Goal: Task Accomplishment & Management: Manage account settings

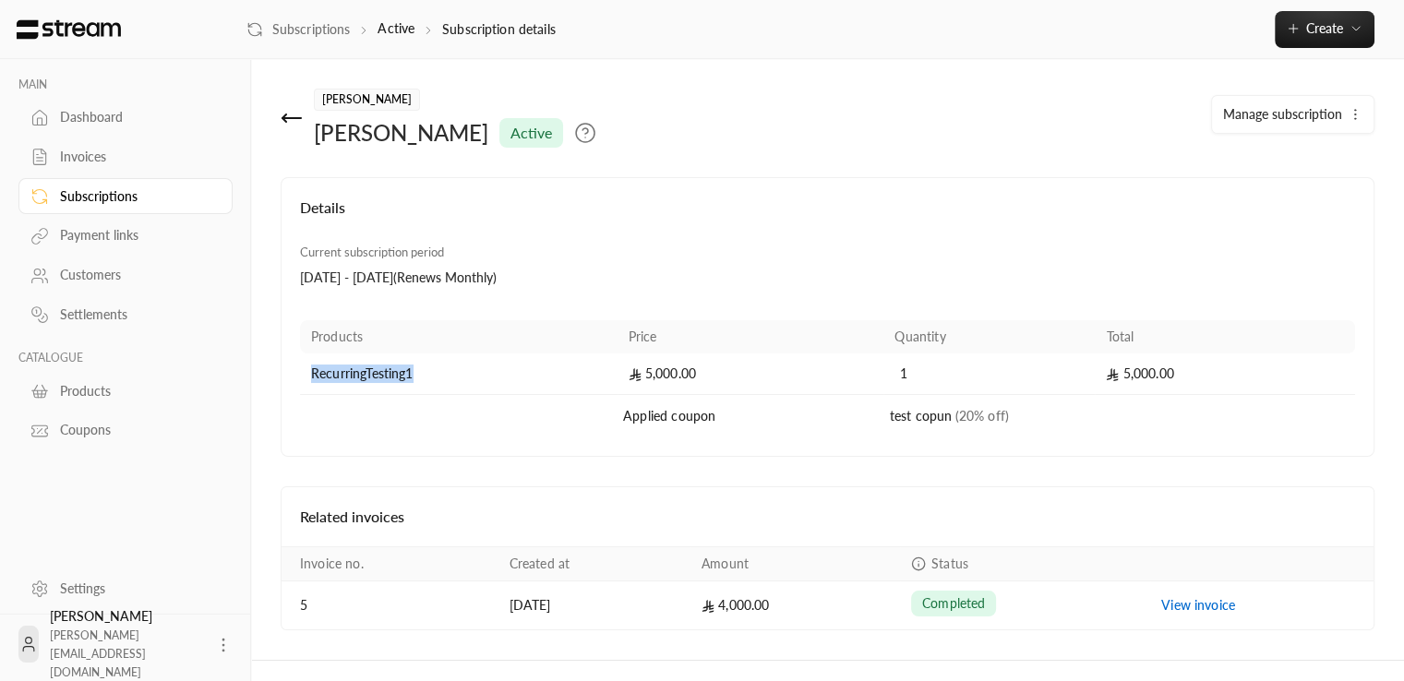
drag, startPoint x: 310, startPoint y: 378, endPoint x: 437, endPoint y: 375, distance: 126.5
click at [437, 375] on td "RecurringTesting1" at bounding box center [459, 375] width 318 height 42
click at [338, 507] on h4 "Related invoices" at bounding box center [827, 517] width 1055 height 22
drag, startPoint x: 315, startPoint y: 372, endPoint x: 543, endPoint y: 388, distance: 228.6
click at [543, 388] on td "RecurringTesting1" at bounding box center [459, 375] width 318 height 42
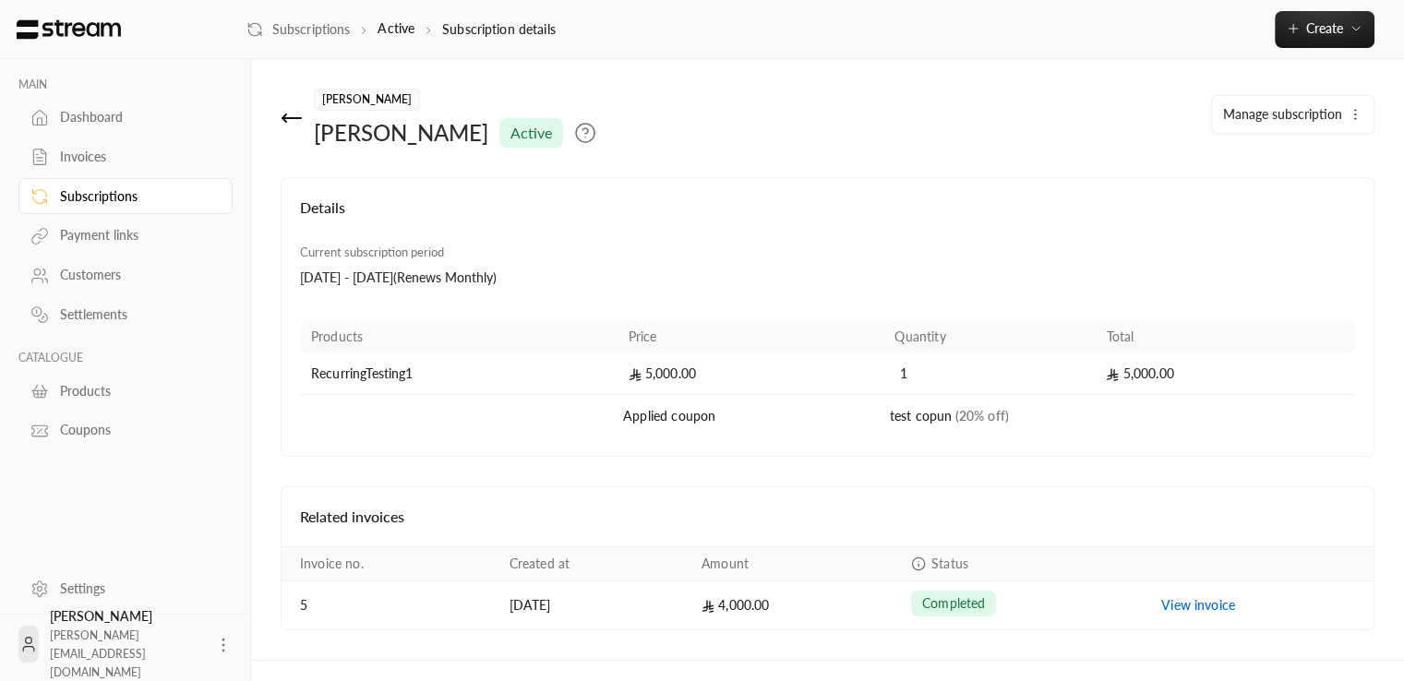
click at [536, 449] on div "Details Current subscription period 01/09/2025 - 31/08/2025 ( Renews Monthly ) …" at bounding box center [828, 317] width 1094 height 280
click at [1297, 115] on span "Manage subscription" at bounding box center [1282, 114] width 119 height 16
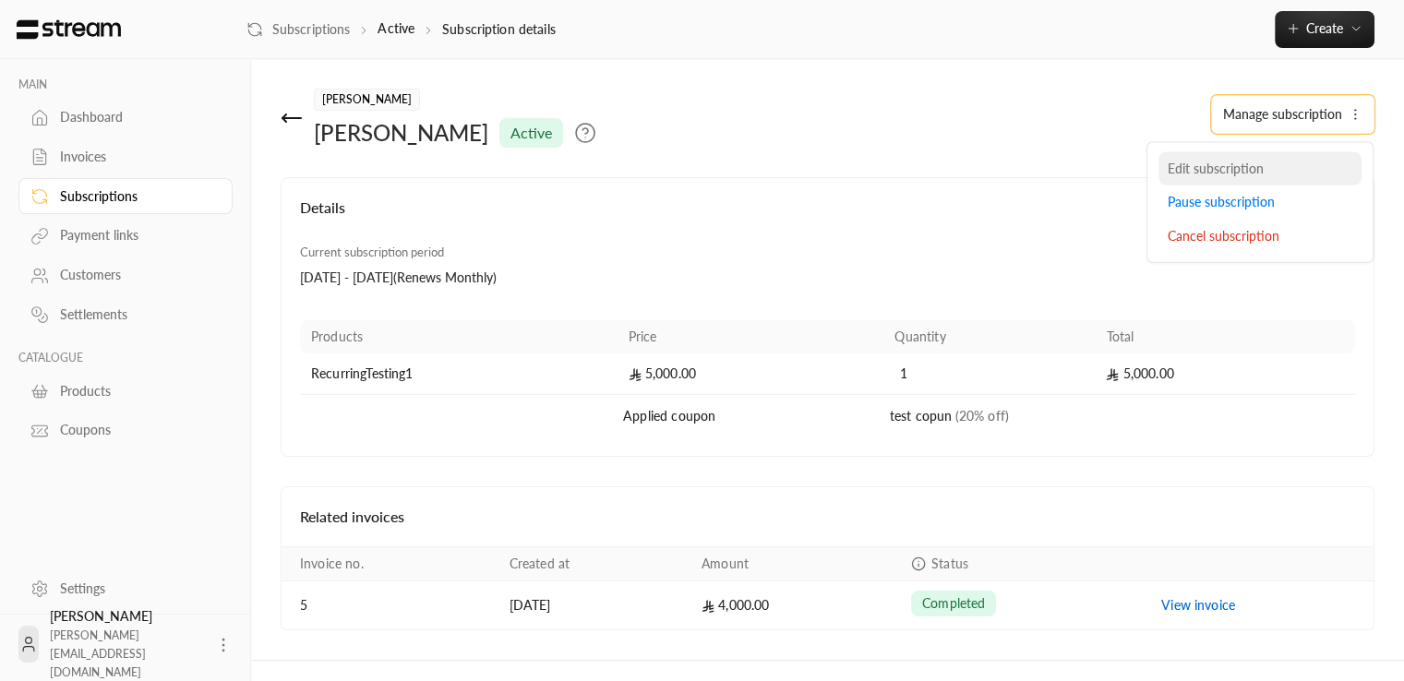
click at [1232, 174] on span "Edit subscription" at bounding box center [1216, 168] width 96 height 16
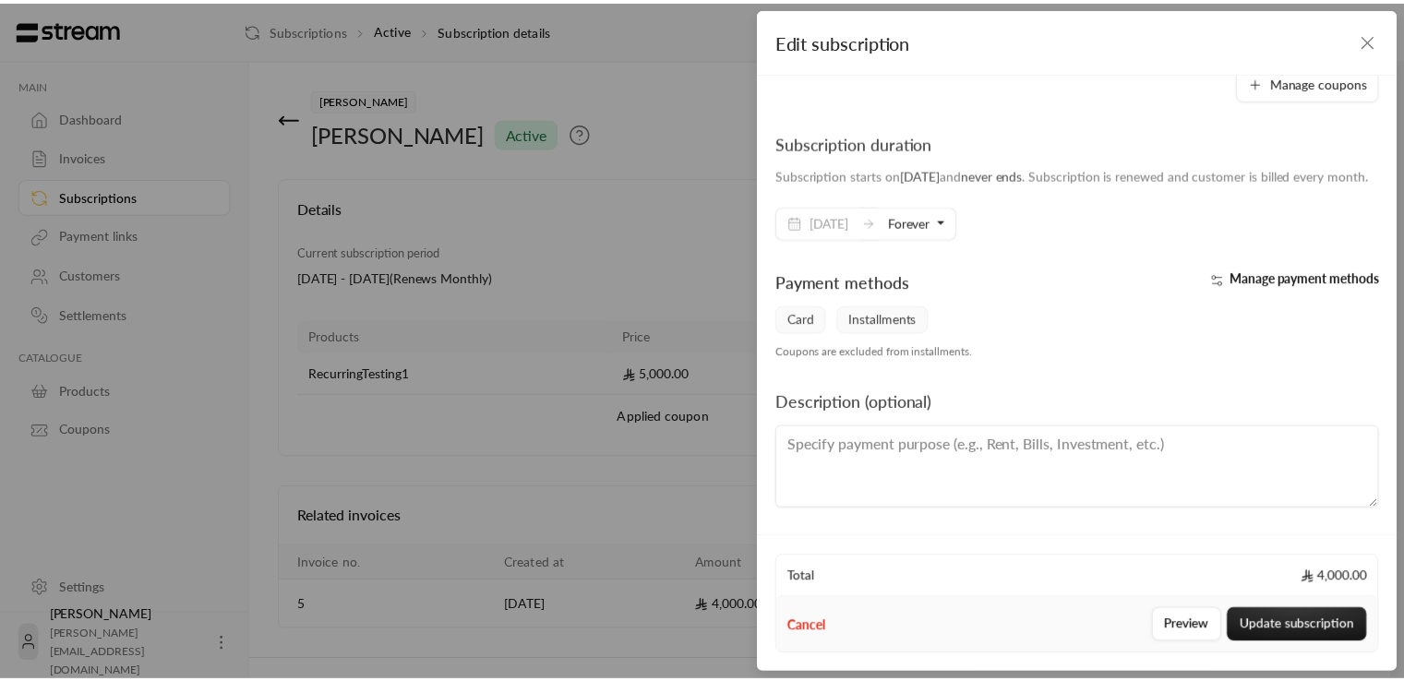
scroll to position [379, 0]
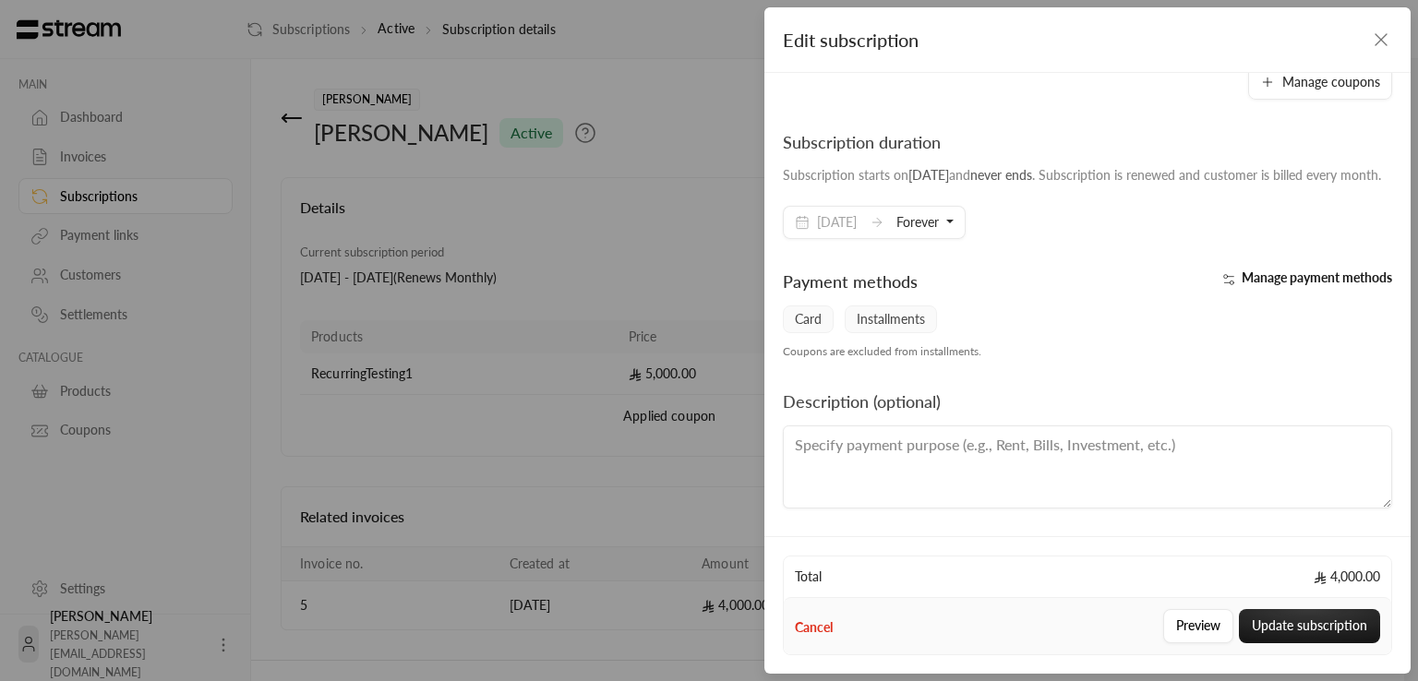
click at [1242, 278] on span "Manage payment methods" at bounding box center [1317, 278] width 151 height 16
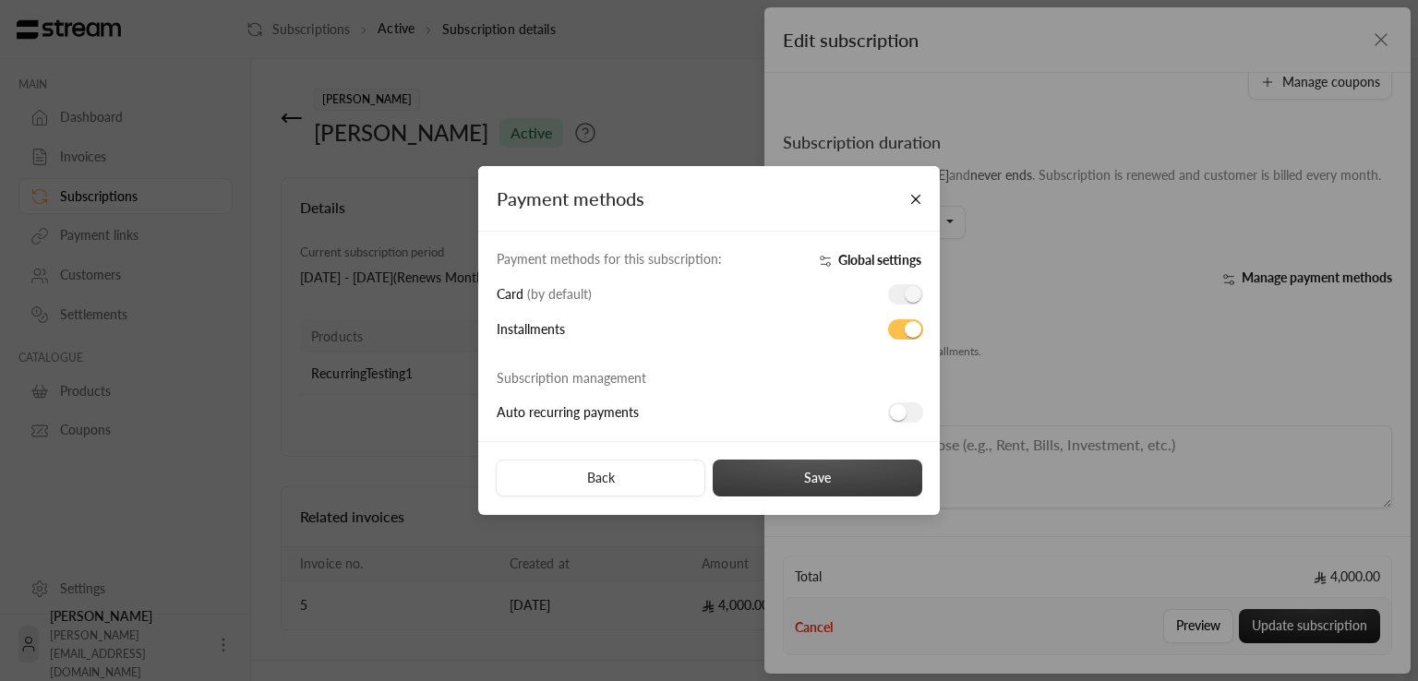
click at [789, 486] on button "Save" at bounding box center [818, 478] width 210 height 37
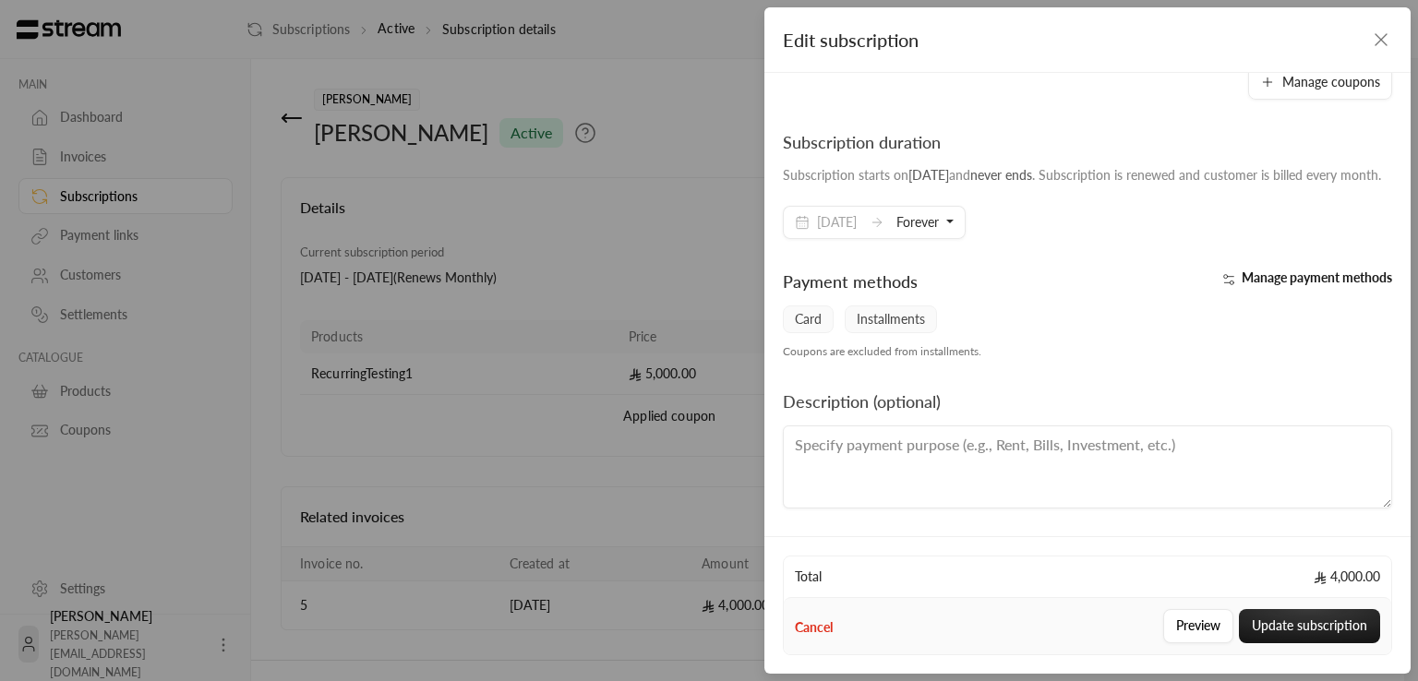
click at [1384, 35] on icon "button" at bounding box center [1381, 40] width 22 height 22
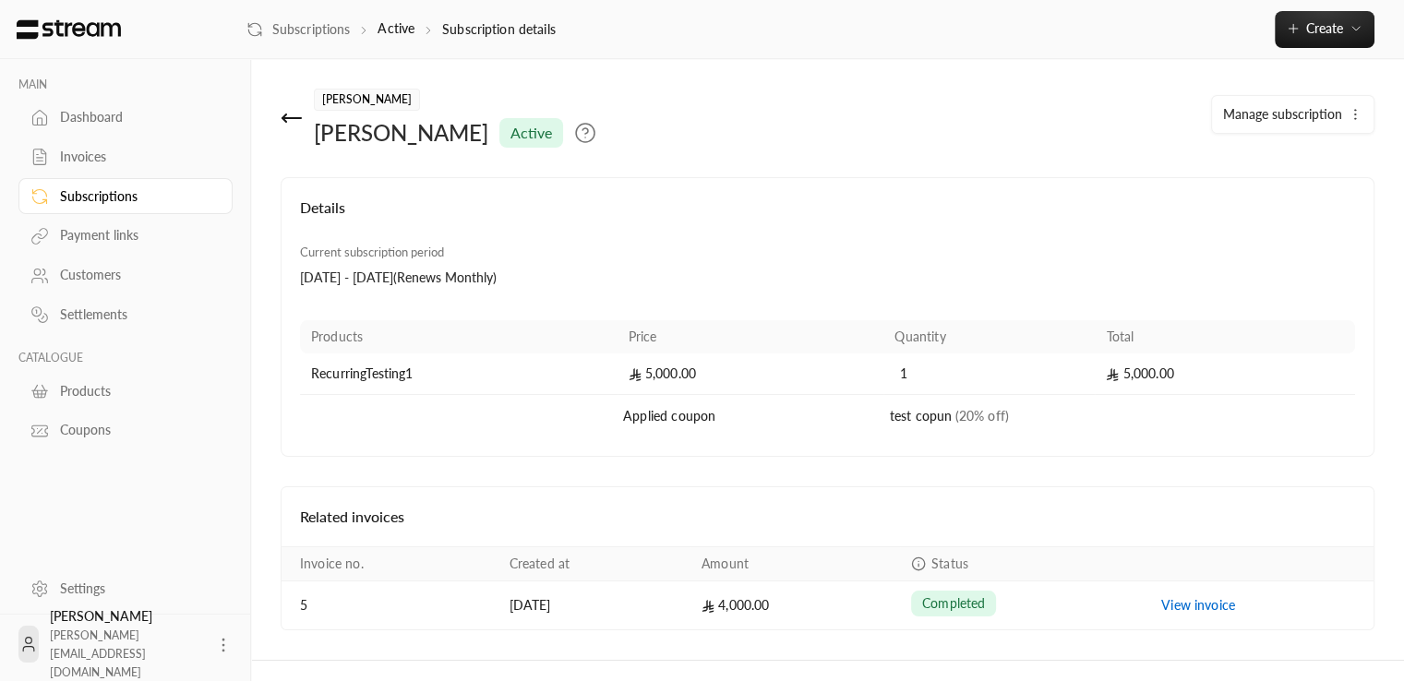
scroll to position [33, 0]
click at [284, 115] on icon at bounding box center [285, 117] width 4 height 7
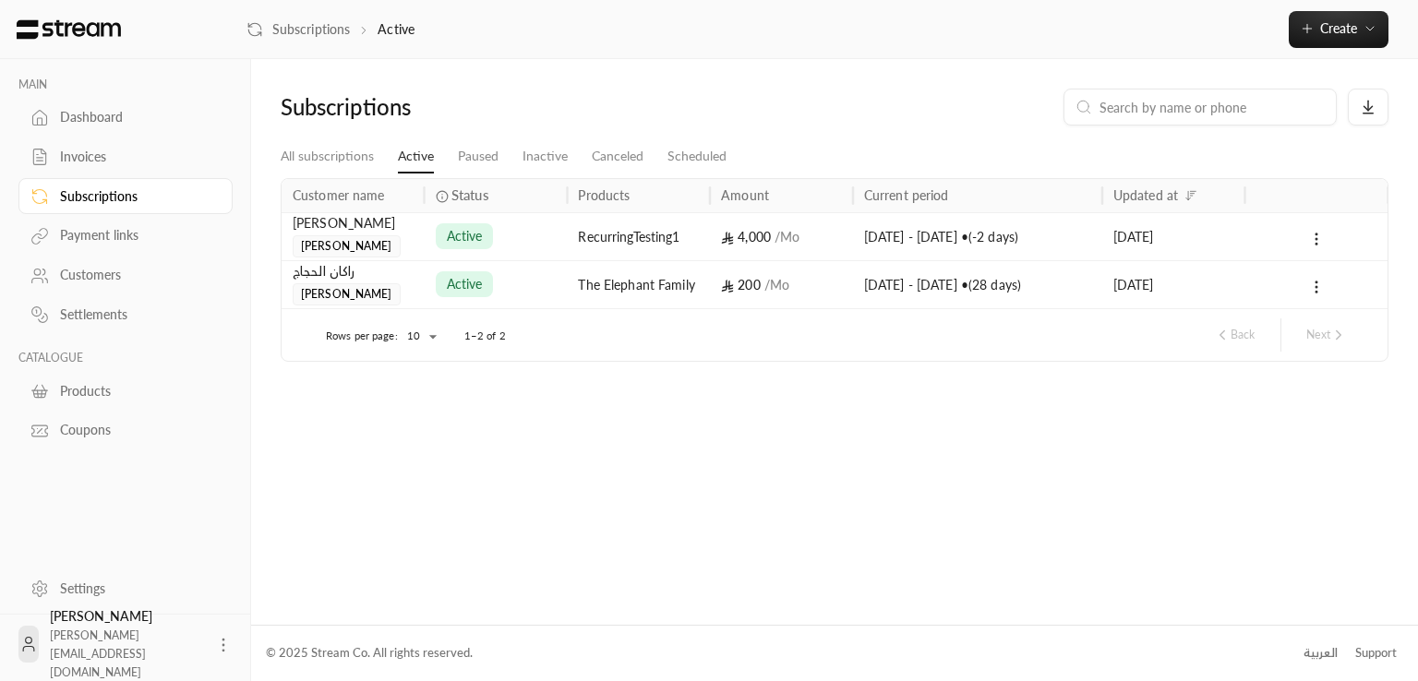
click at [540, 248] on div "active" at bounding box center [496, 236] width 121 height 47
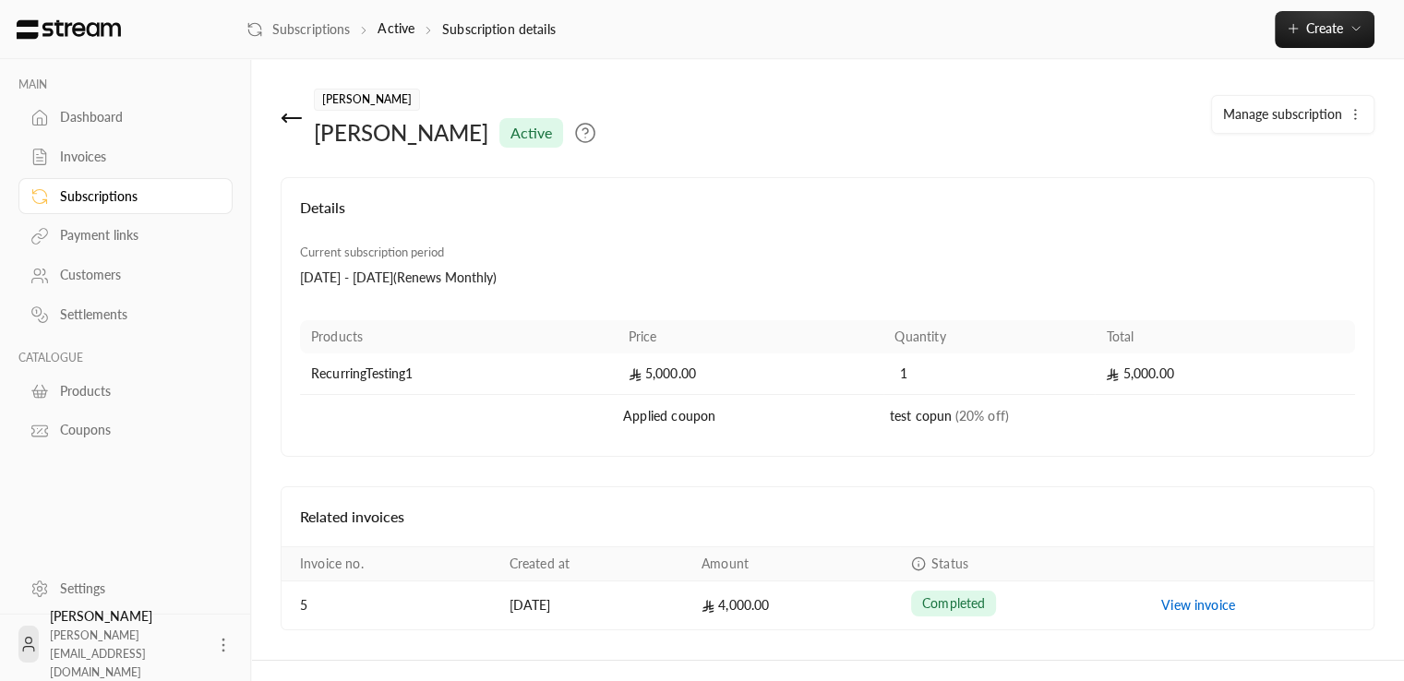
click at [1317, 126] on button "Manage subscription" at bounding box center [1293, 114] width 162 height 37
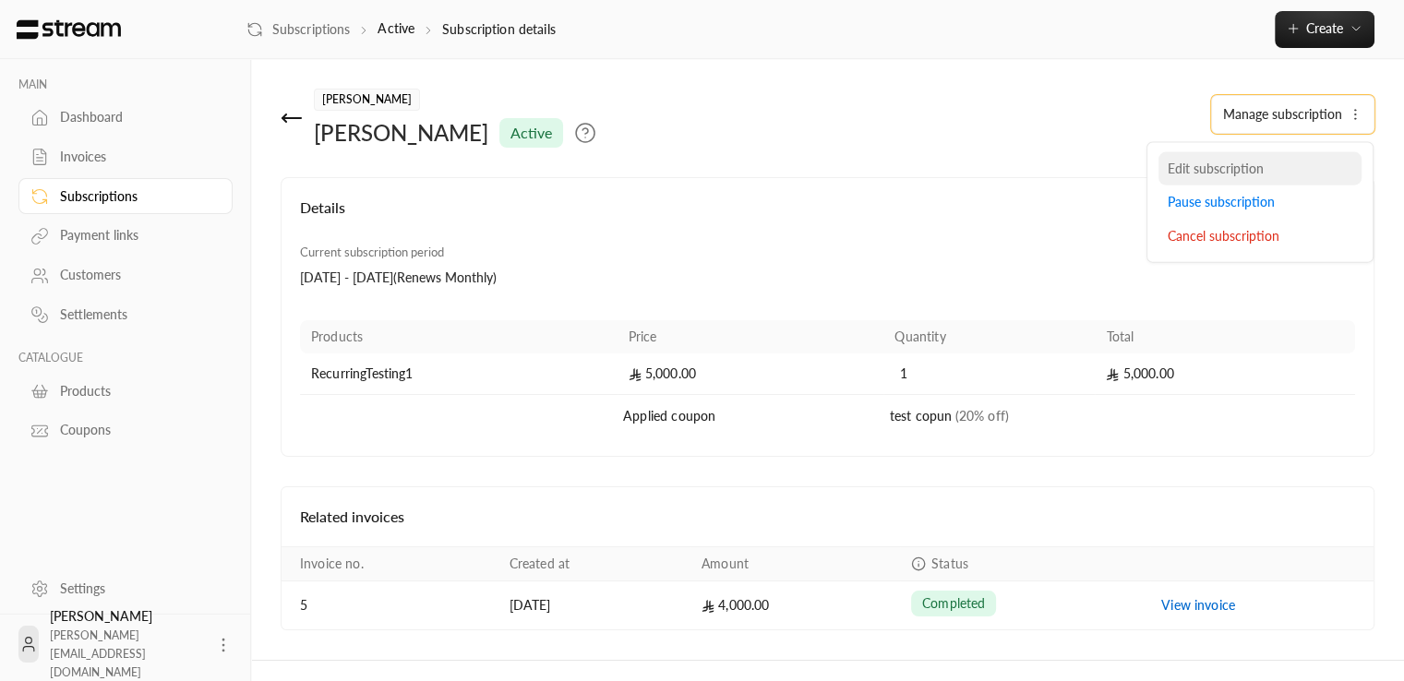
click at [1272, 163] on div "Edit subscription" at bounding box center [1260, 168] width 185 height 19
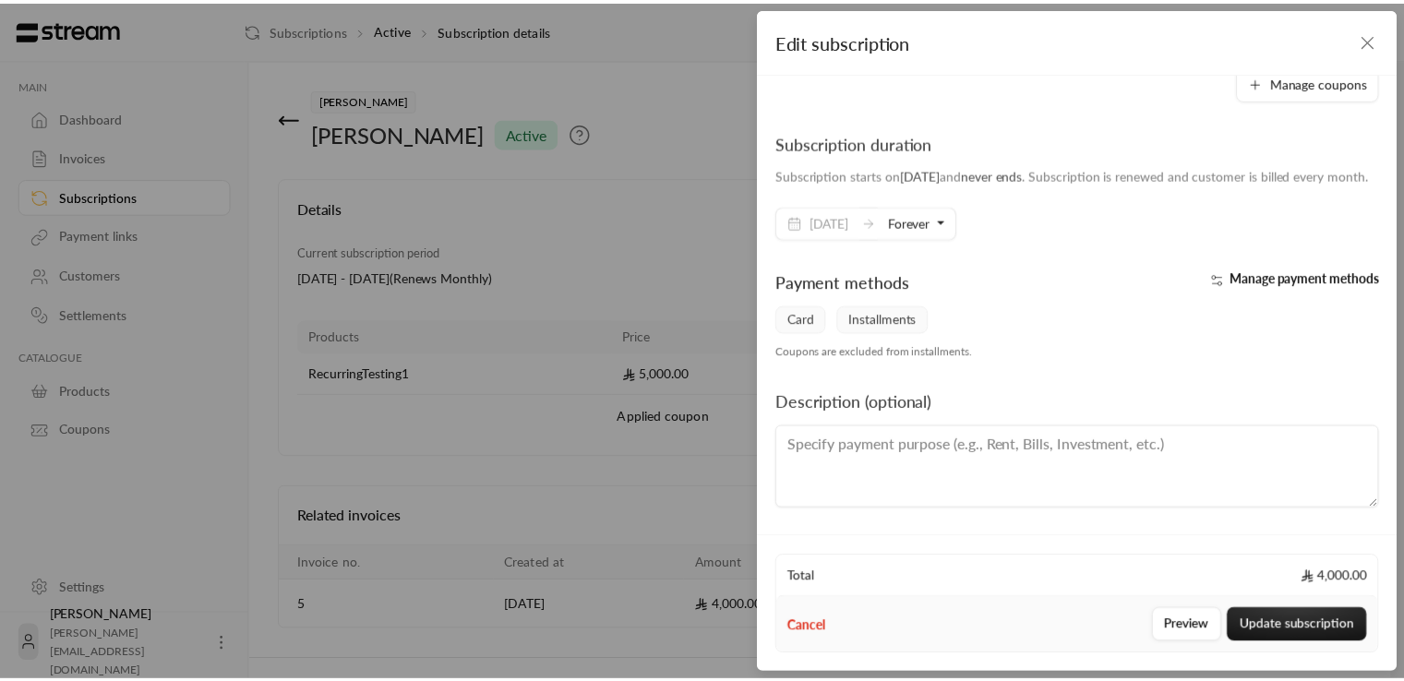
scroll to position [378, 0]
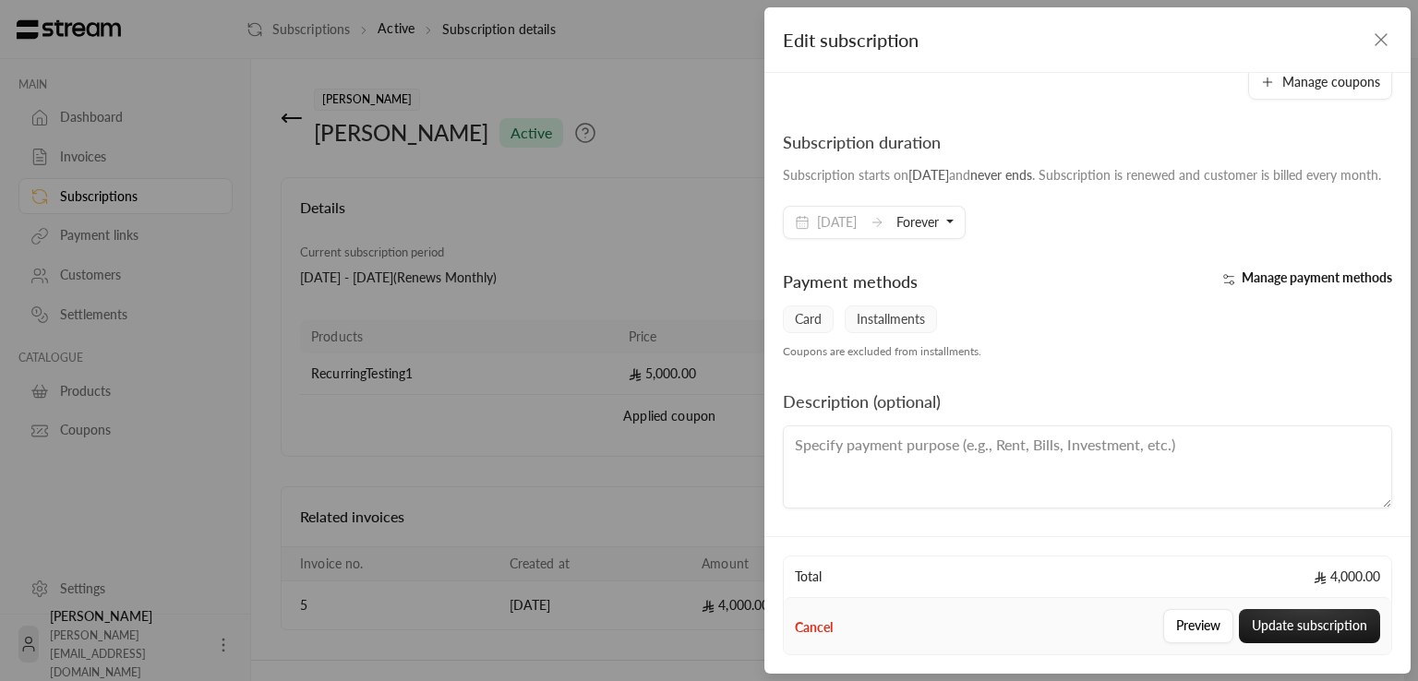
click at [1290, 283] on span "Manage payment methods" at bounding box center [1317, 278] width 151 height 16
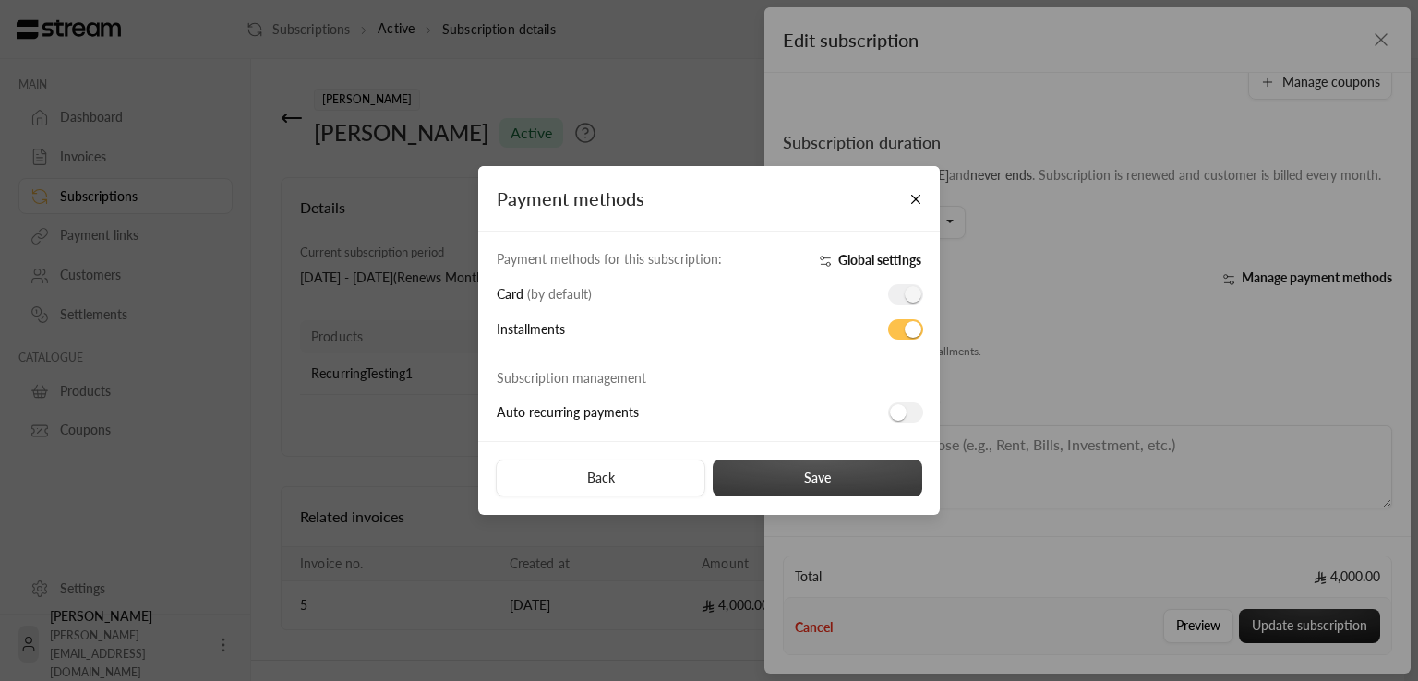
click at [872, 466] on button "Save" at bounding box center [818, 478] width 210 height 37
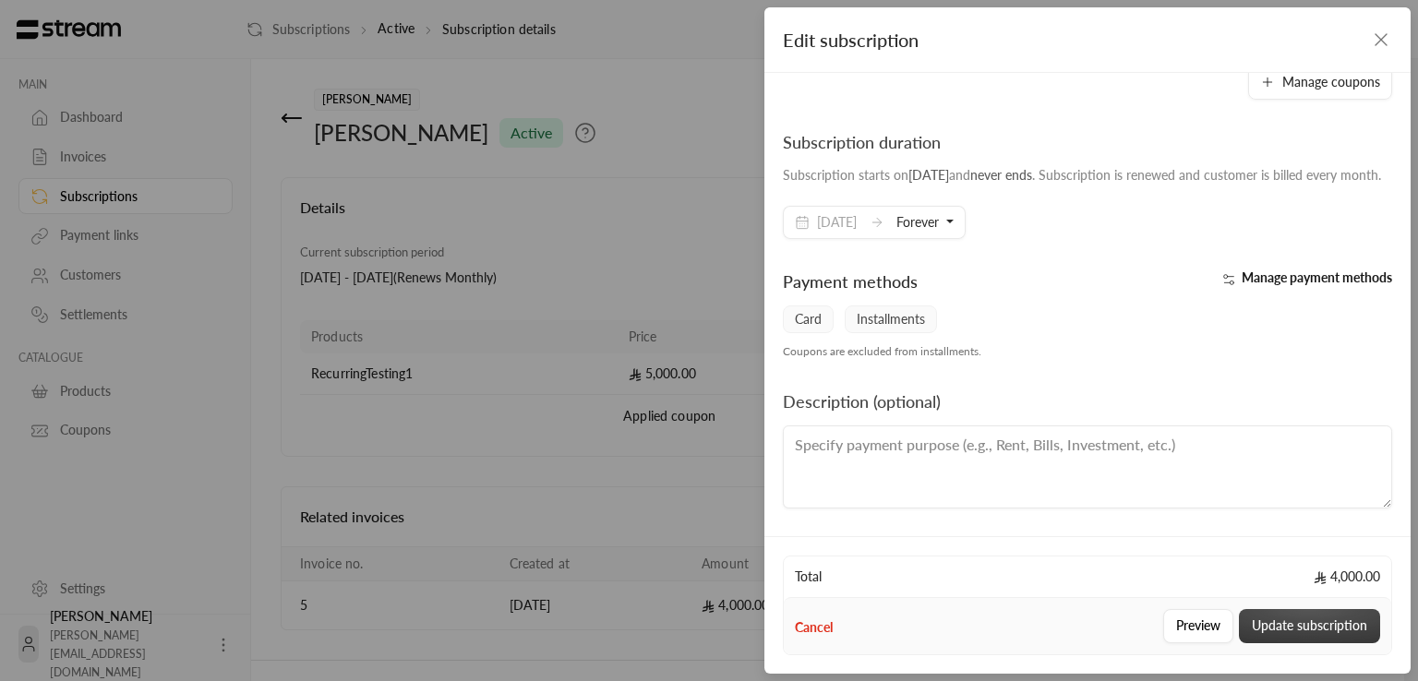
click at [1315, 625] on button "Update subscription" at bounding box center [1309, 626] width 141 height 34
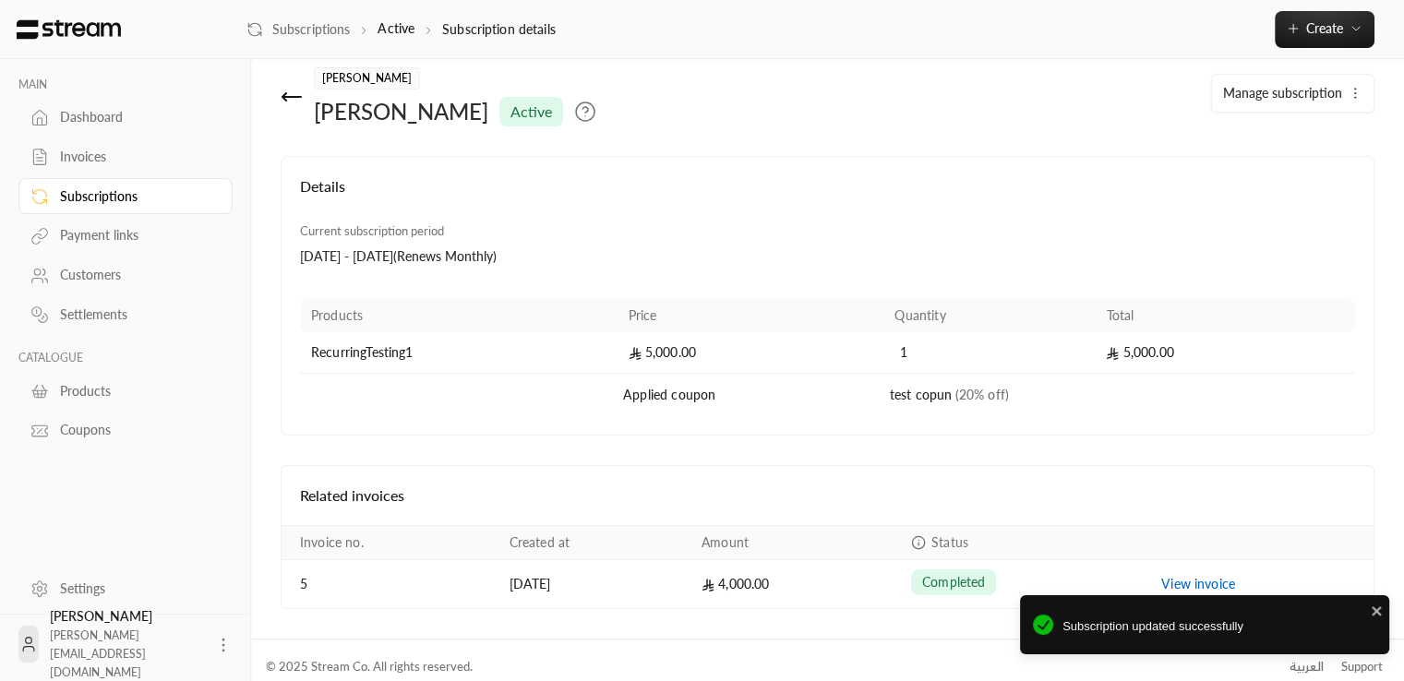
scroll to position [33, 0]
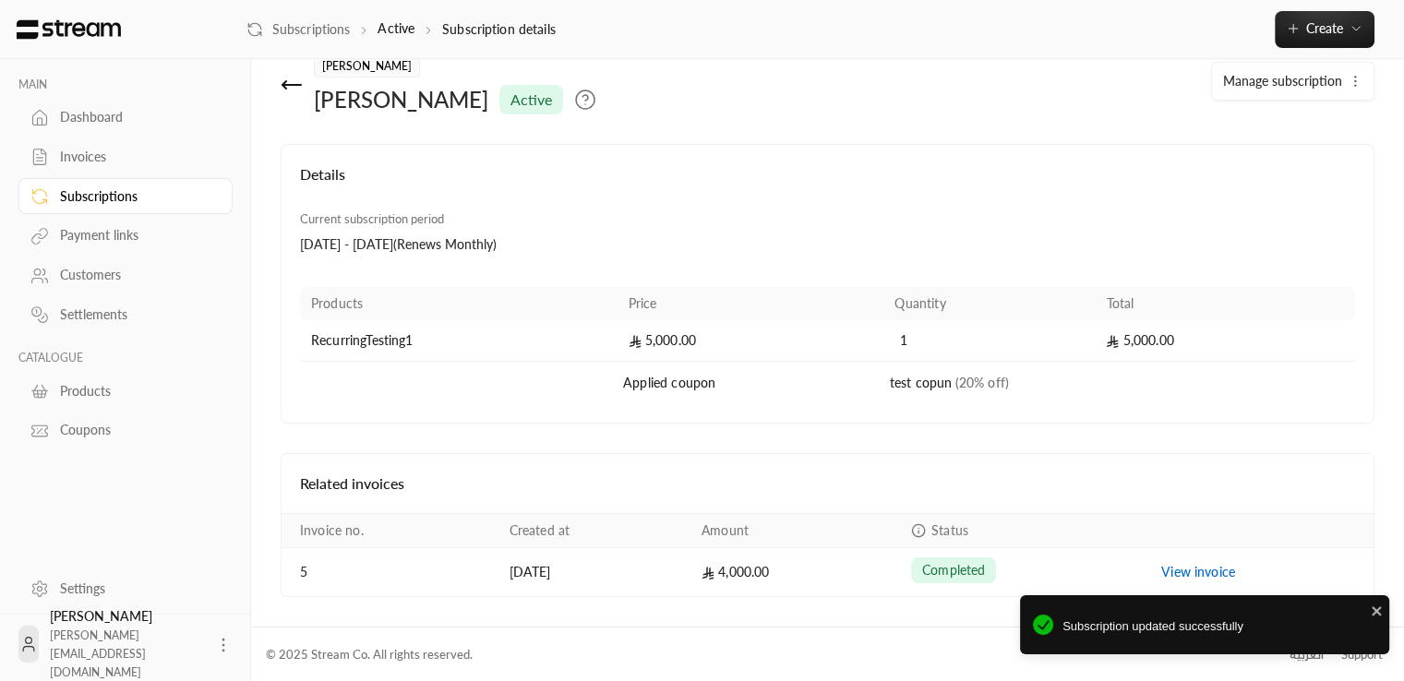
click at [282, 90] on icon at bounding box center [292, 85] width 22 height 22
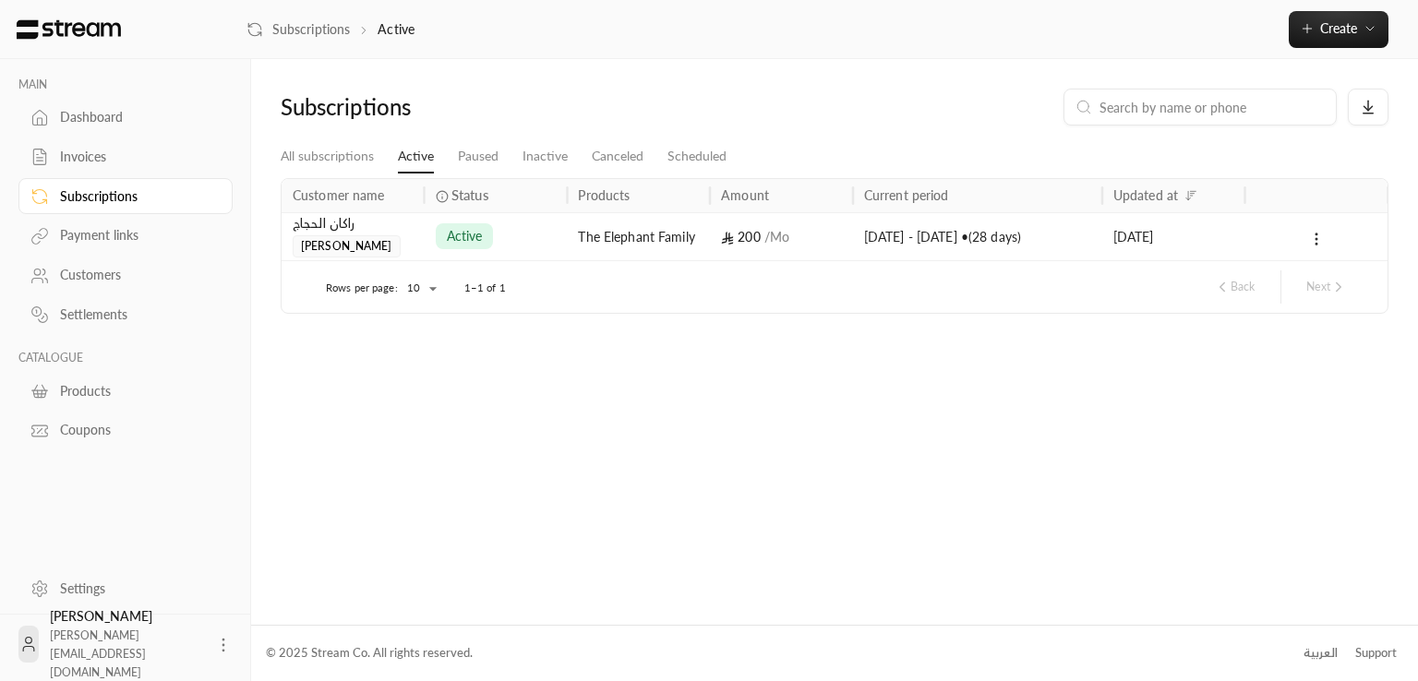
click at [406, 241] on div "راكان الحجاج Mohammed" at bounding box center [353, 235] width 121 height 44
click at [331, 153] on link "All subscriptions" at bounding box center [327, 156] width 93 height 33
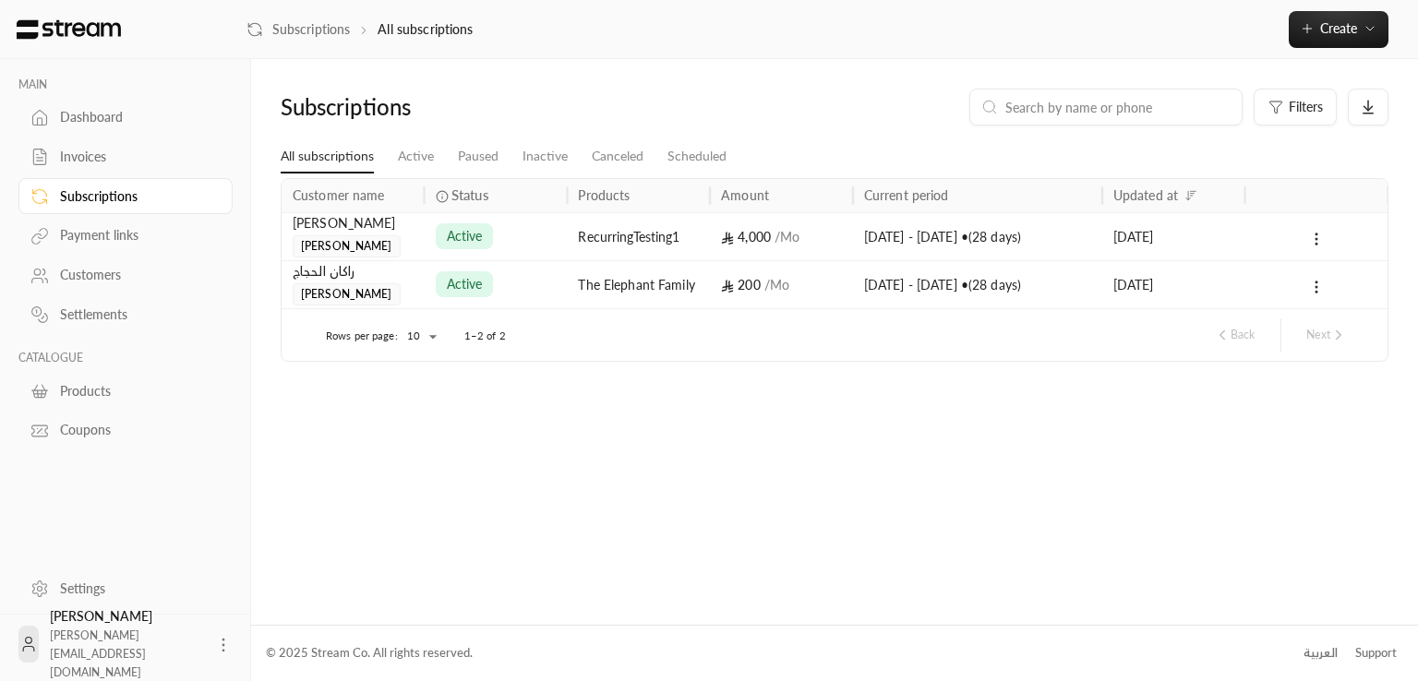
click at [523, 247] on div "active" at bounding box center [496, 236] width 121 height 47
click at [1360, 30] on span "Create" at bounding box center [1339, 28] width 78 height 16
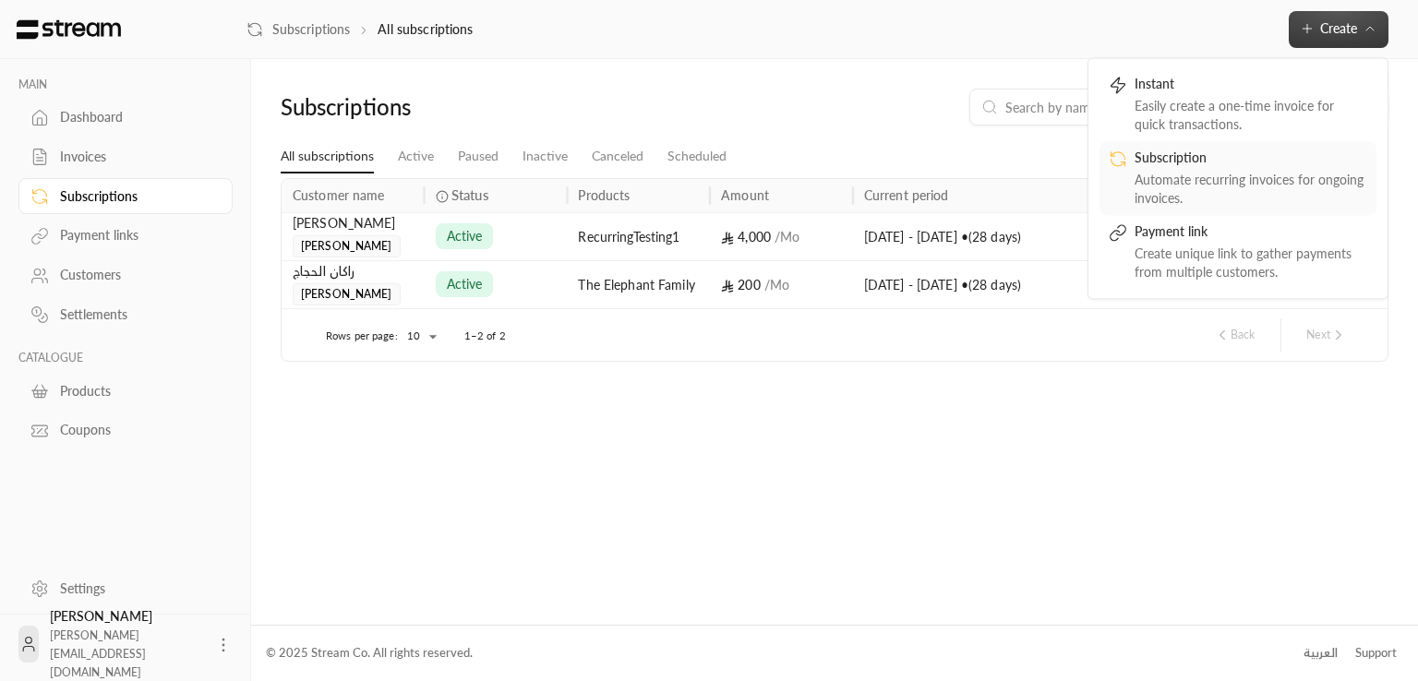
click at [1245, 194] on div "Automate recurring invoices for ongoing invoices." at bounding box center [1251, 189] width 233 height 37
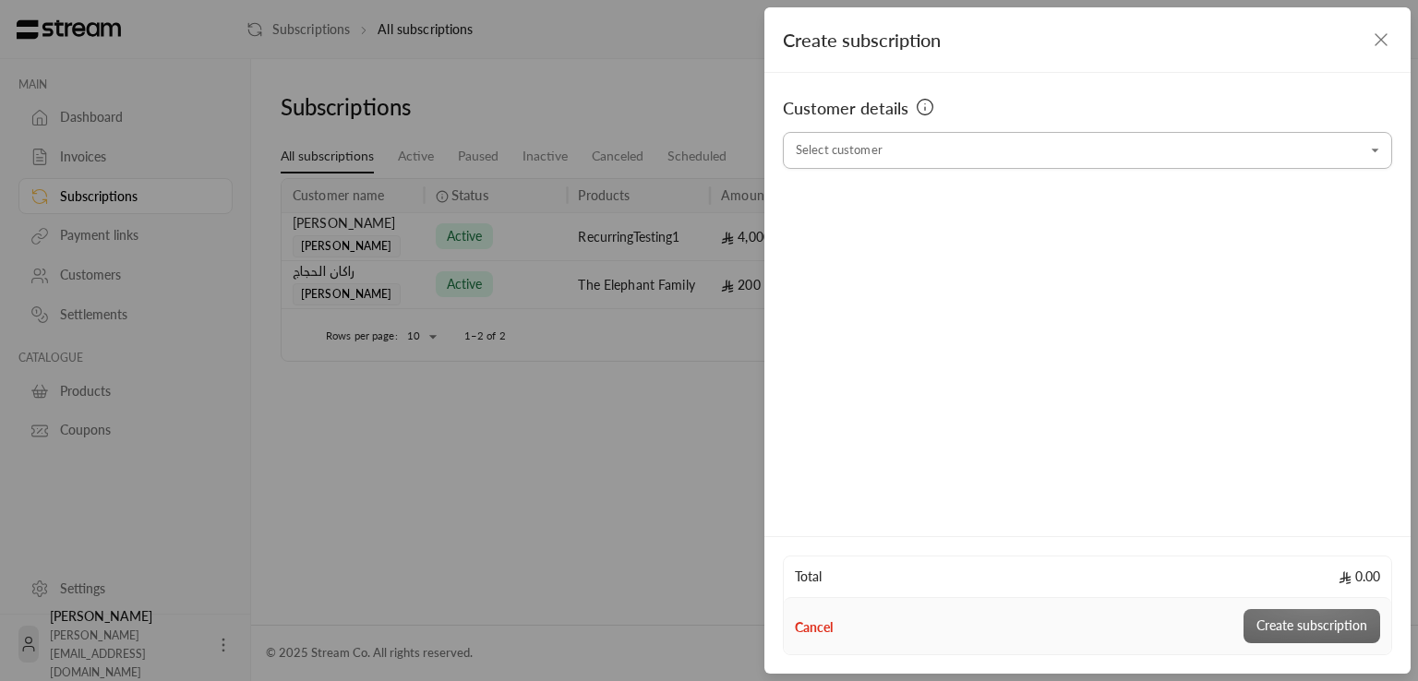
click at [853, 152] on input "Select customer" at bounding box center [1087, 151] width 609 height 32
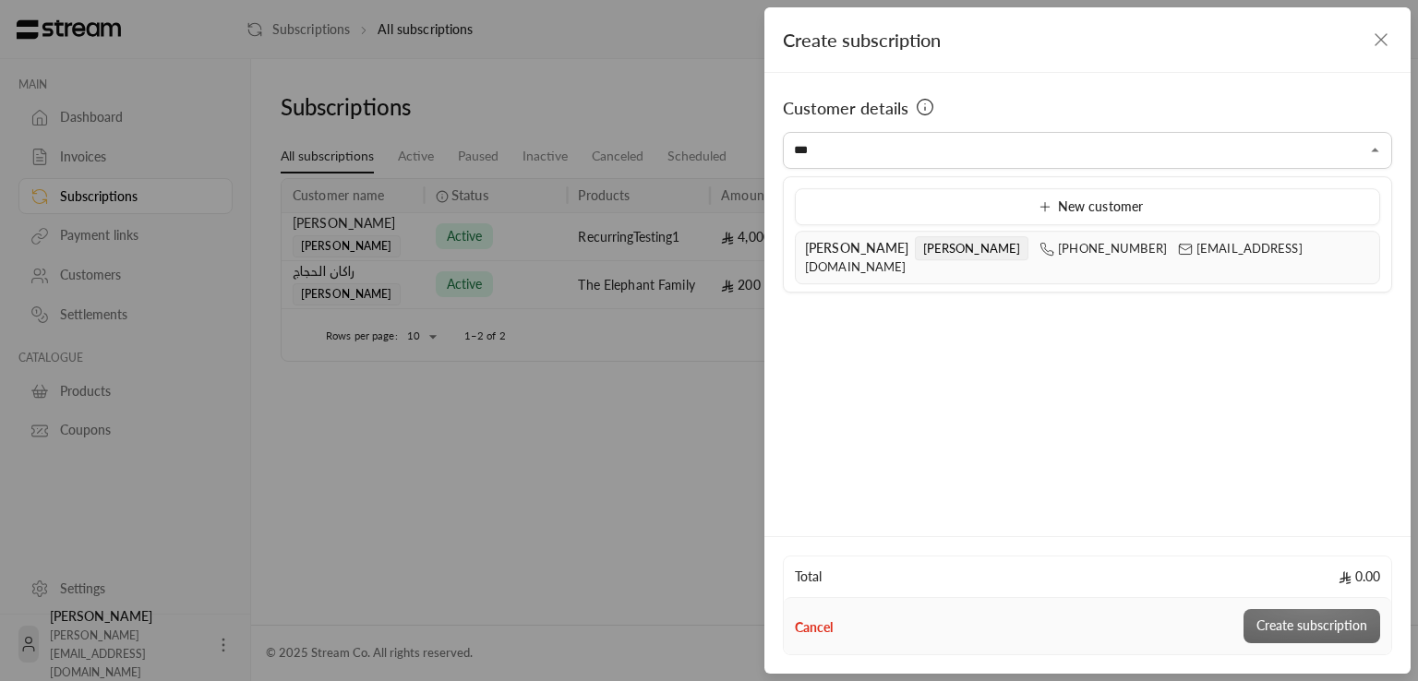
click at [837, 256] on div "[PERSON_NAME] [PERSON_NAME] [PHONE_NUMBER] [EMAIL_ADDRESS][DOMAIN_NAME]" at bounding box center [1087, 257] width 565 height 37
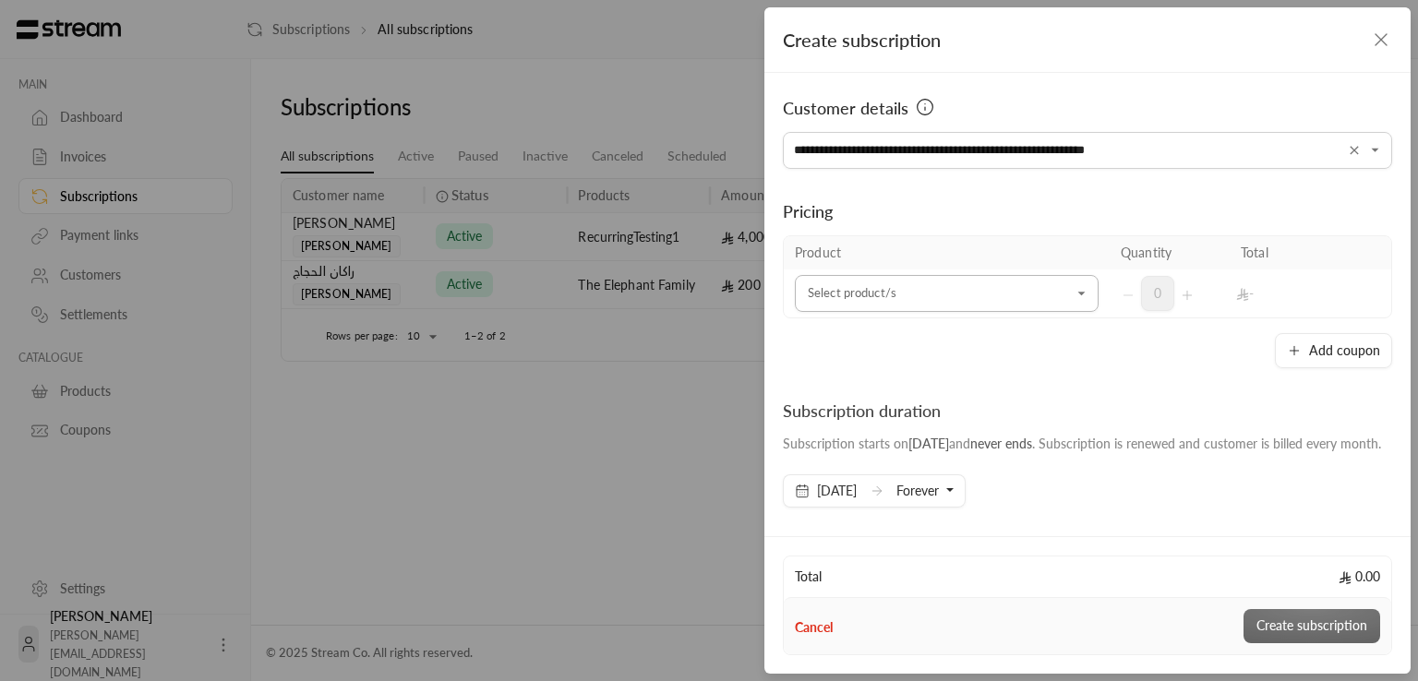
type input "**********"
click at [923, 299] on input "Select customer" at bounding box center [947, 294] width 304 height 32
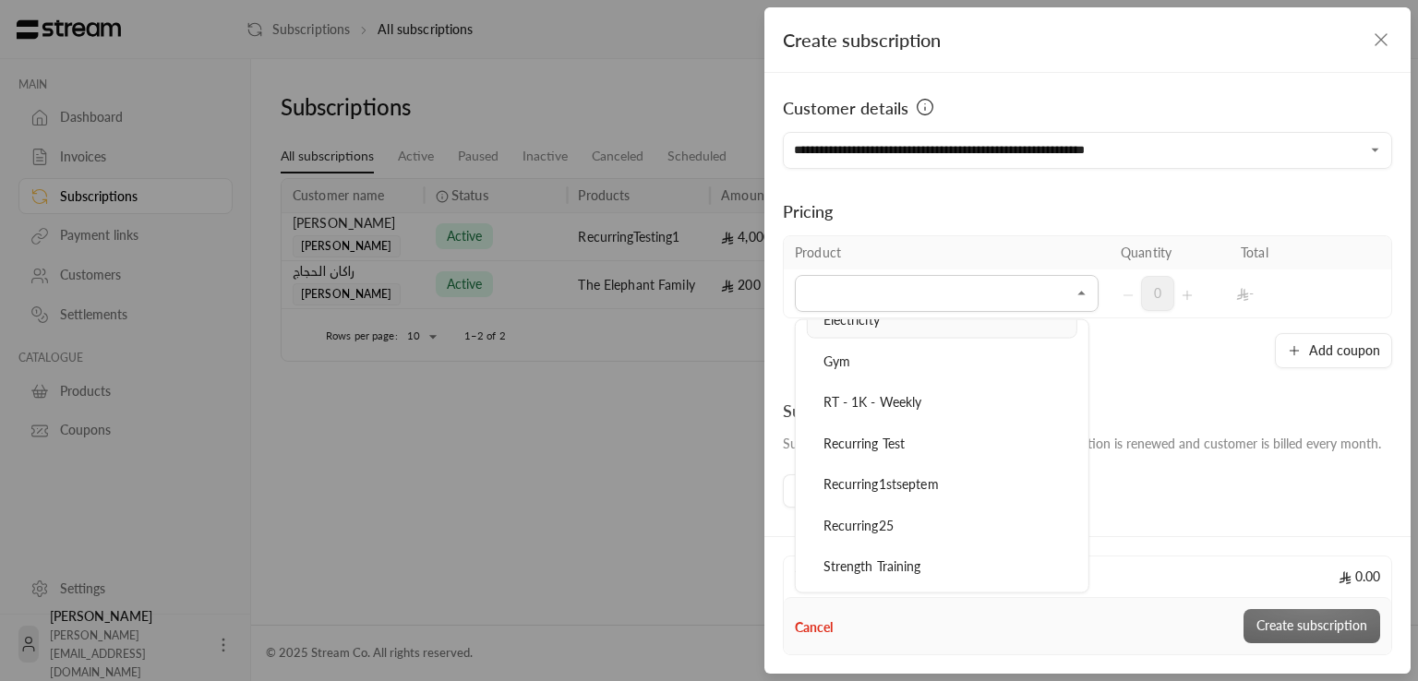
scroll to position [4459, 0]
click at [961, 477] on div "Recurring1stseptem" at bounding box center [942, 486] width 250 height 19
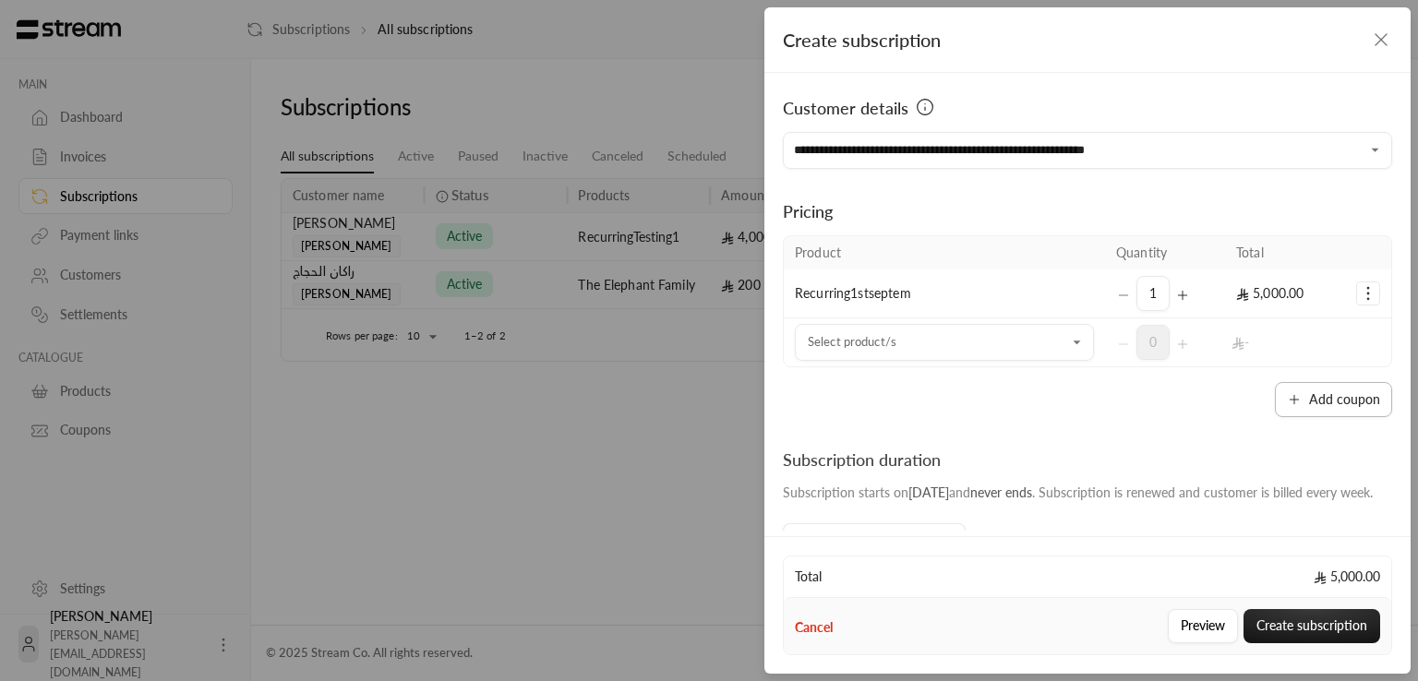
click at [1319, 394] on button "Add coupon" at bounding box center [1333, 399] width 117 height 35
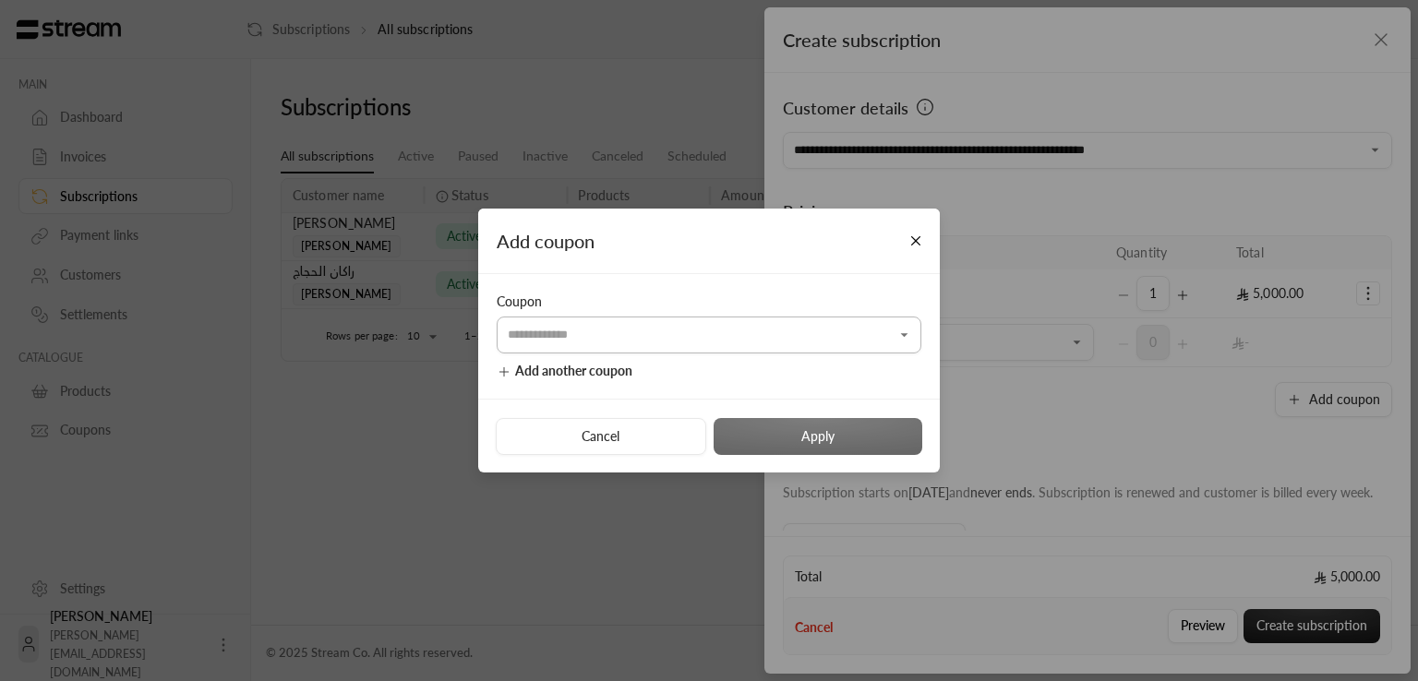
click at [904, 352] on div "​" at bounding box center [709, 335] width 425 height 37
click at [909, 246] on button "Close" at bounding box center [916, 241] width 32 height 32
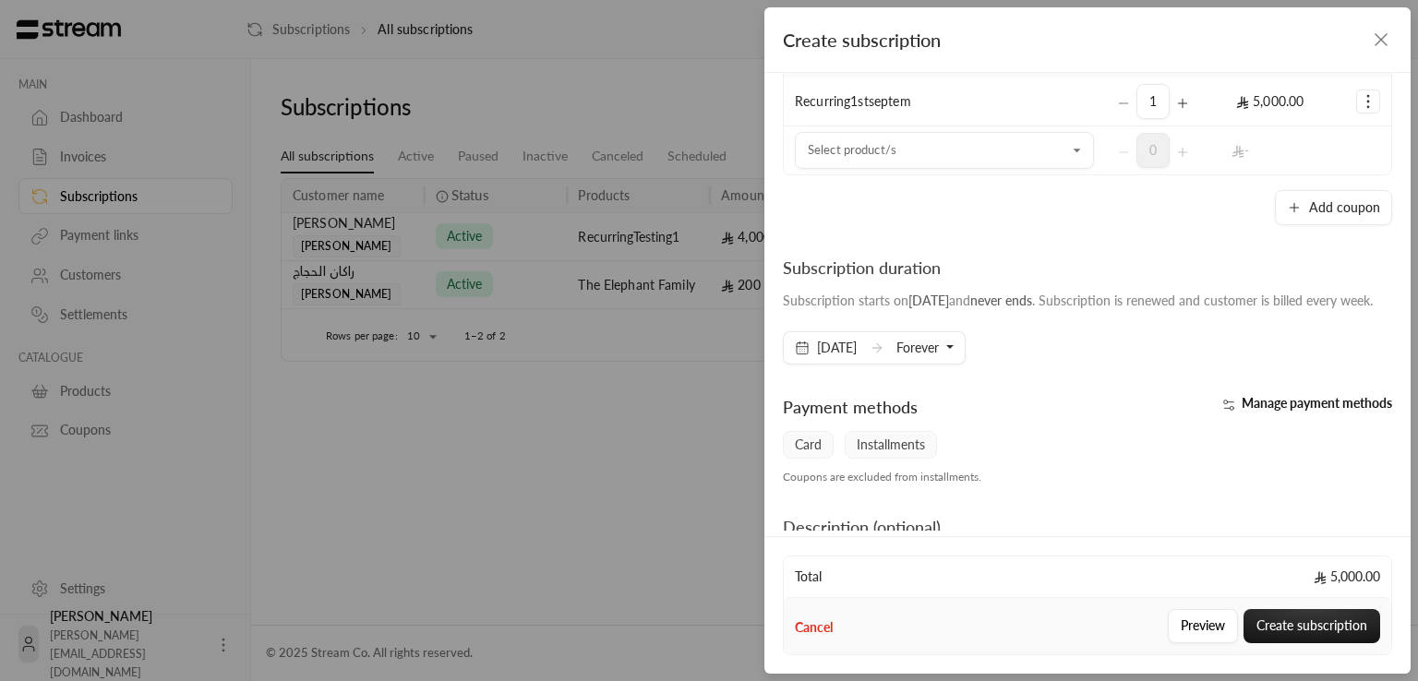
scroll to position [198, 0]
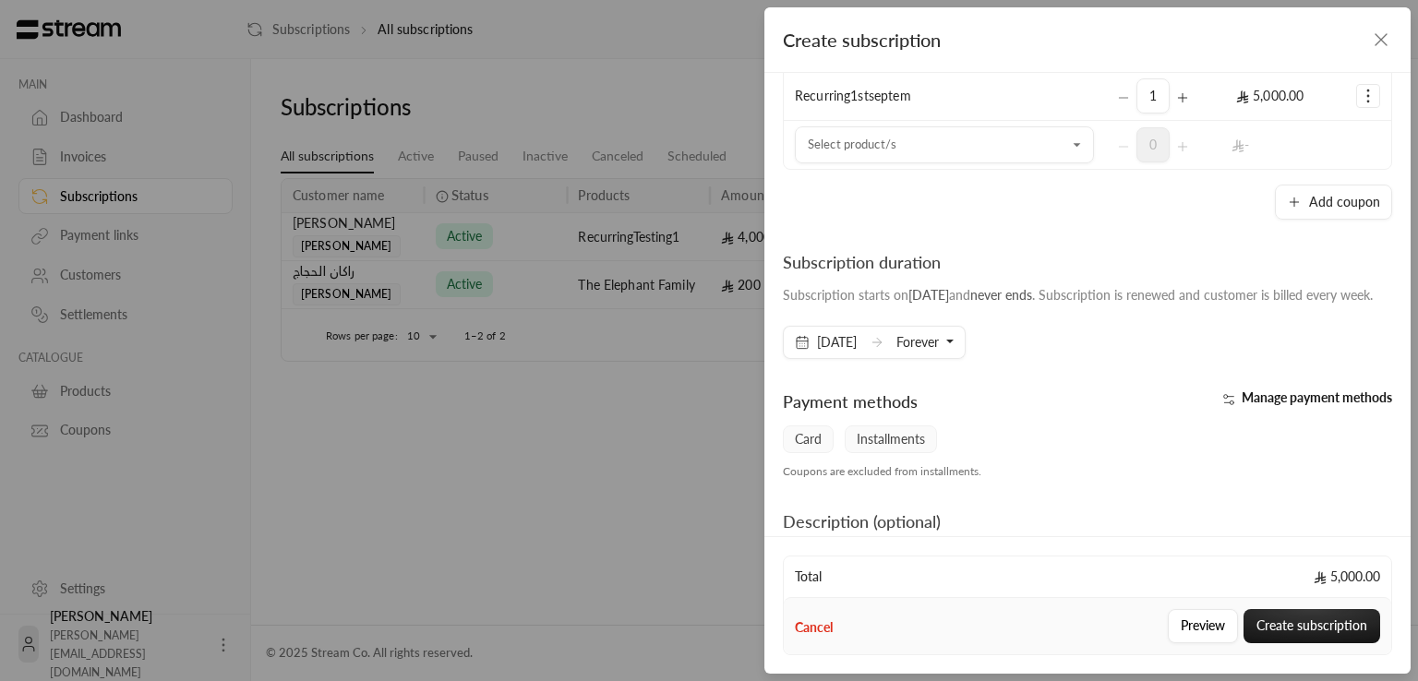
click at [954, 358] on button "Forever" at bounding box center [925, 342] width 57 height 31
click at [990, 502] on span "( [DATE] )" at bounding box center [988, 495] width 47 height 16
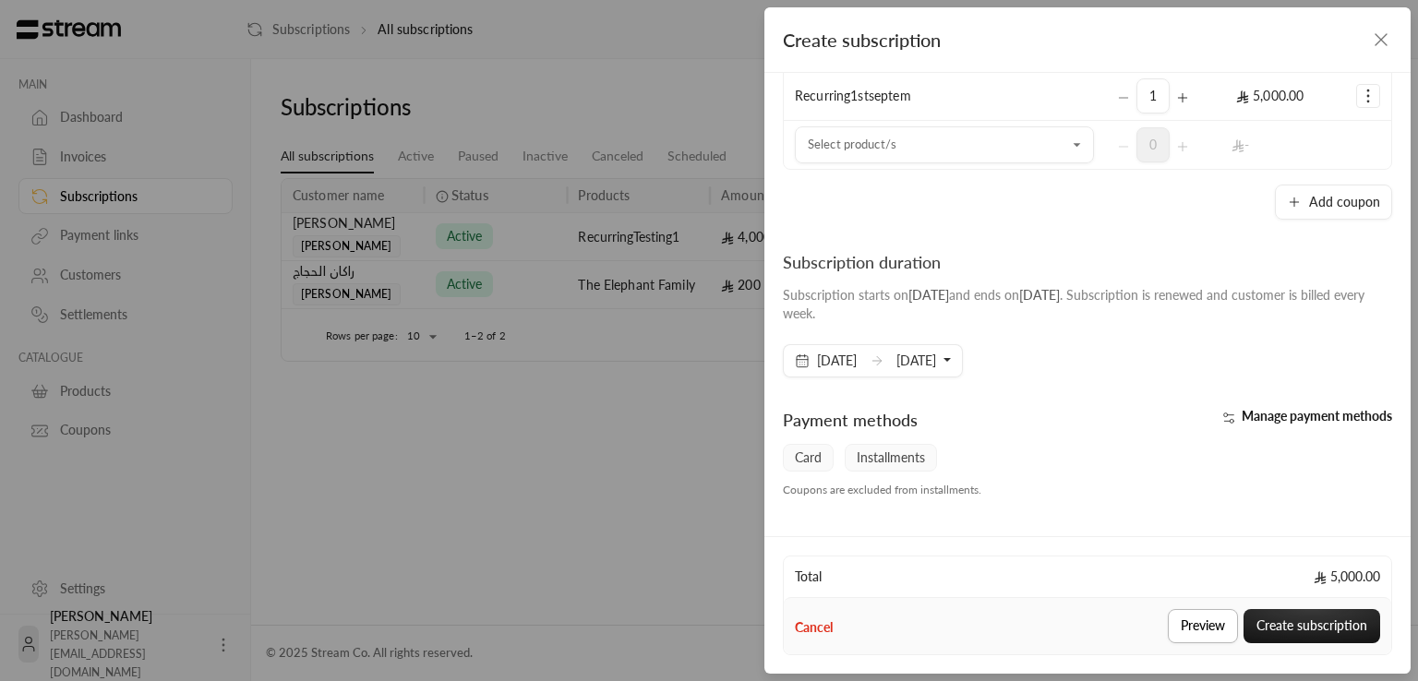
click at [1209, 623] on button "Preview" at bounding box center [1203, 626] width 70 height 34
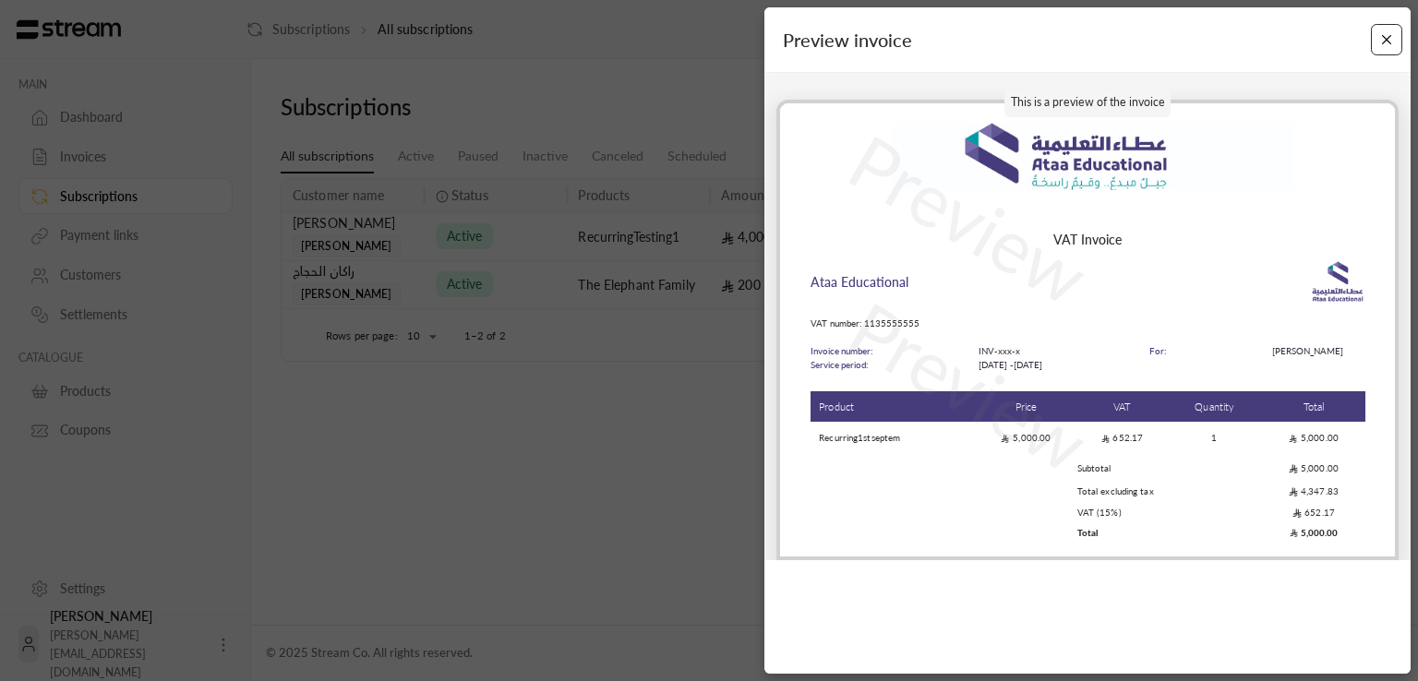
click at [1381, 48] on button "Close" at bounding box center [1387, 40] width 32 height 32
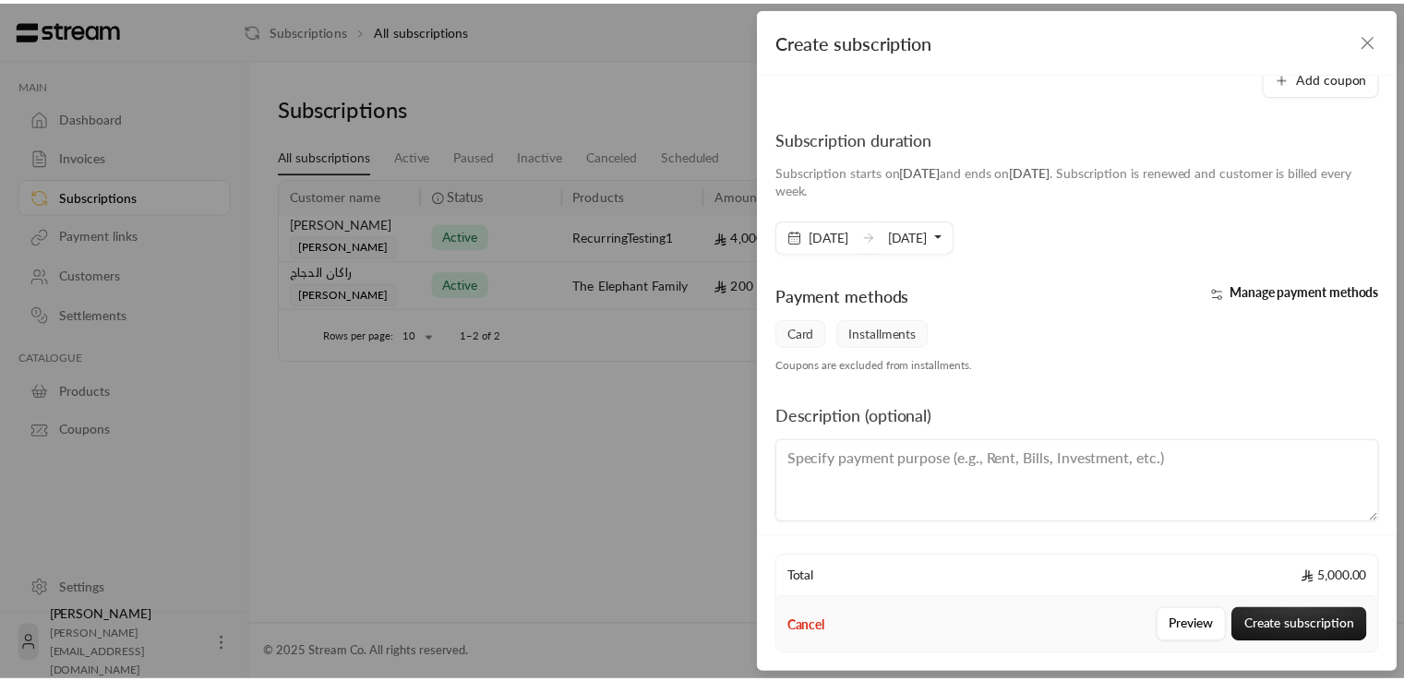
scroll to position [333, 0]
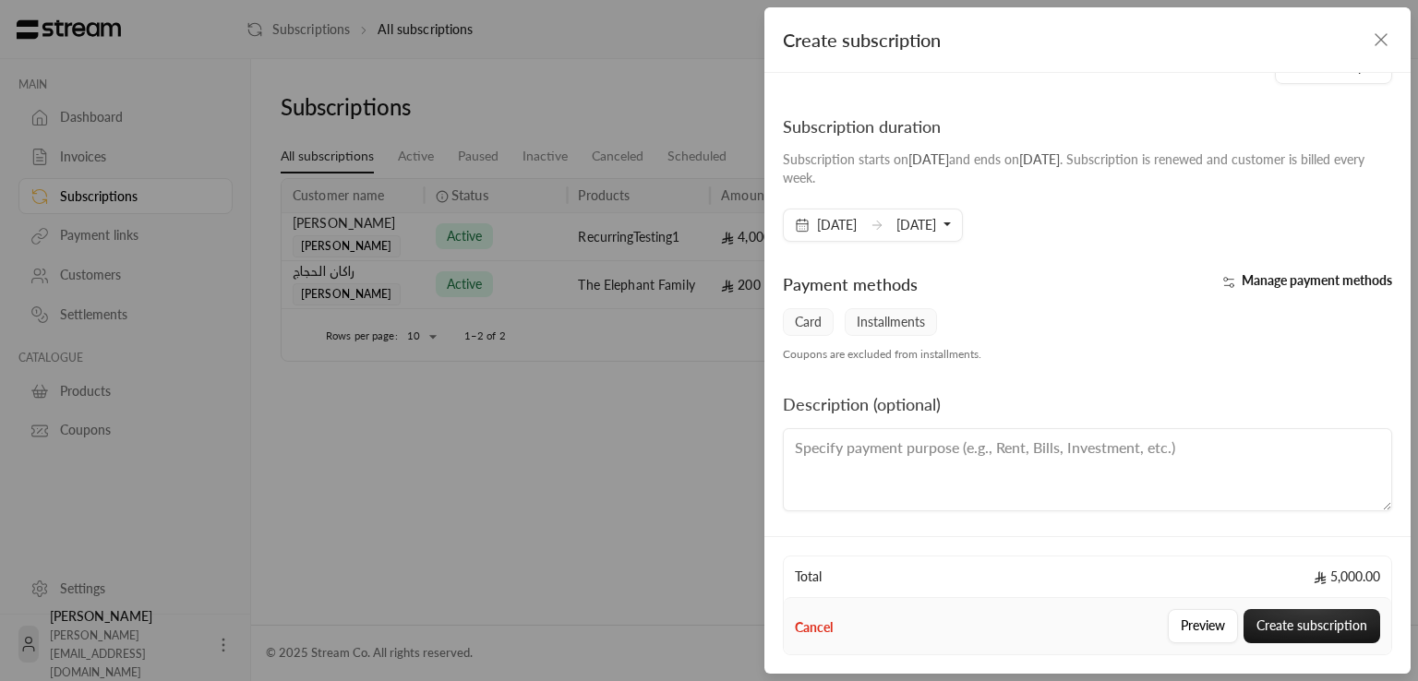
click at [1292, 283] on span "Manage payment methods" at bounding box center [1317, 280] width 151 height 16
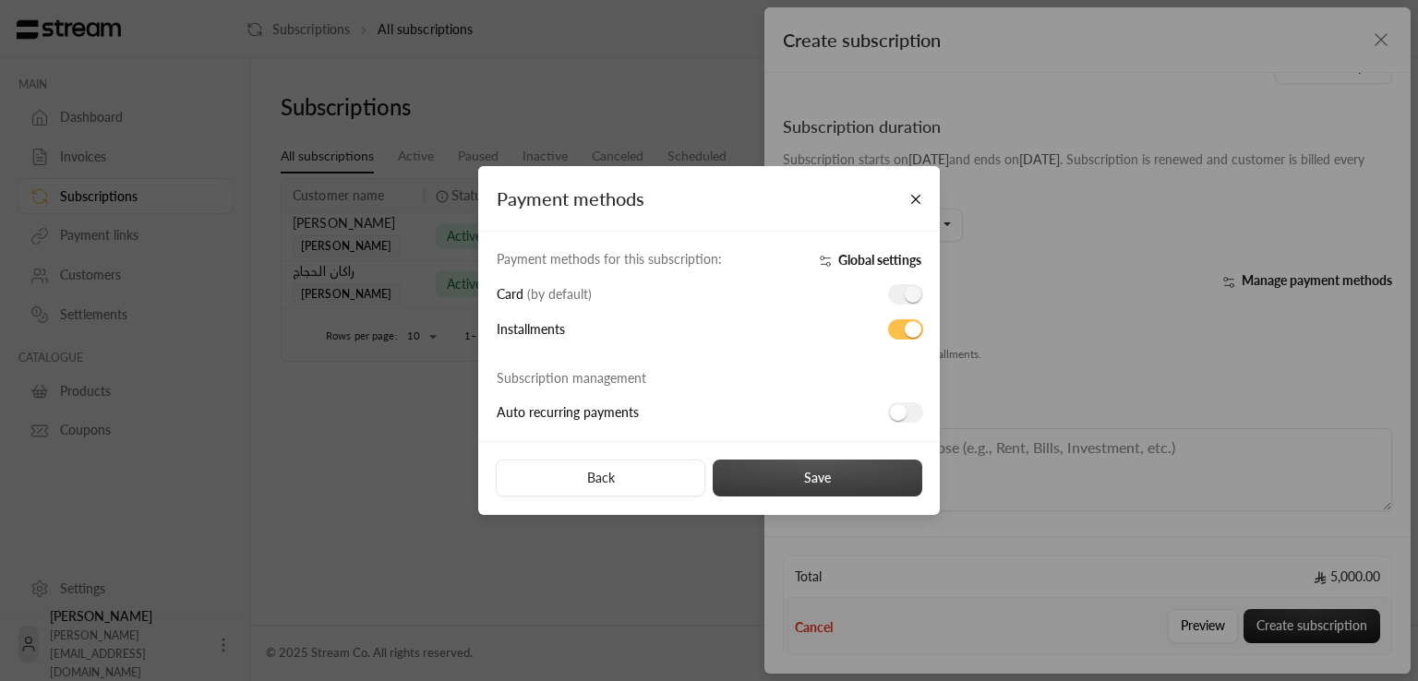
click at [813, 475] on button "Save" at bounding box center [818, 478] width 210 height 37
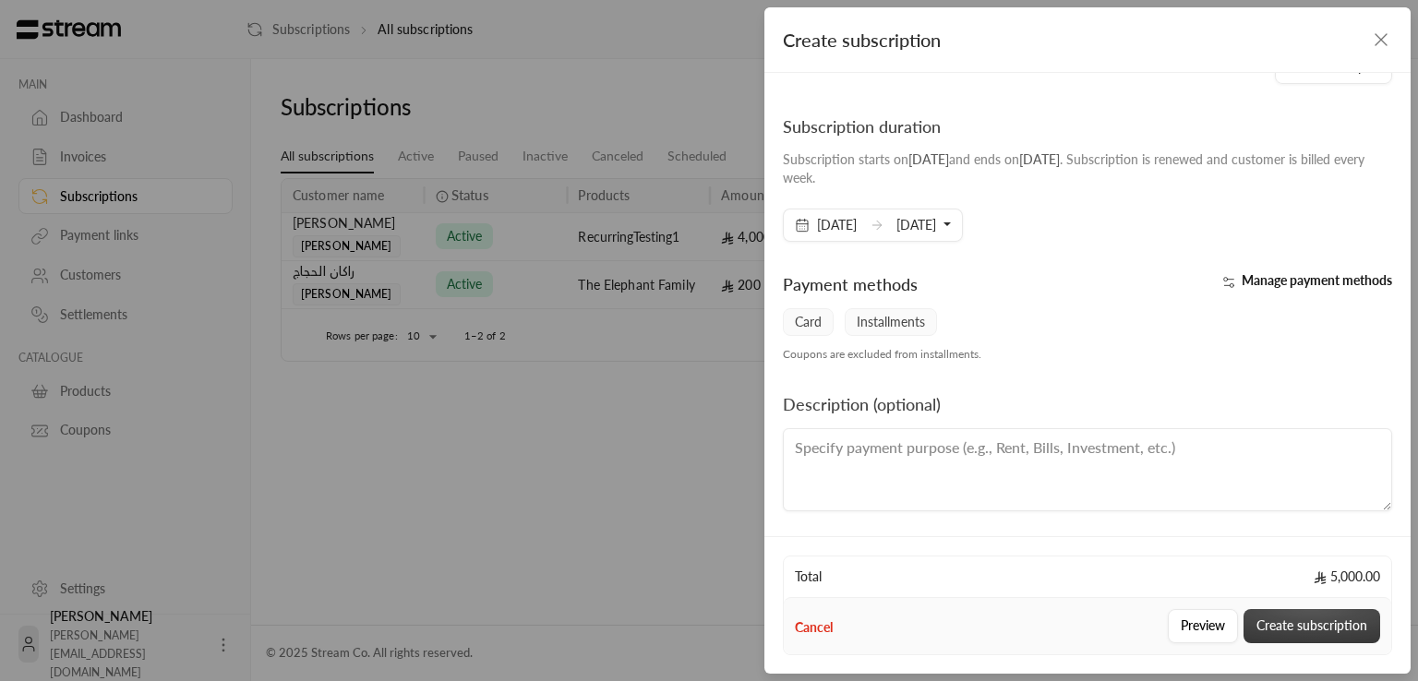
click at [1302, 629] on button "Create subscription" at bounding box center [1312, 626] width 137 height 34
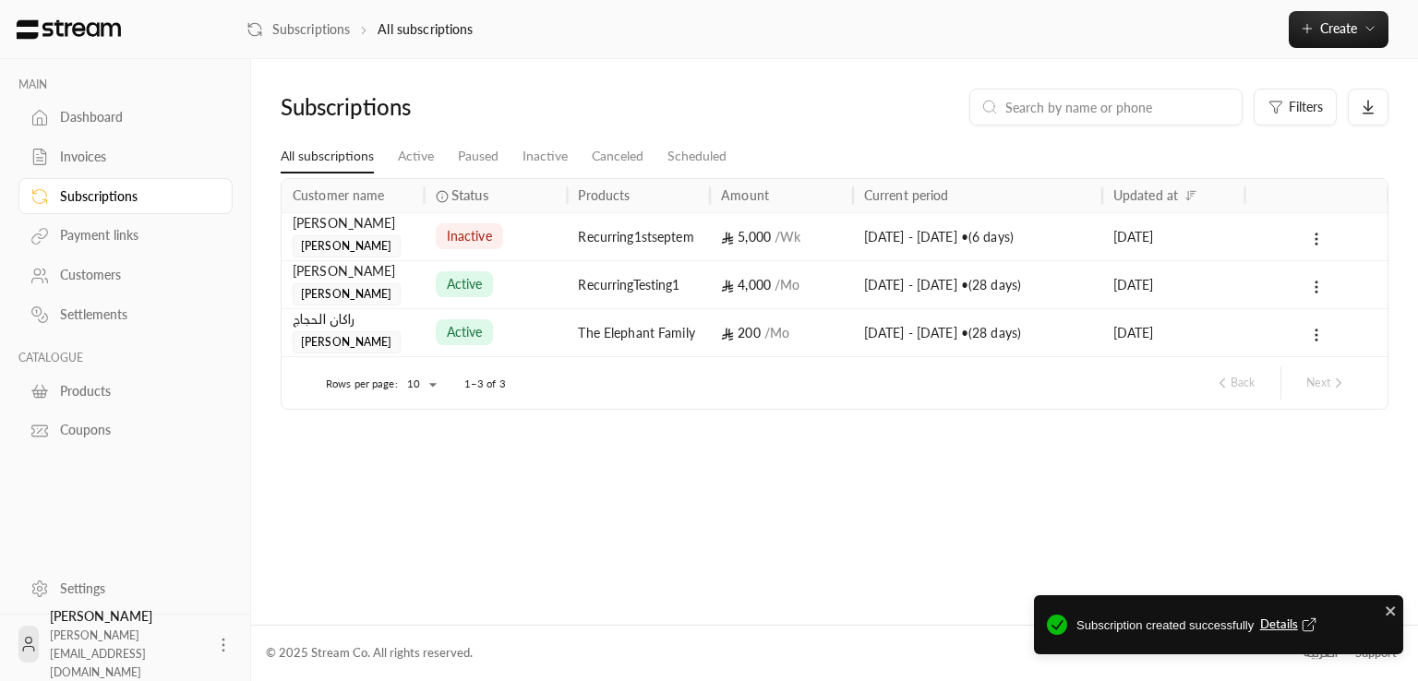
click at [1281, 624] on span "Details" at bounding box center [1290, 625] width 61 height 18
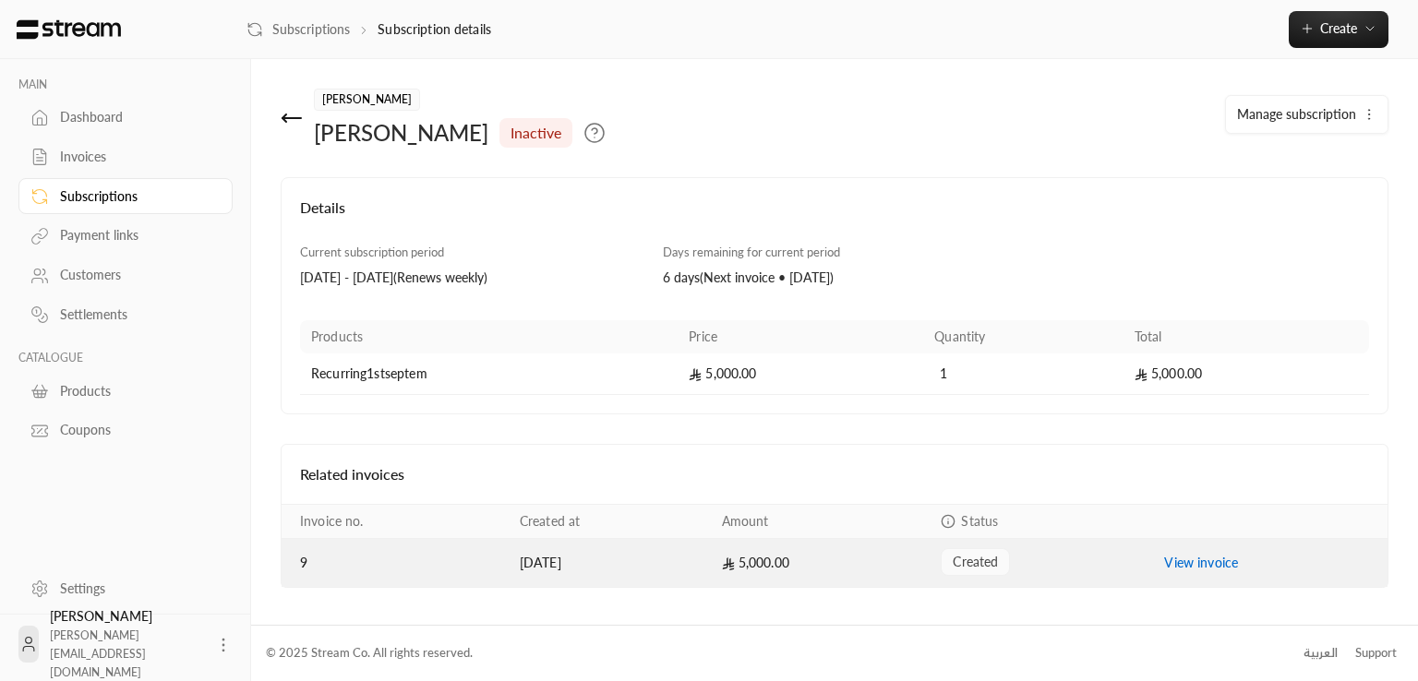
click at [1204, 566] on link "View invoice" at bounding box center [1201, 563] width 74 height 16
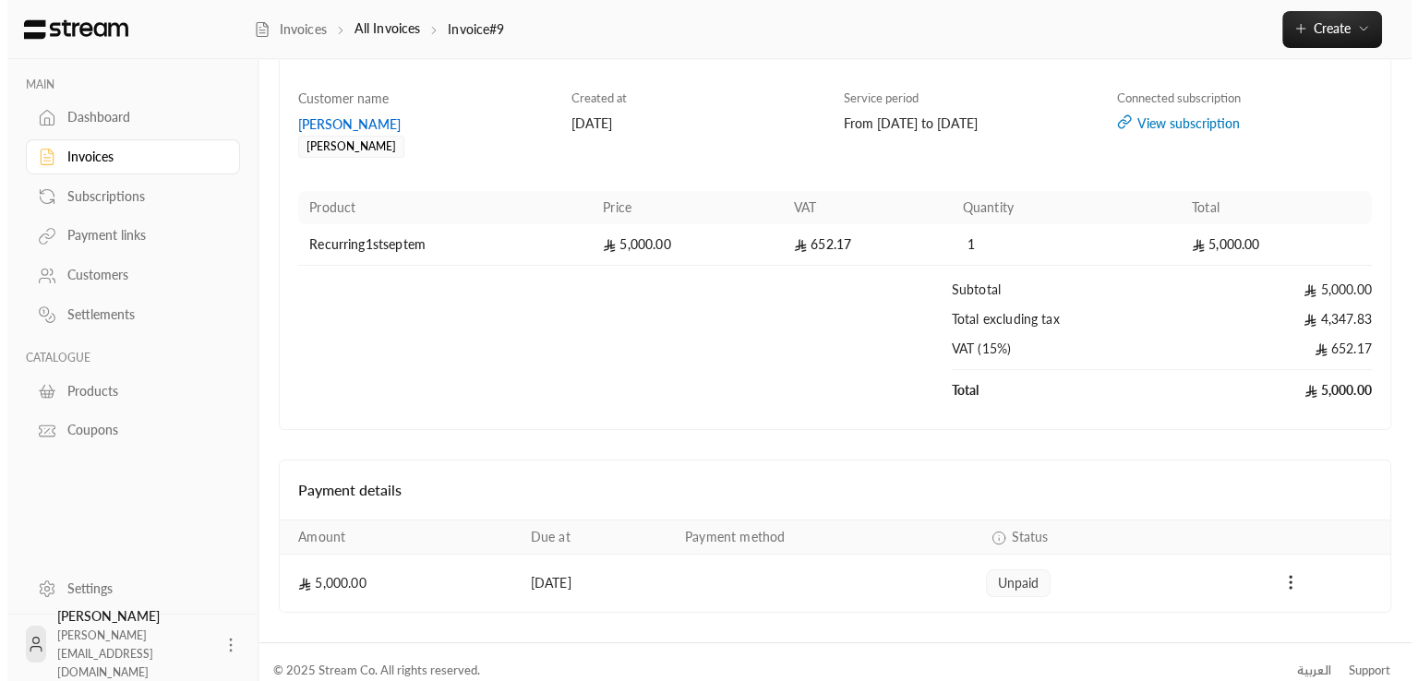
scroll to position [154, 0]
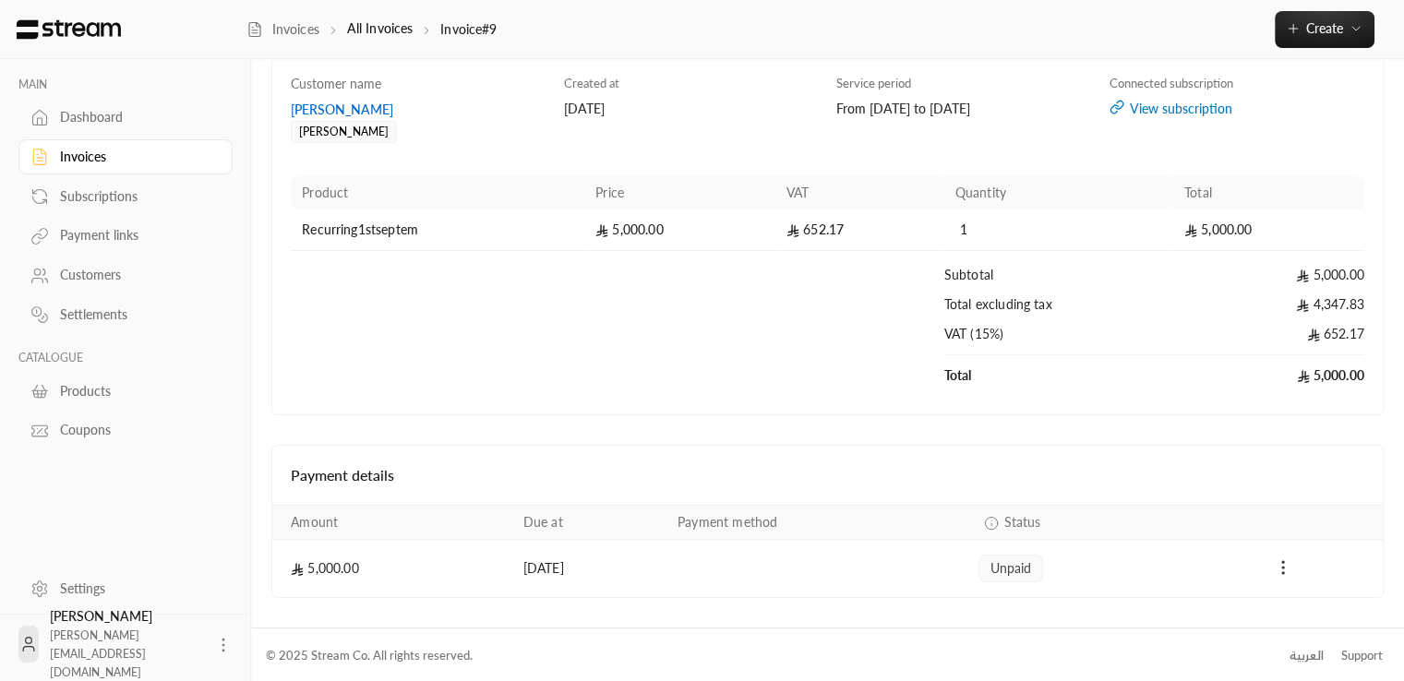
click at [1275, 566] on icon "Payments" at bounding box center [1283, 568] width 18 height 18
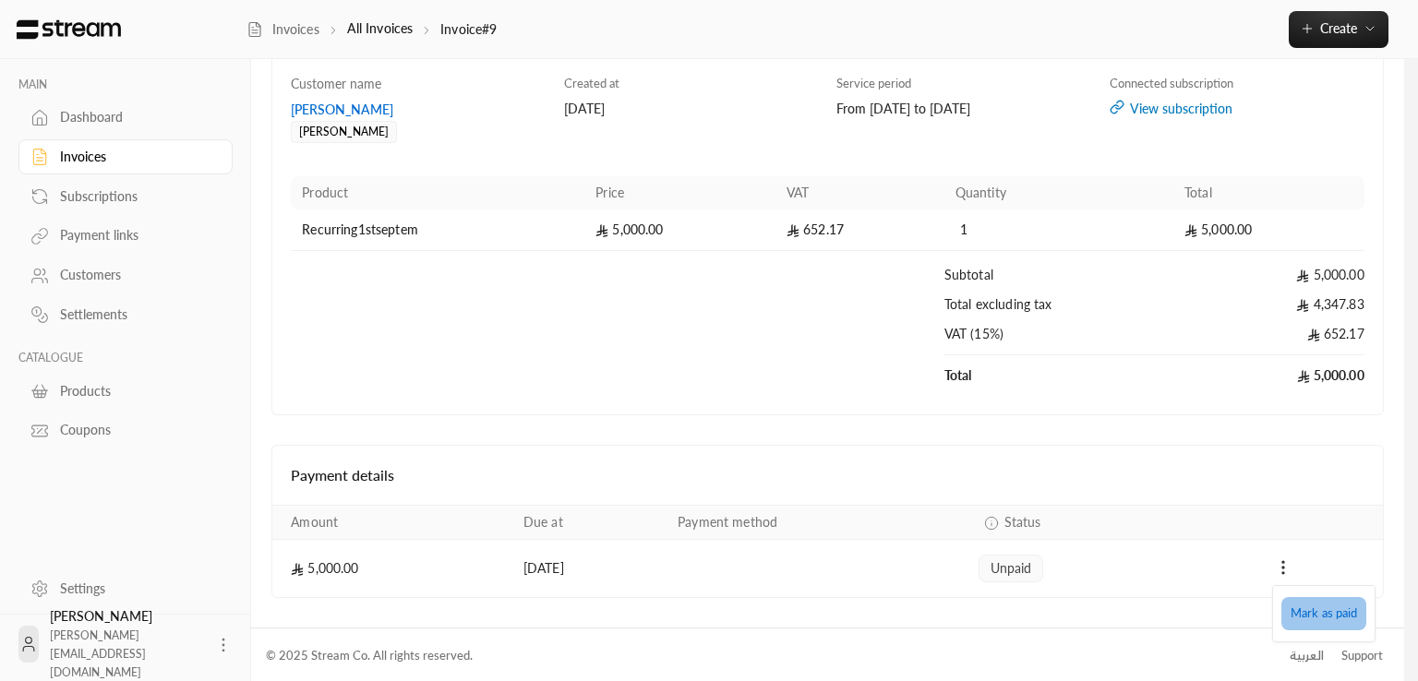
click at [1307, 607] on li "Mark as paid" at bounding box center [1324, 613] width 85 height 33
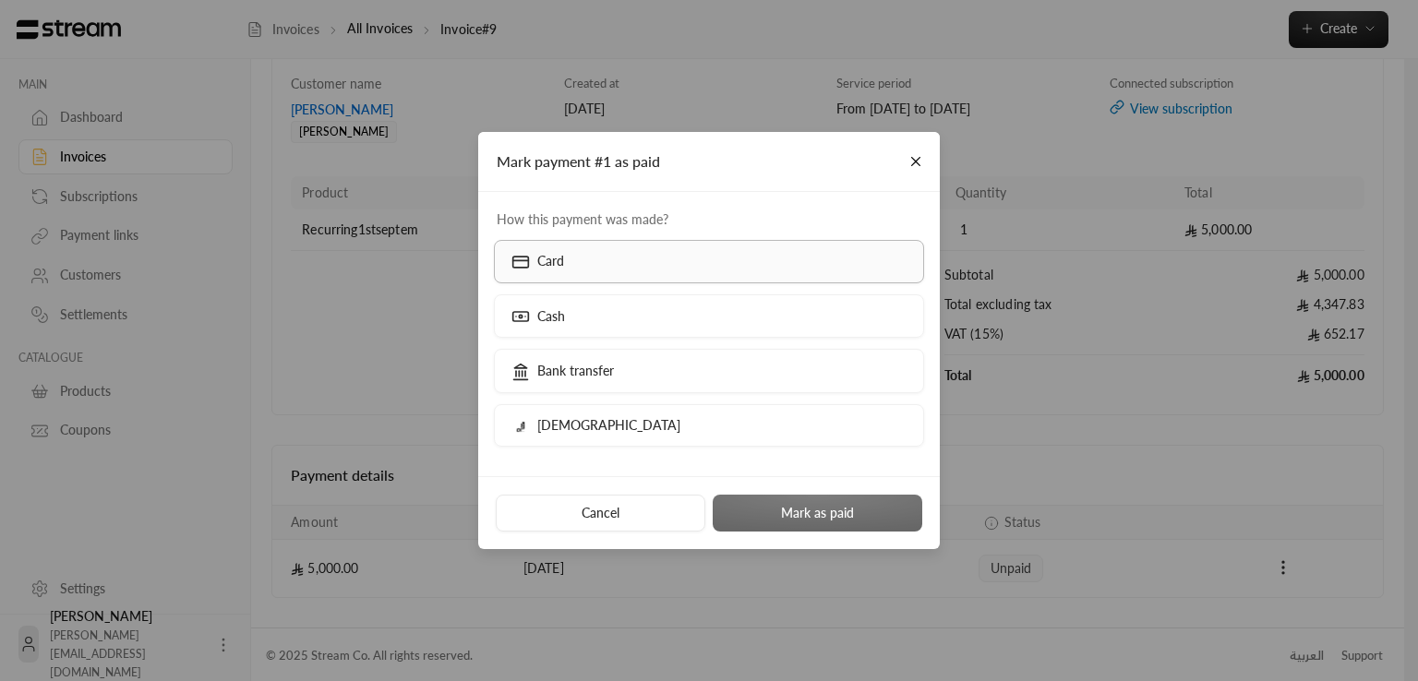
click at [585, 251] on label "Card" at bounding box center [709, 261] width 431 height 43
click at [853, 520] on button "Mark as paid" at bounding box center [818, 513] width 210 height 37
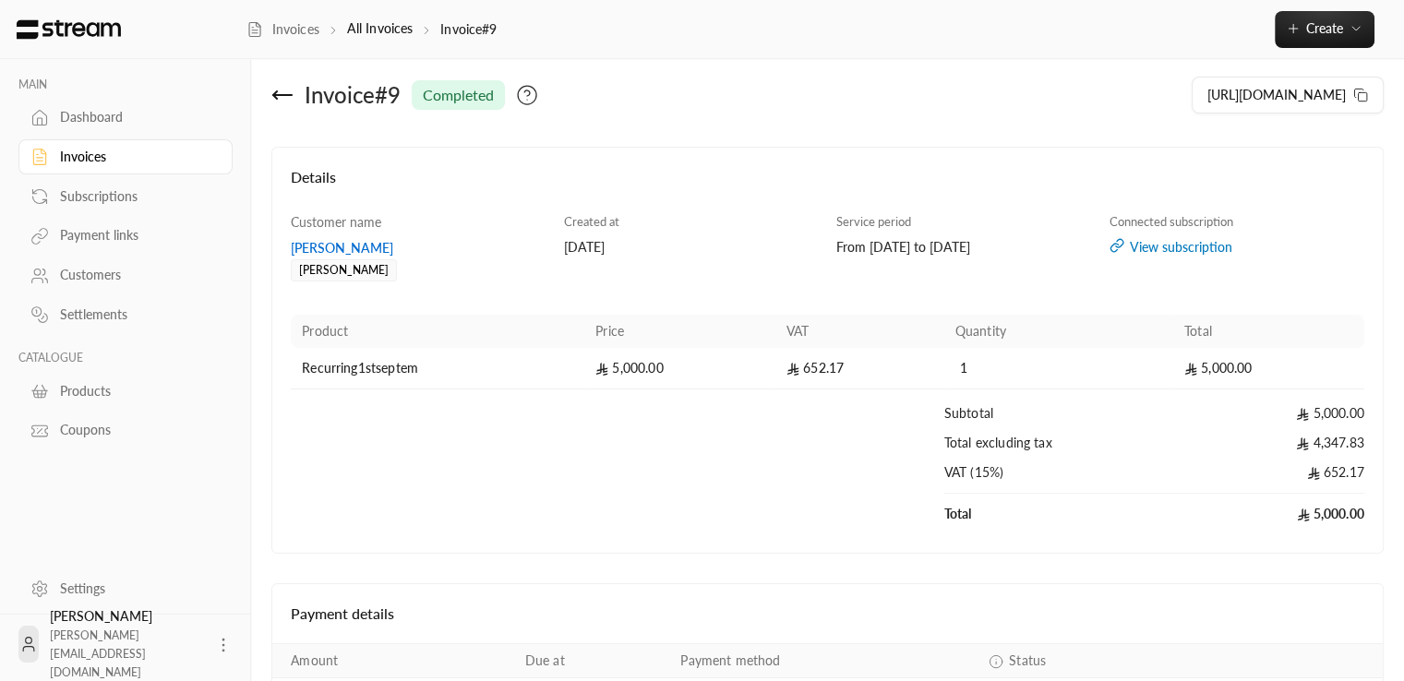
scroll to position [0, 0]
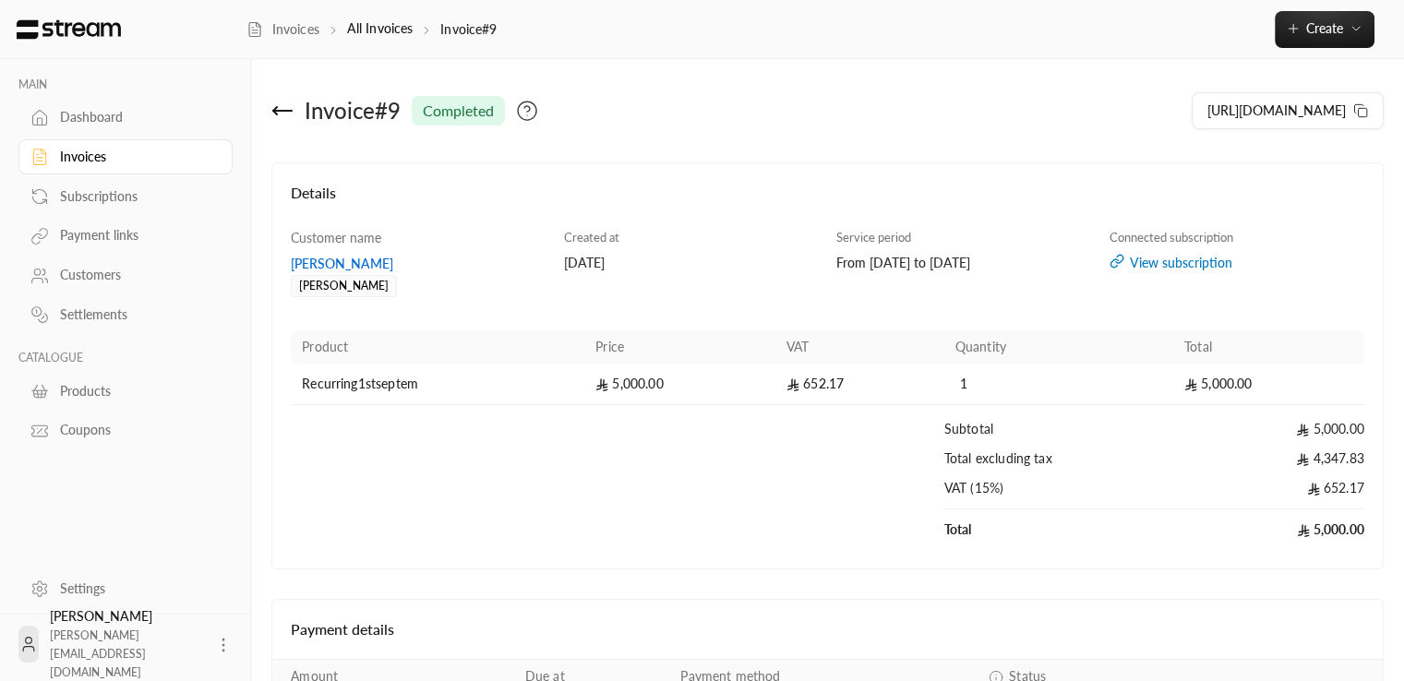
click at [270, 117] on div "Invoice # 9 completed" at bounding box center [545, 111] width 565 height 44
click at [276, 112] on icon at bounding box center [275, 110] width 4 height 7
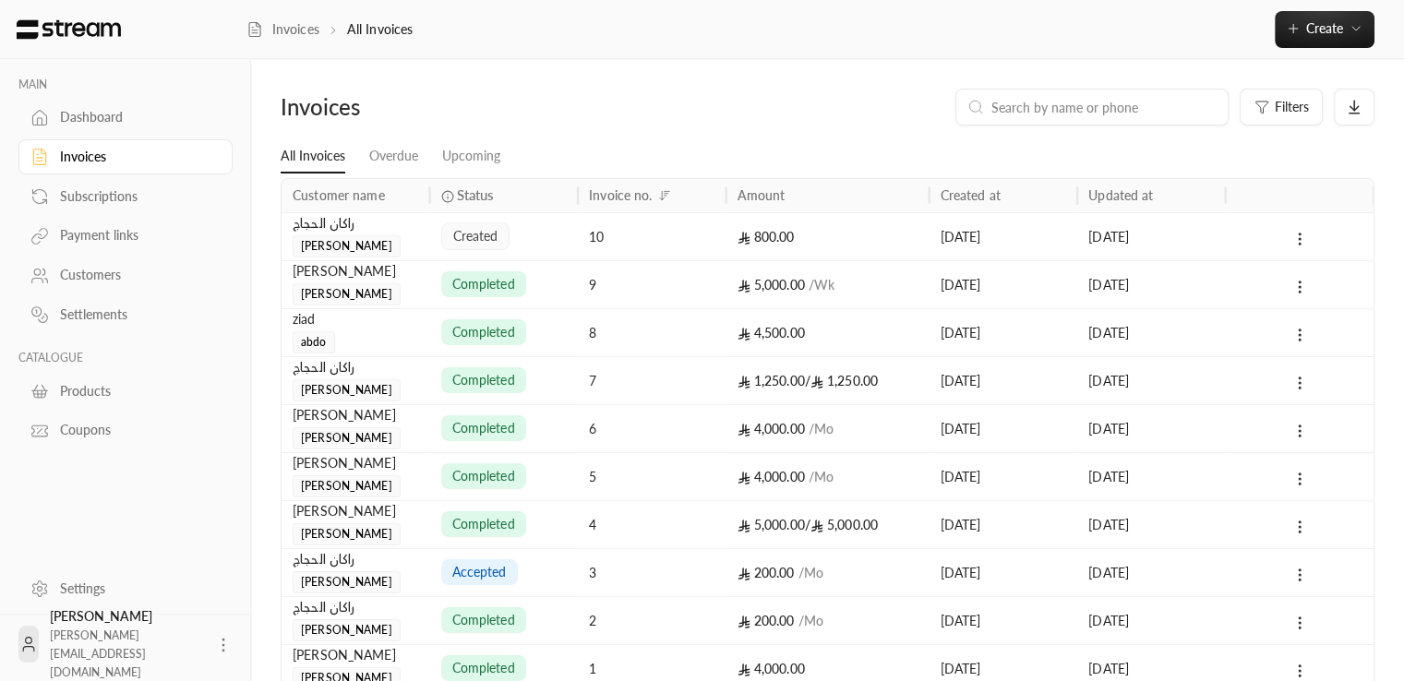
click at [85, 206] on link "Subscriptions" at bounding box center [125, 196] width 214 height 36
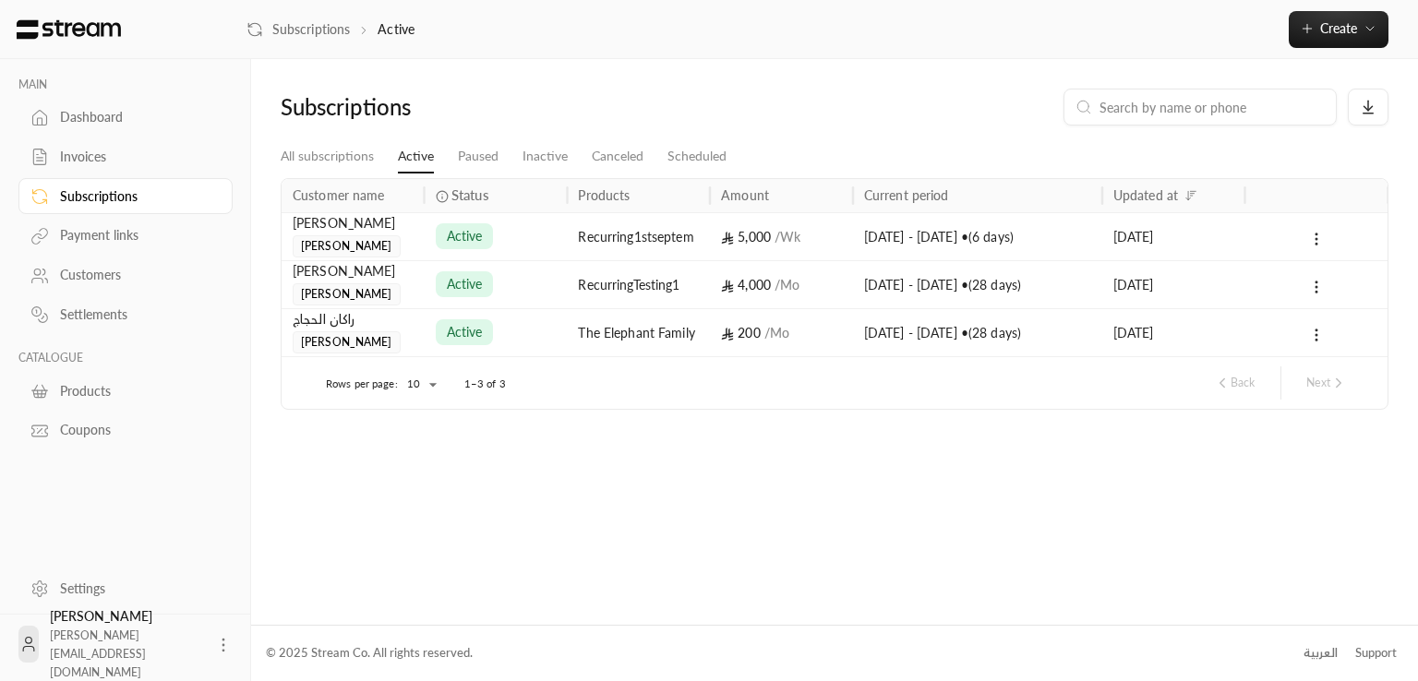
click at [539, 250] on div "active" at bounding box center [496, 236] width 121 height 47
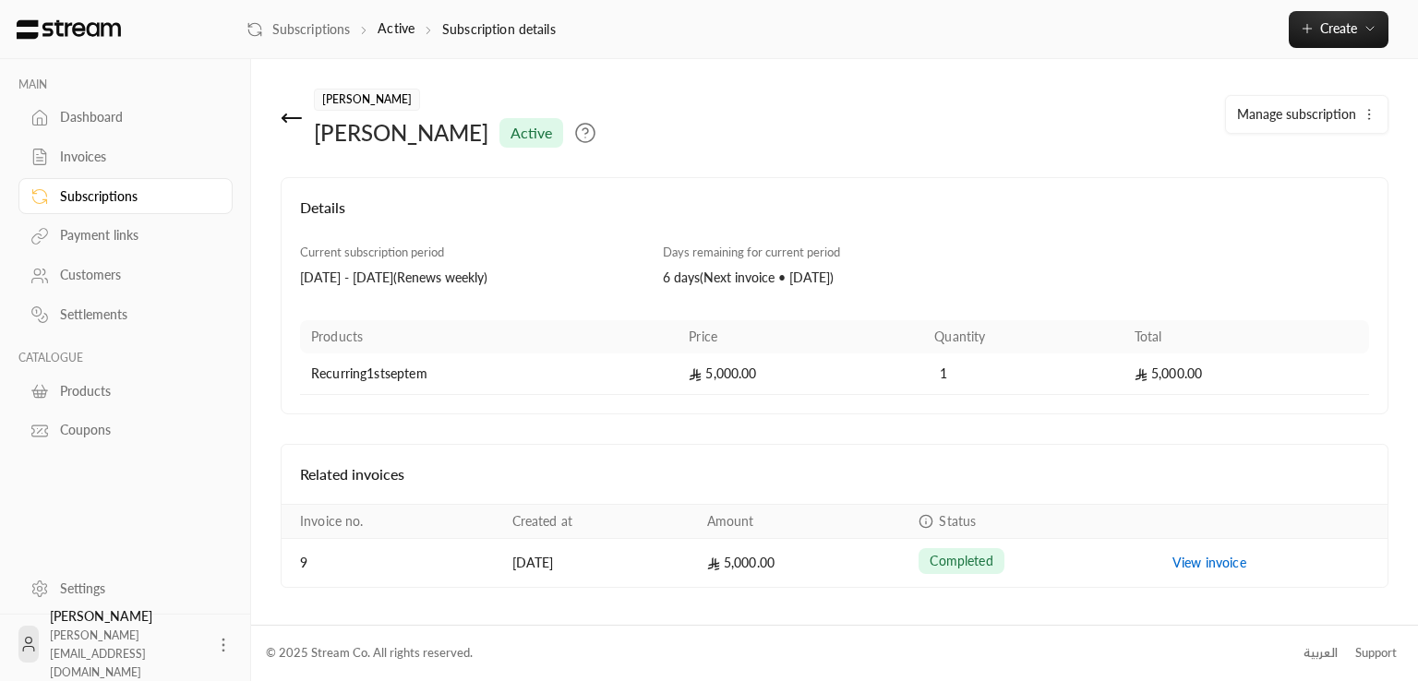
click at [174, 186] on link "Subscriptions" at bounding box center [125, 196] width 214 height 36
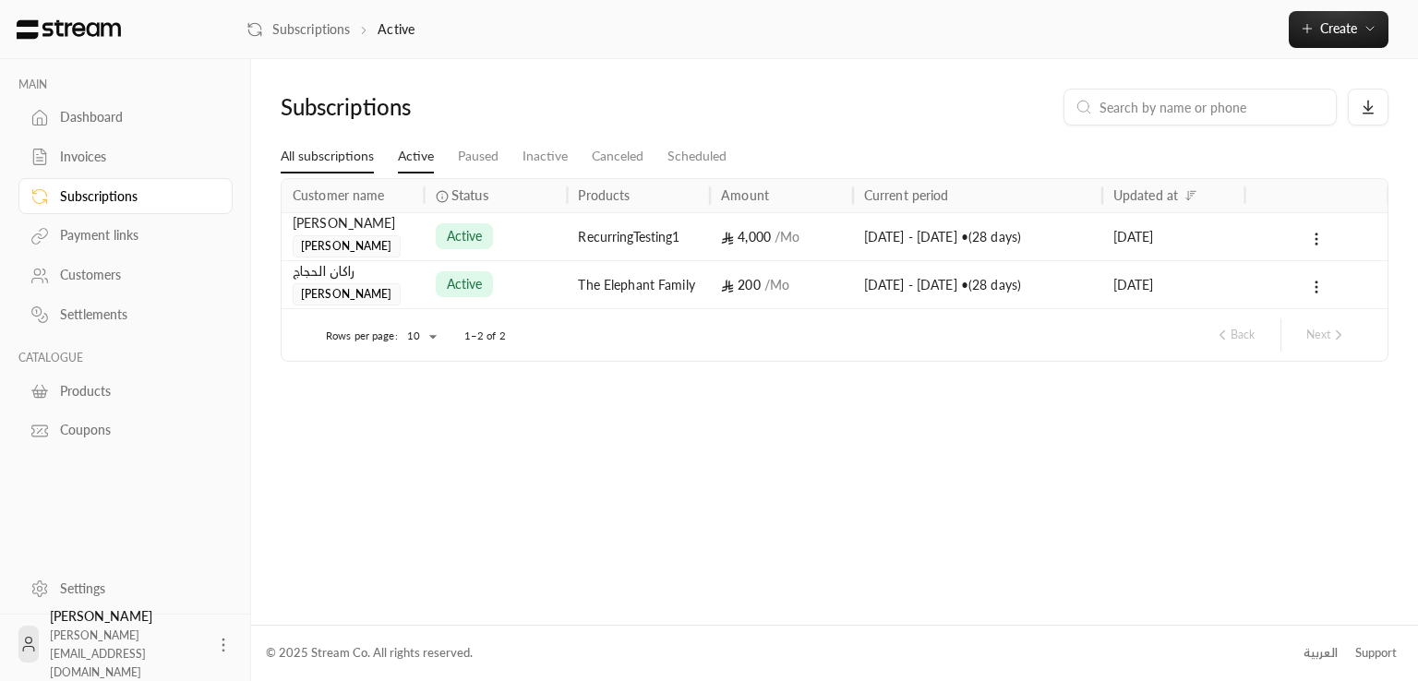
click at [324, 152] on link "All subscriptions" at bounding box center [327, 156] width 93 height 33
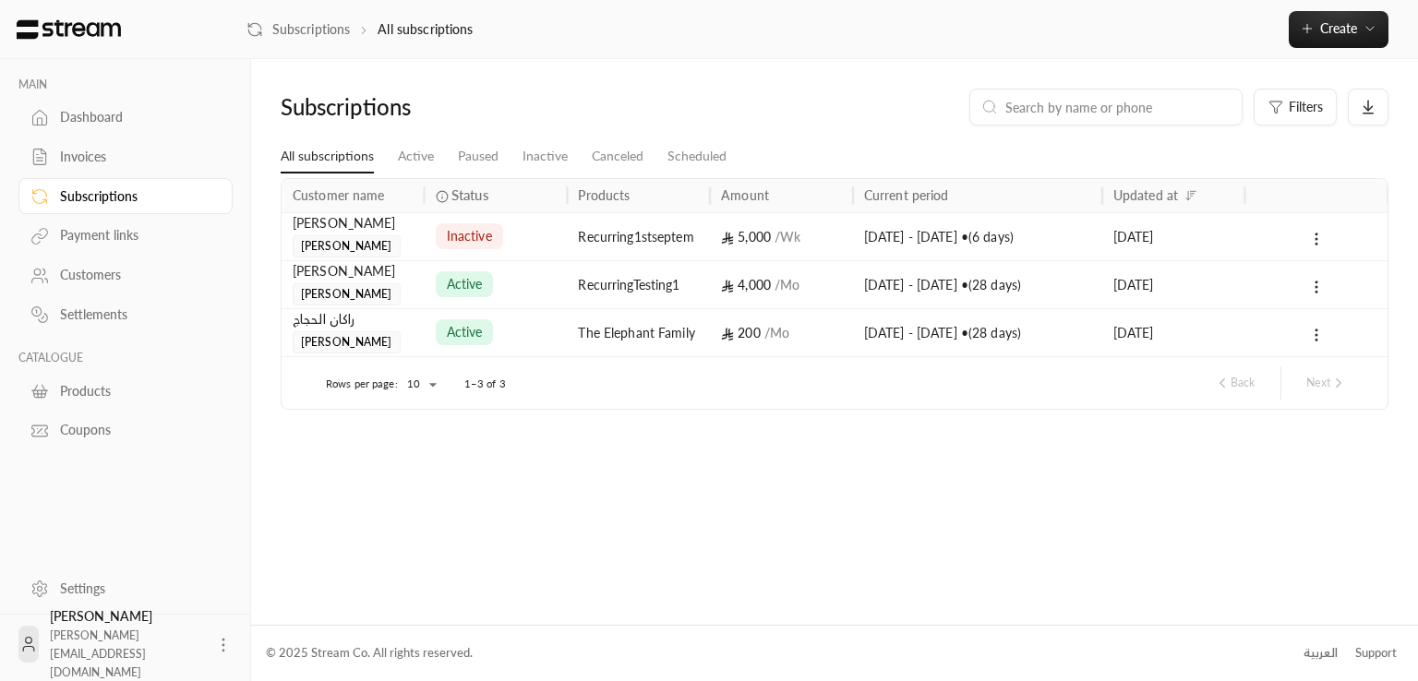
click at [513, 235] on div "inactive" at bounding box center [496, 236] width 121 height 47
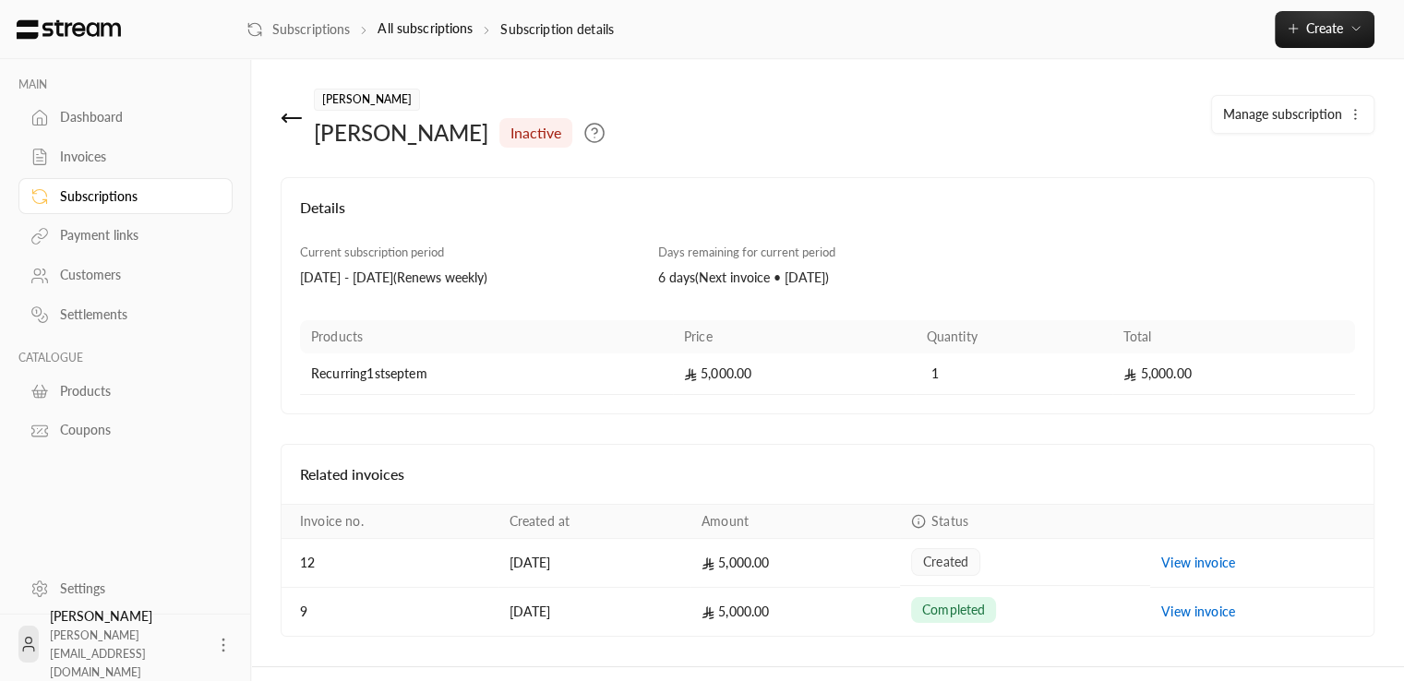
scroll to position [40, 0]
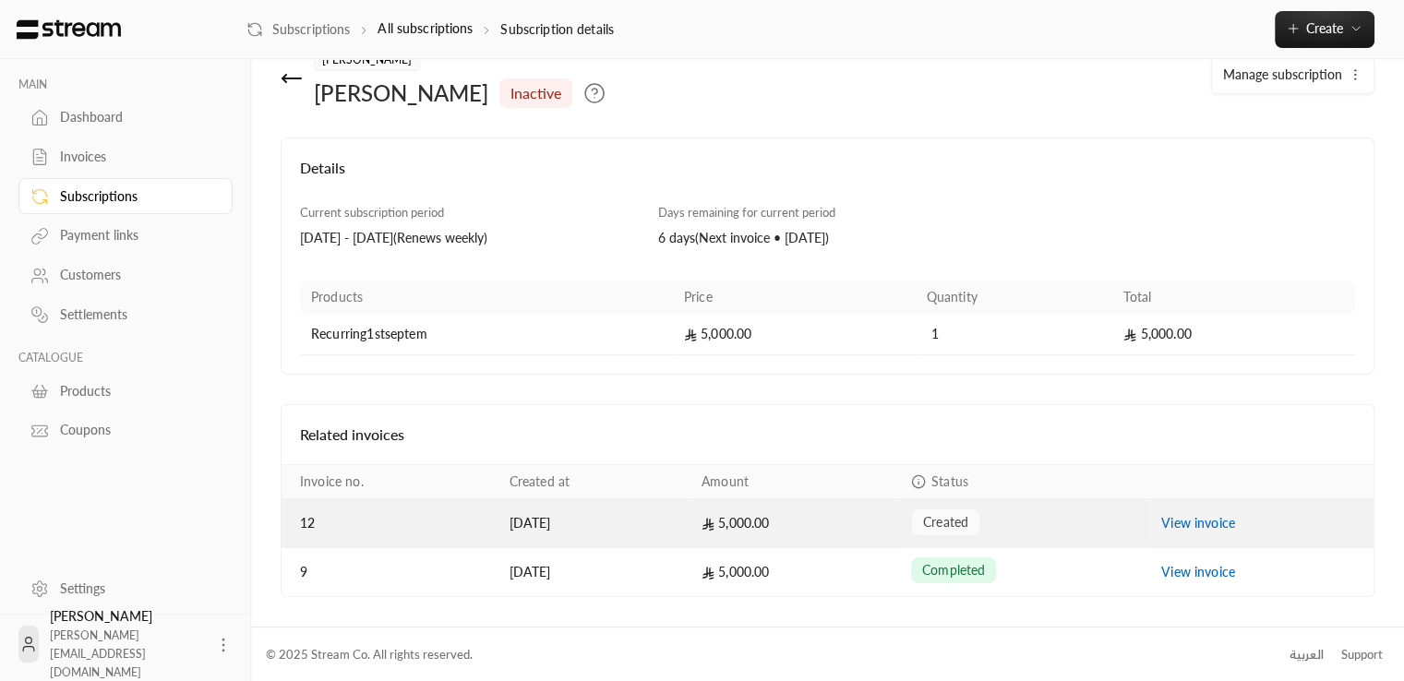
click at [1114, 530] on div "created" at bounding box center [1025, 523] width 228 height 28
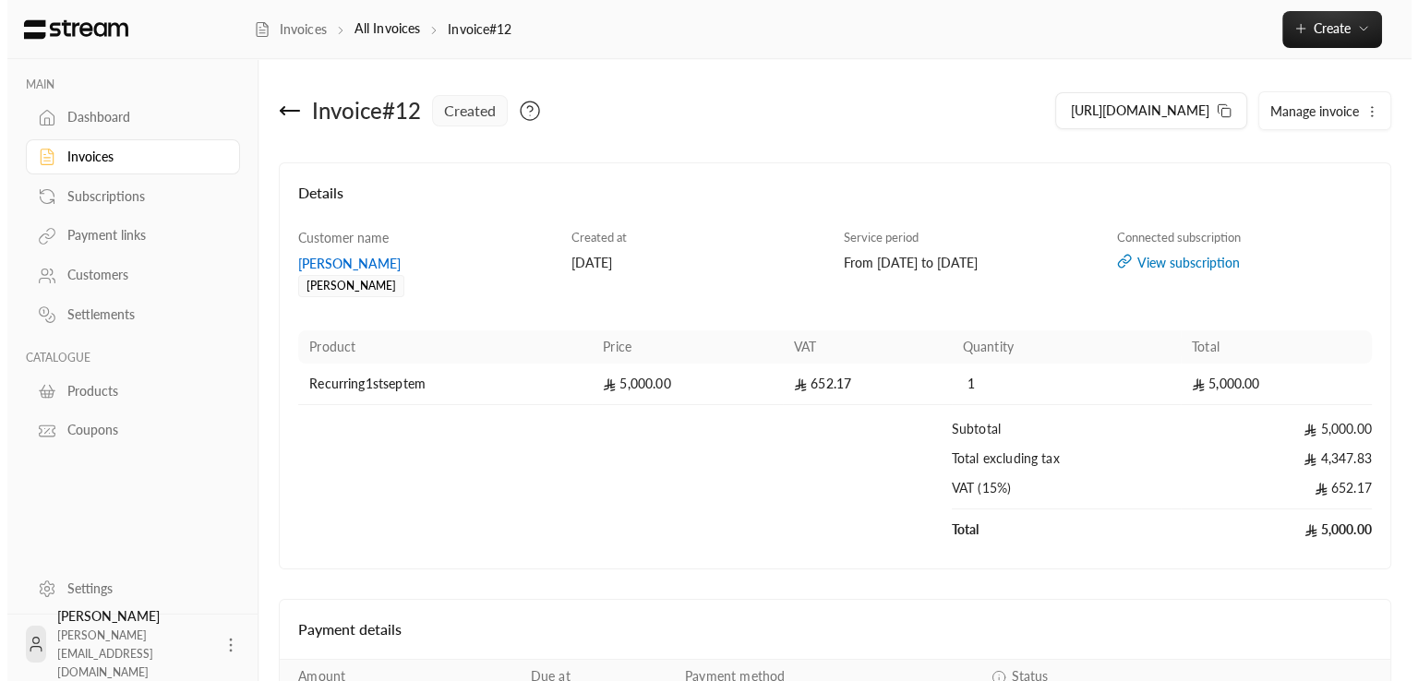
scroll to position [154, 0]
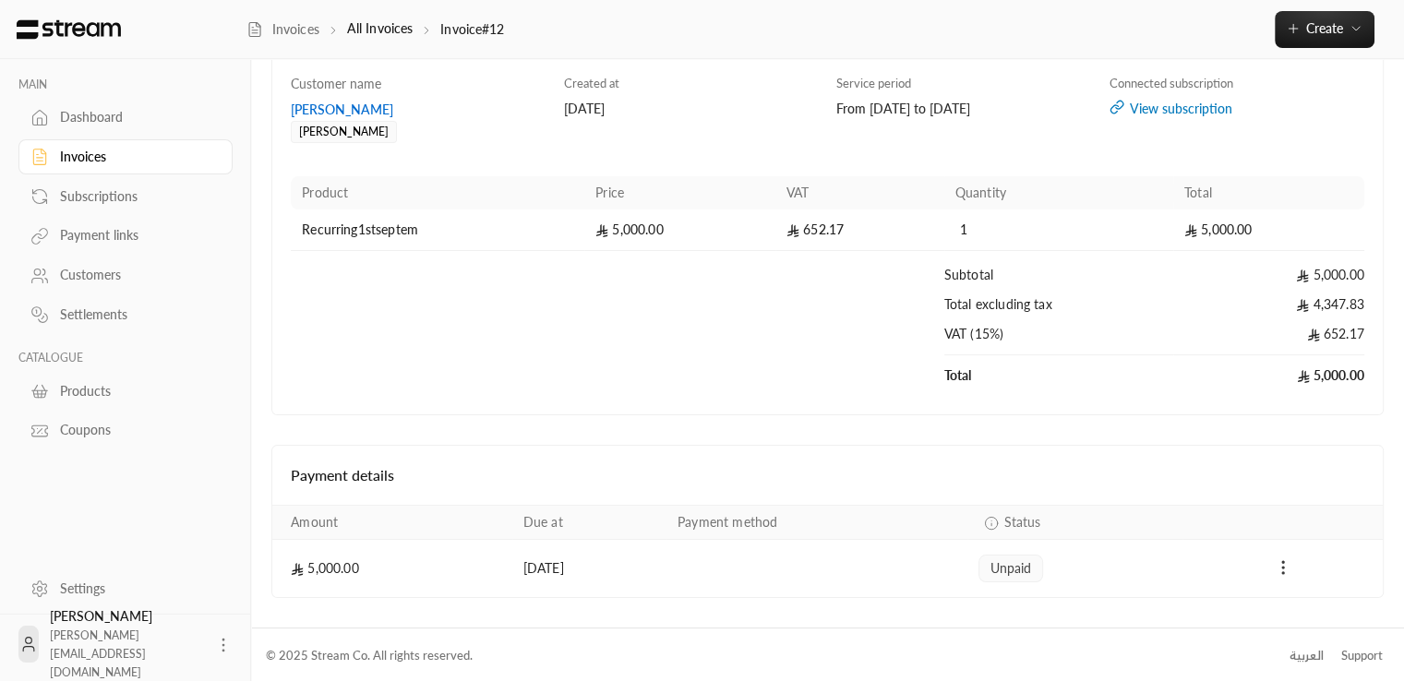
click at [1283, 572] on circle "Payments" at bounding box center [1284, 573] width 2 height 2
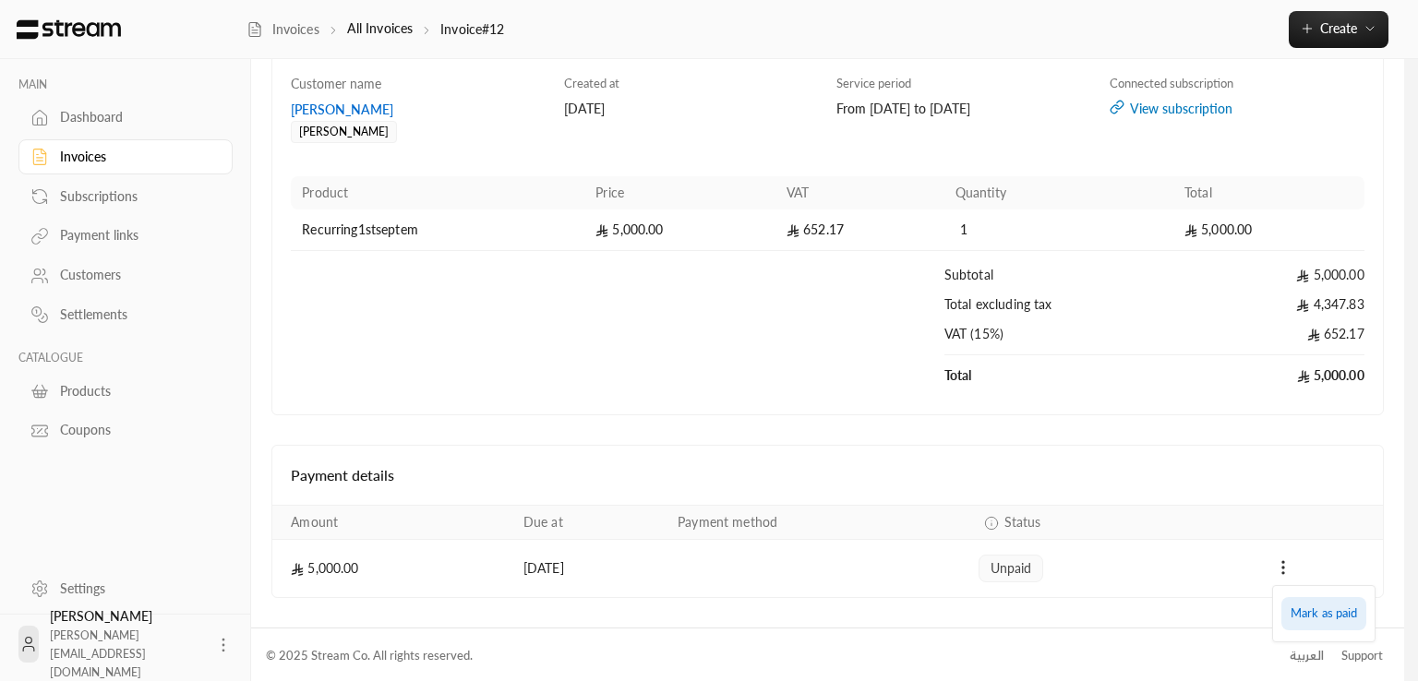
click at [1306, 610] on li "Mark as paid" at bounding box center [1324, 613] width 85 height 33
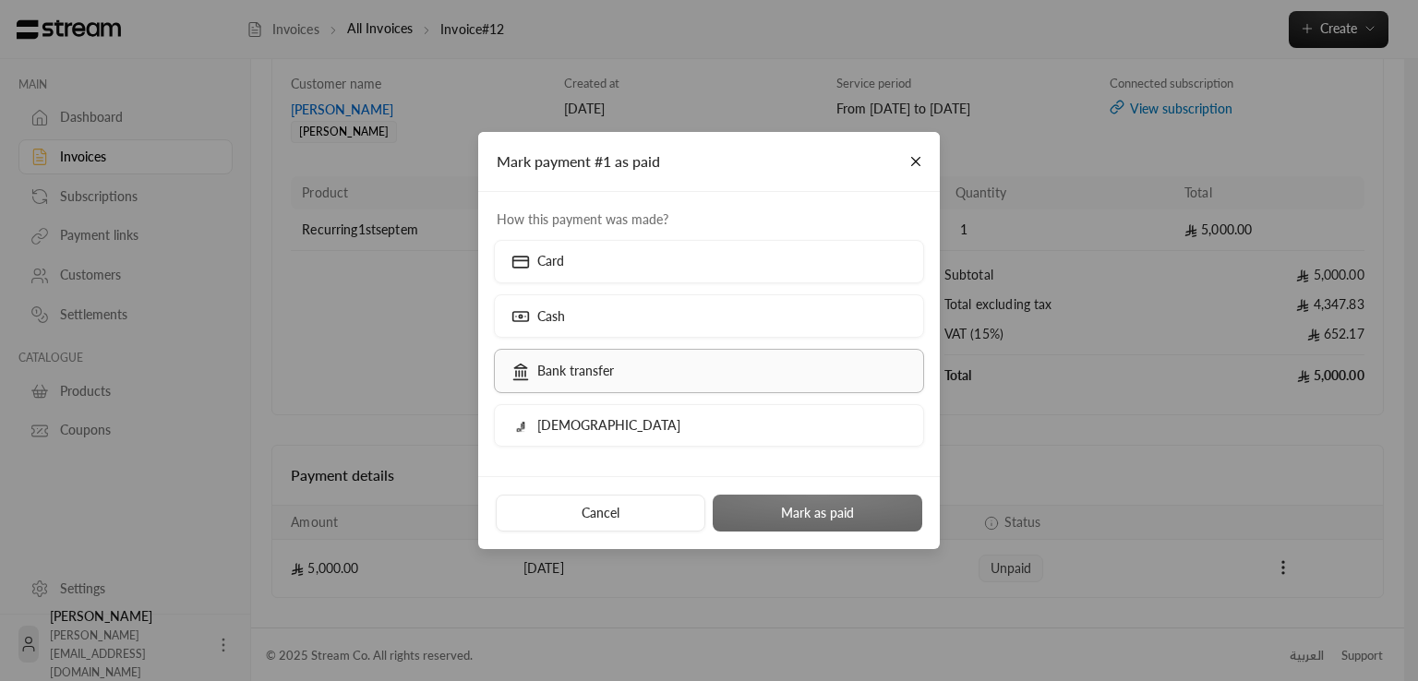
click at [715, 379] on label "Bank transfer" at bounding box center [709, 370] width 431 height 43
click at [886, 518] on button "Mark as paid" at bounding box center [818, 513] width 210 height 37
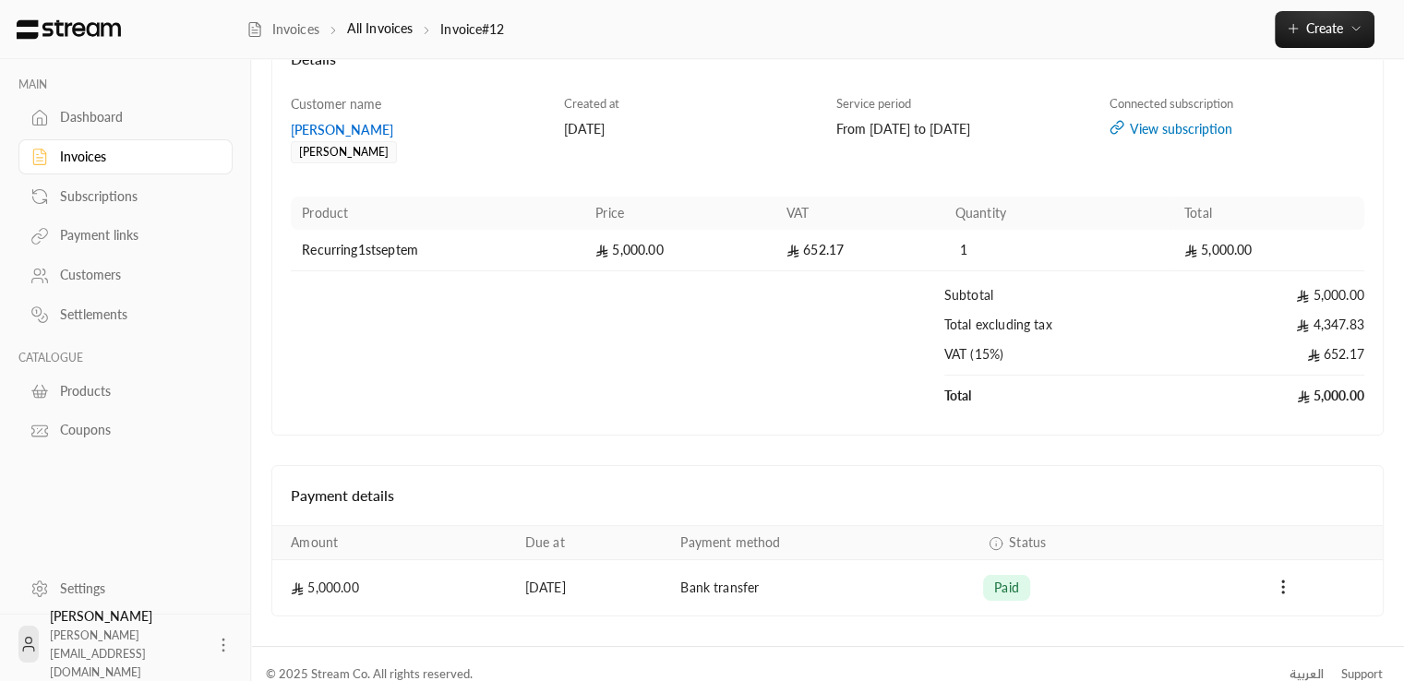
scroll to position [0, 0]
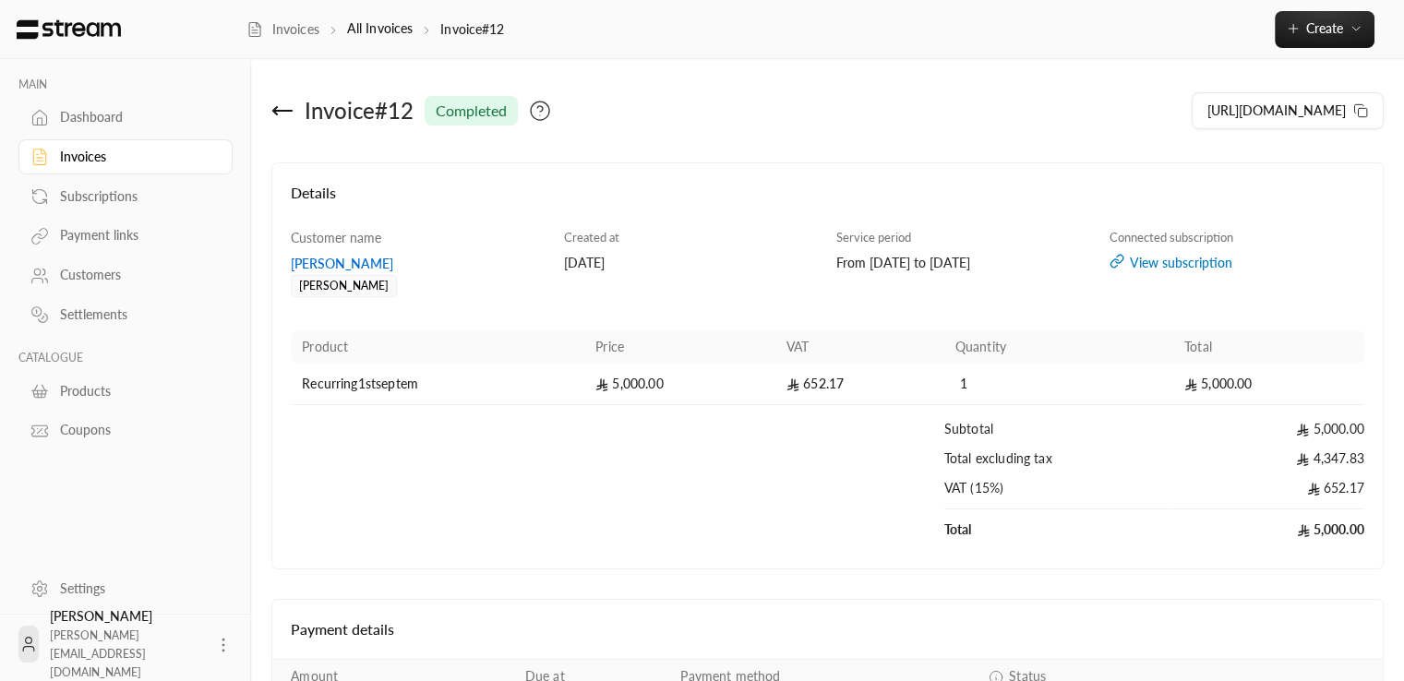
click at [271, 114] on icon at bounding box center [282, 111] width 22 height 22
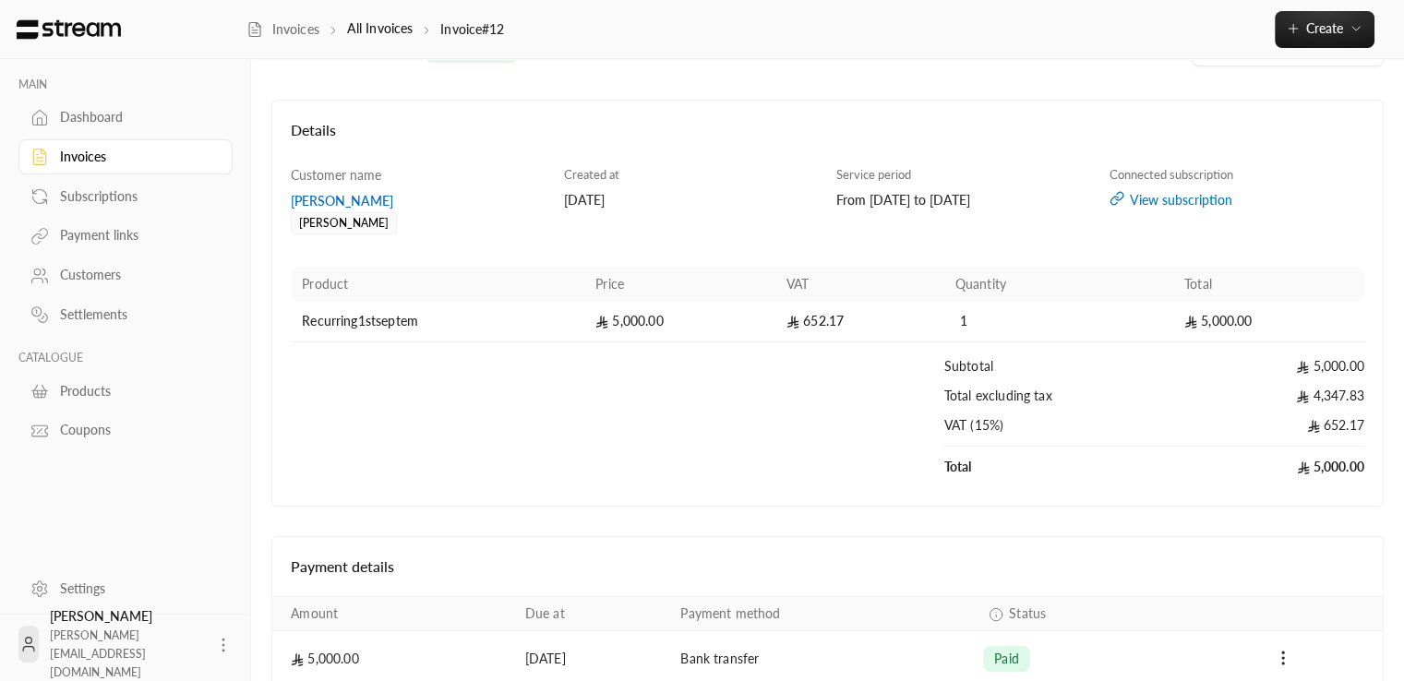
scroll to position [49, 0]
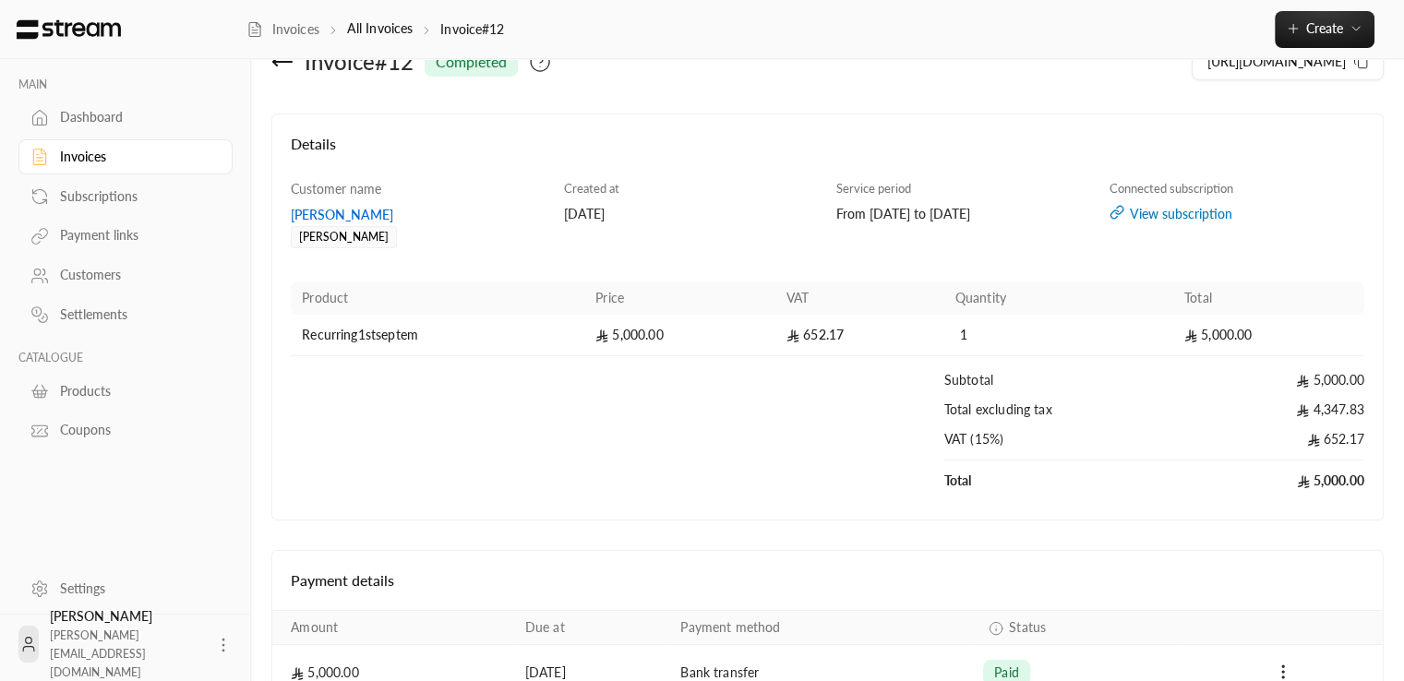
click at [1171, 219] on div "View subscription" at bounding box center [1237, 214] width 255 height 18
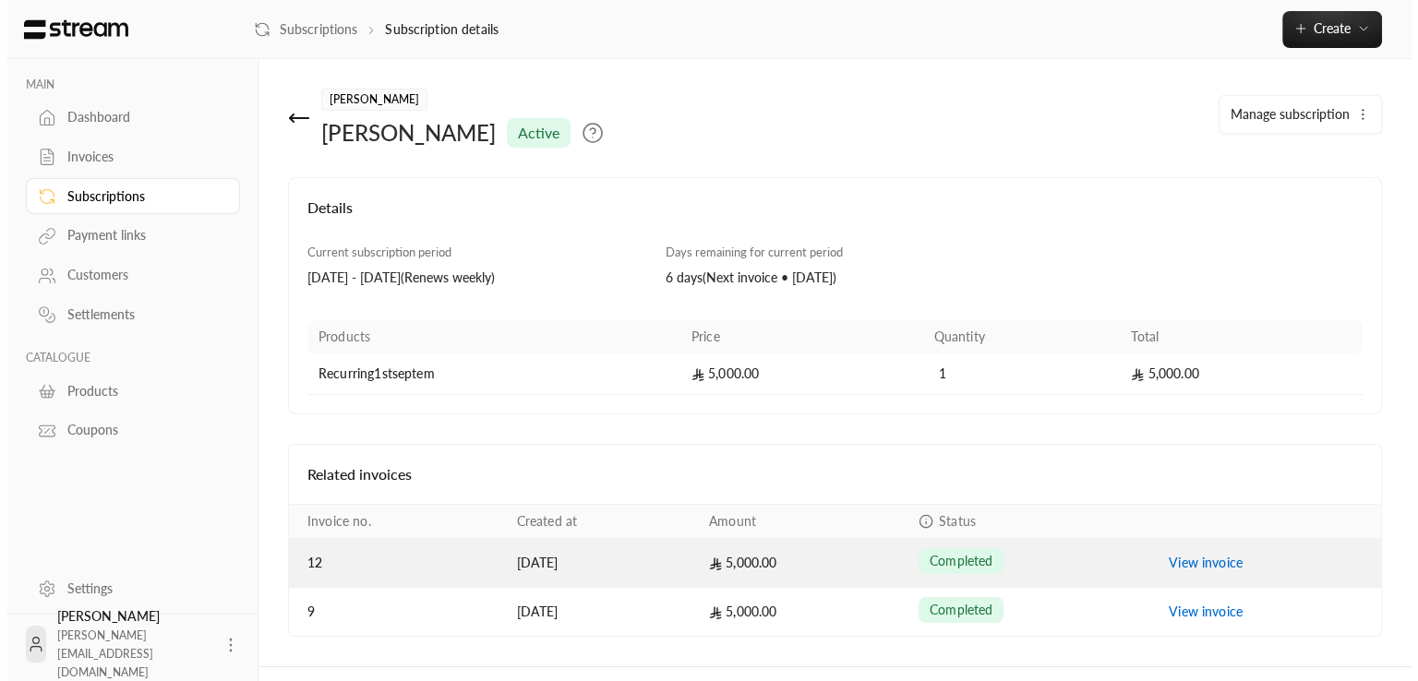
scroll to position [40, 0]
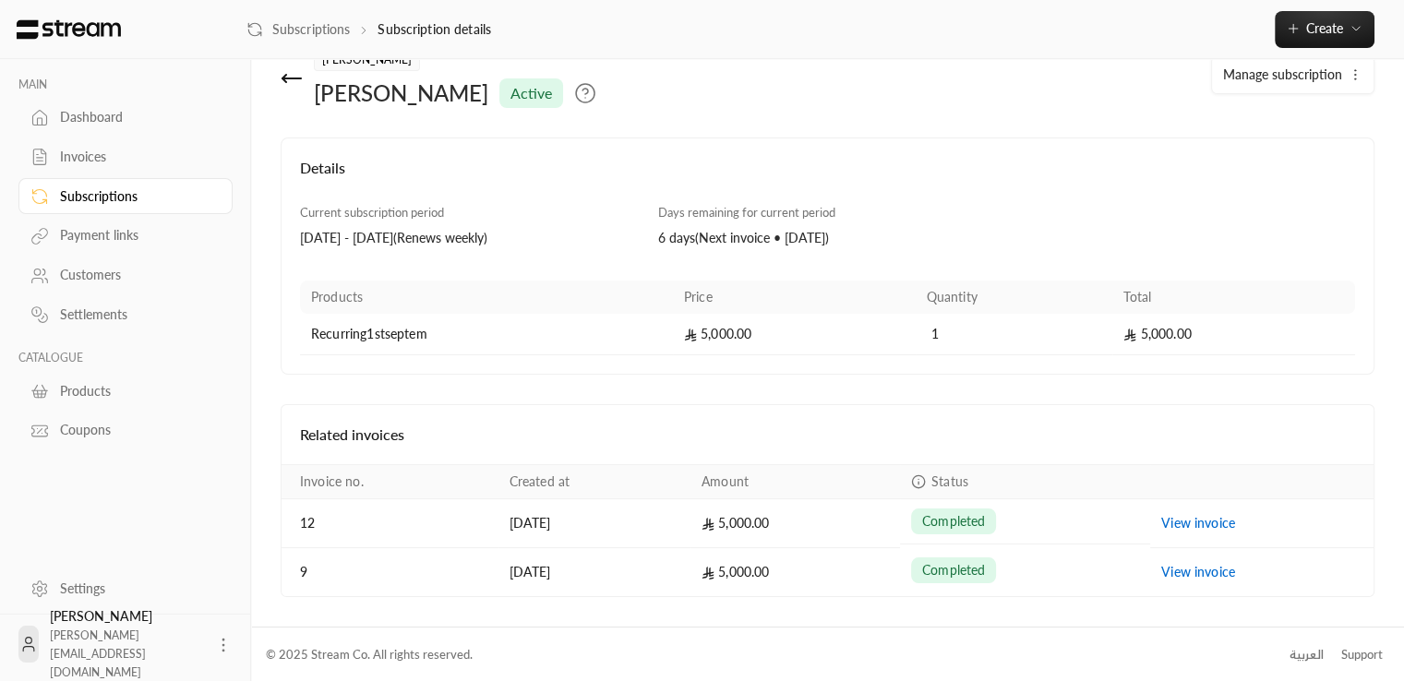
click at [1308, 96] on div "Manage subscription" at bounding box center [1198, 82] width 371 height 54
click at [1300, 78] on span "Manage subscription" at bounding box center [1282, 74] width 119 height 16
click at [1232, 119] on div "Edit subscription" at bounding box center [1260, 128] width 185 height 19
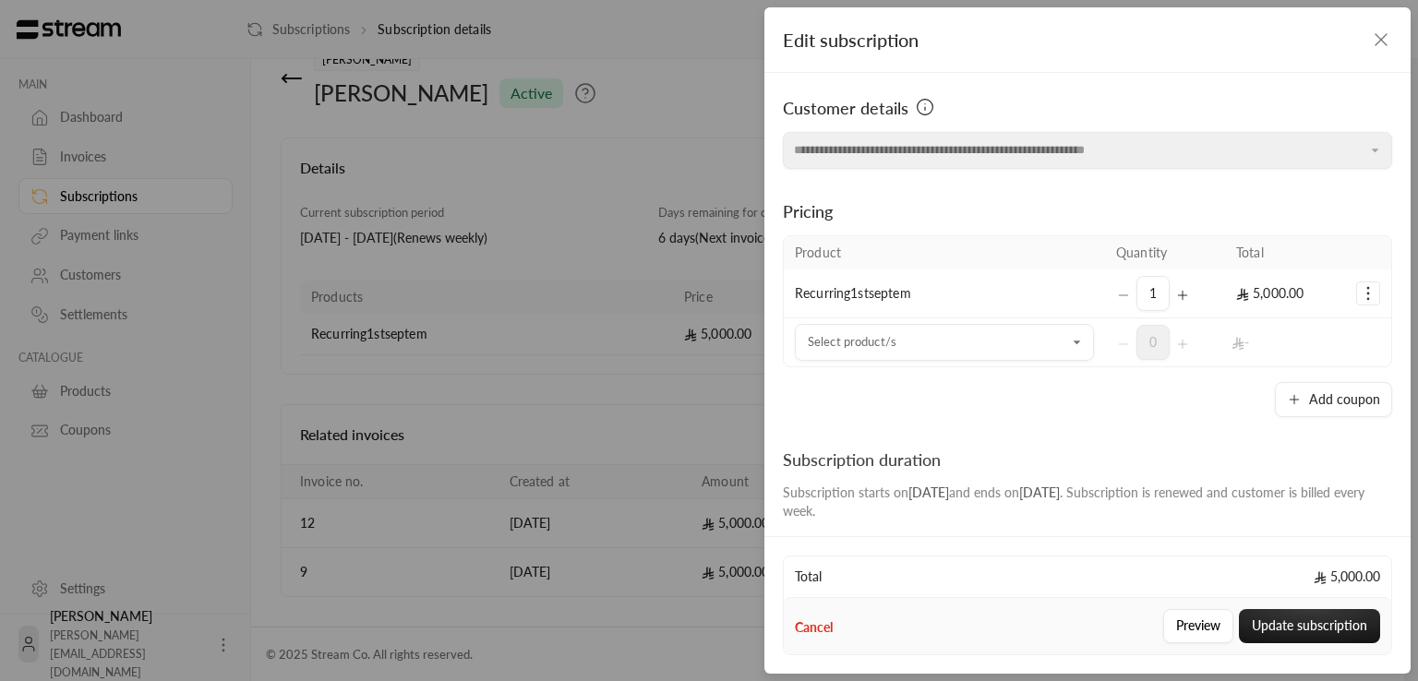
scroll to position [333, 0]
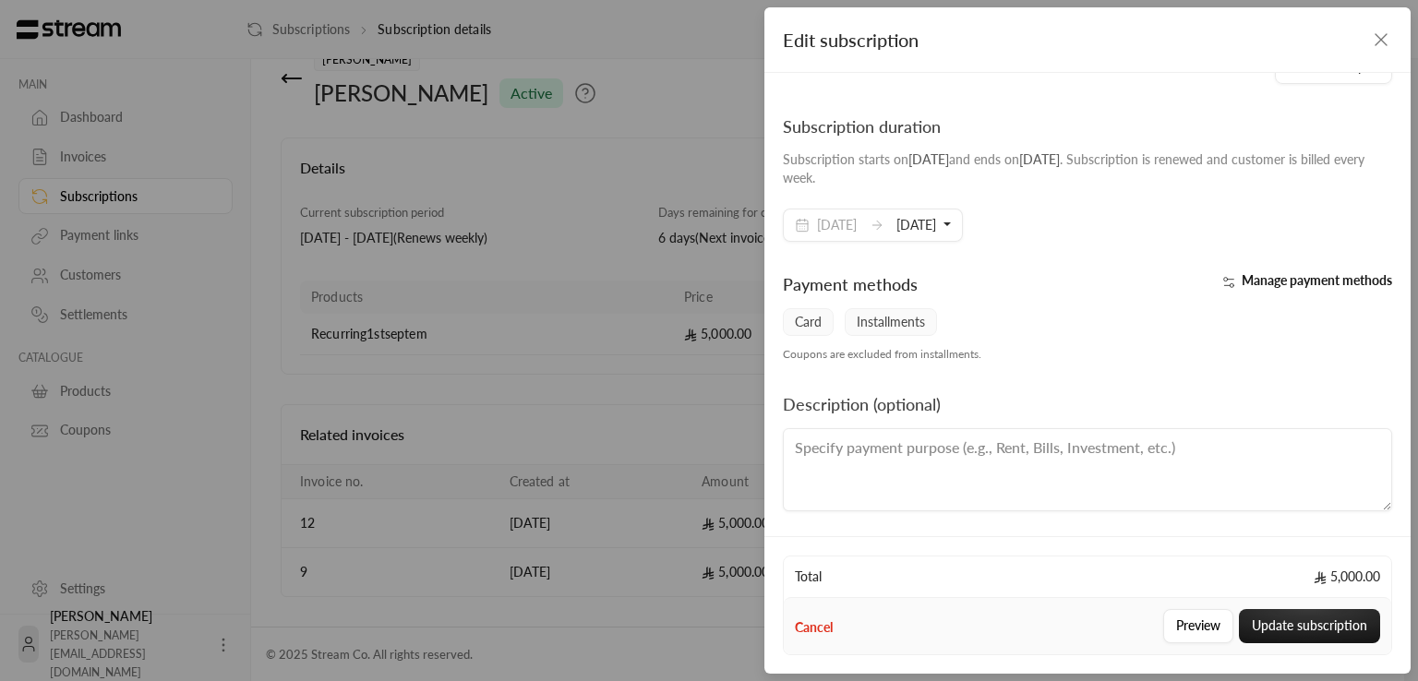
click at [951, 225] on button "[DATE]" at bounding box center [924, 225] width 54 height 31
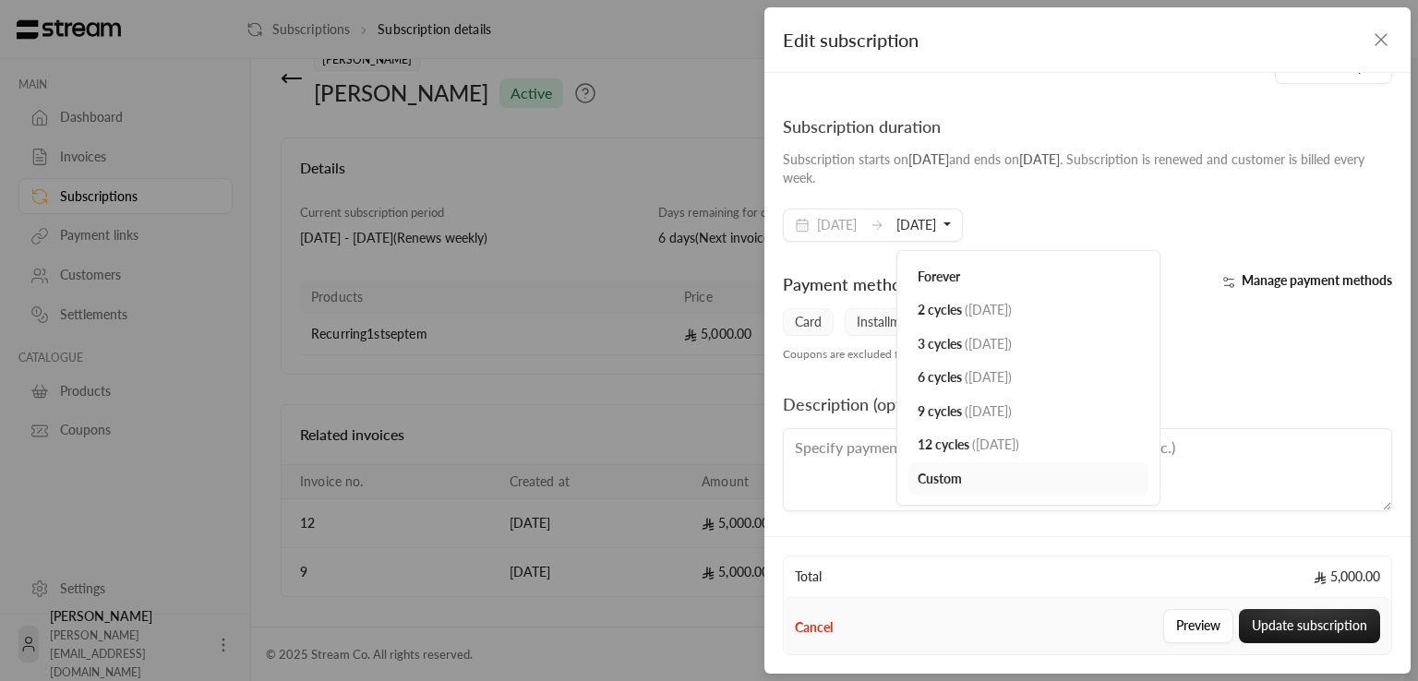
click at [826, 624] on button "Cancel" at bounding box center [814, 628] width 38 height 18
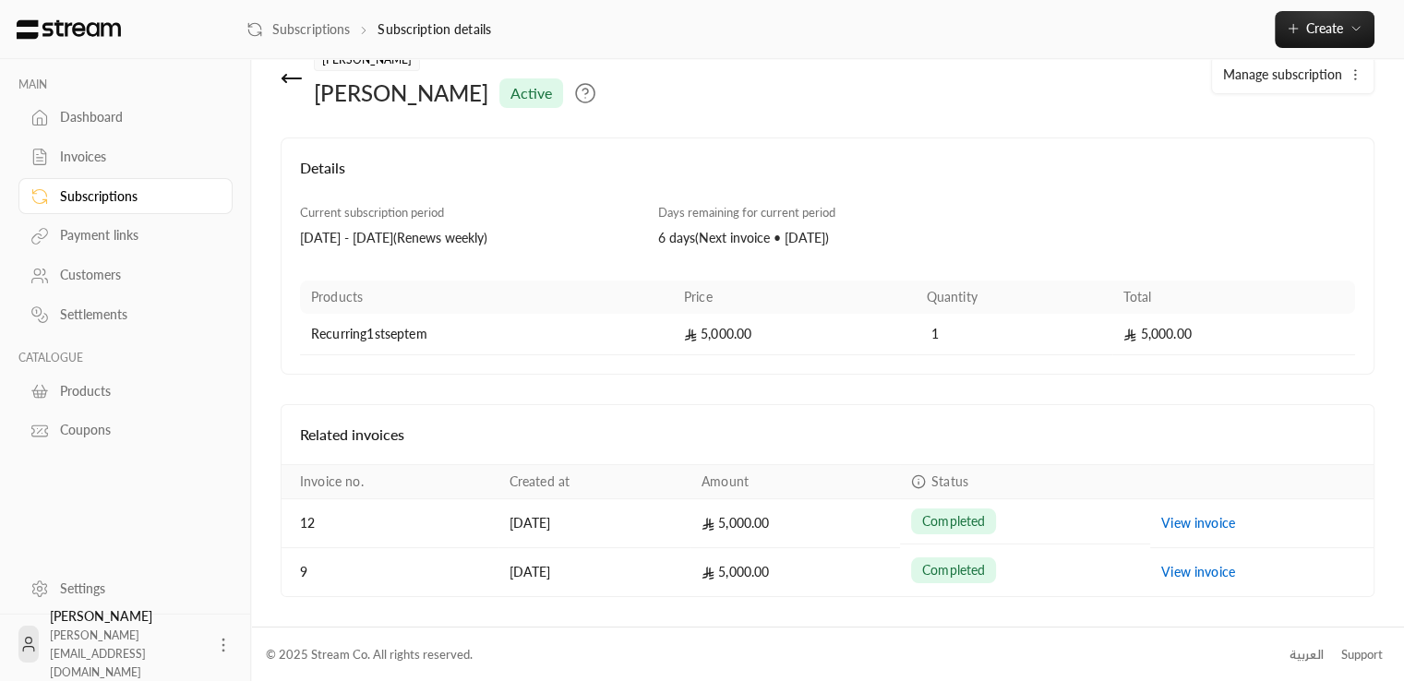
click at [119, 187] on div "Subscriptions" at bounding box center [135, 196] width 150 height 18
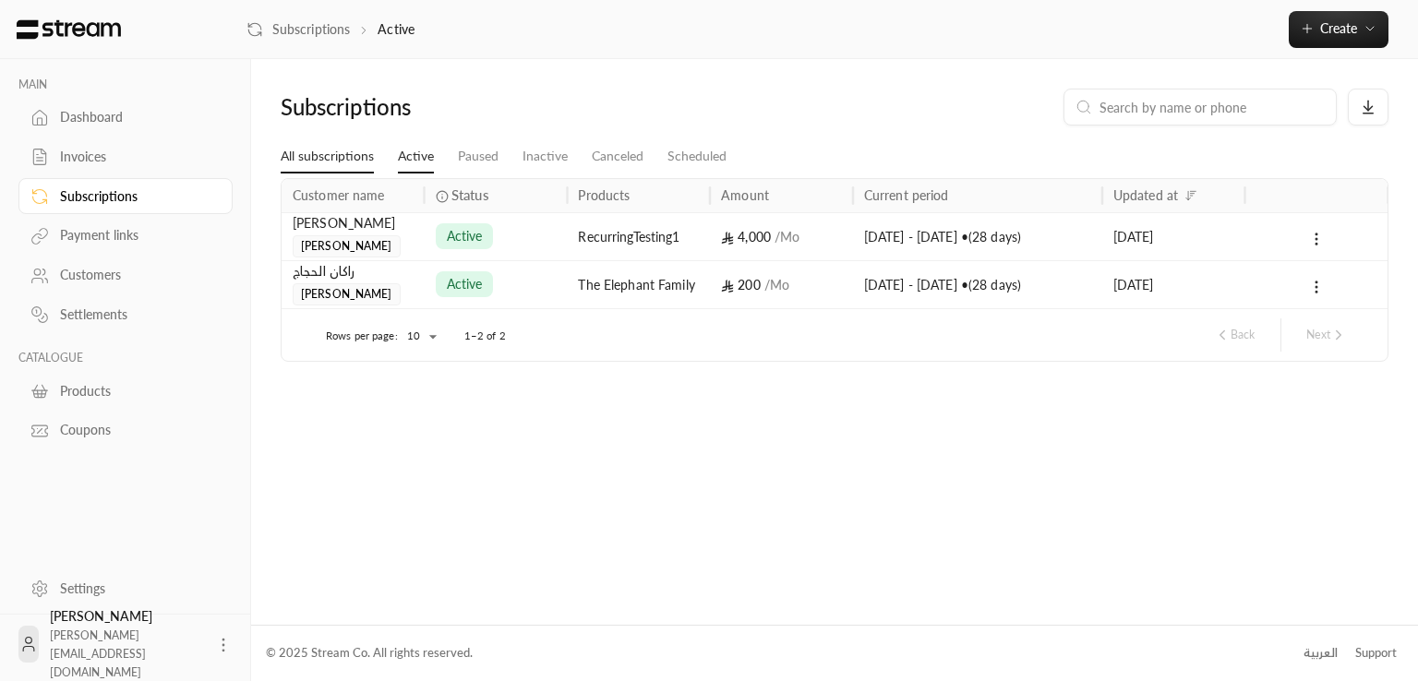
click at [330, 149] on link "All subscriptions" at bounding box center [327, 156] width 93 height 33
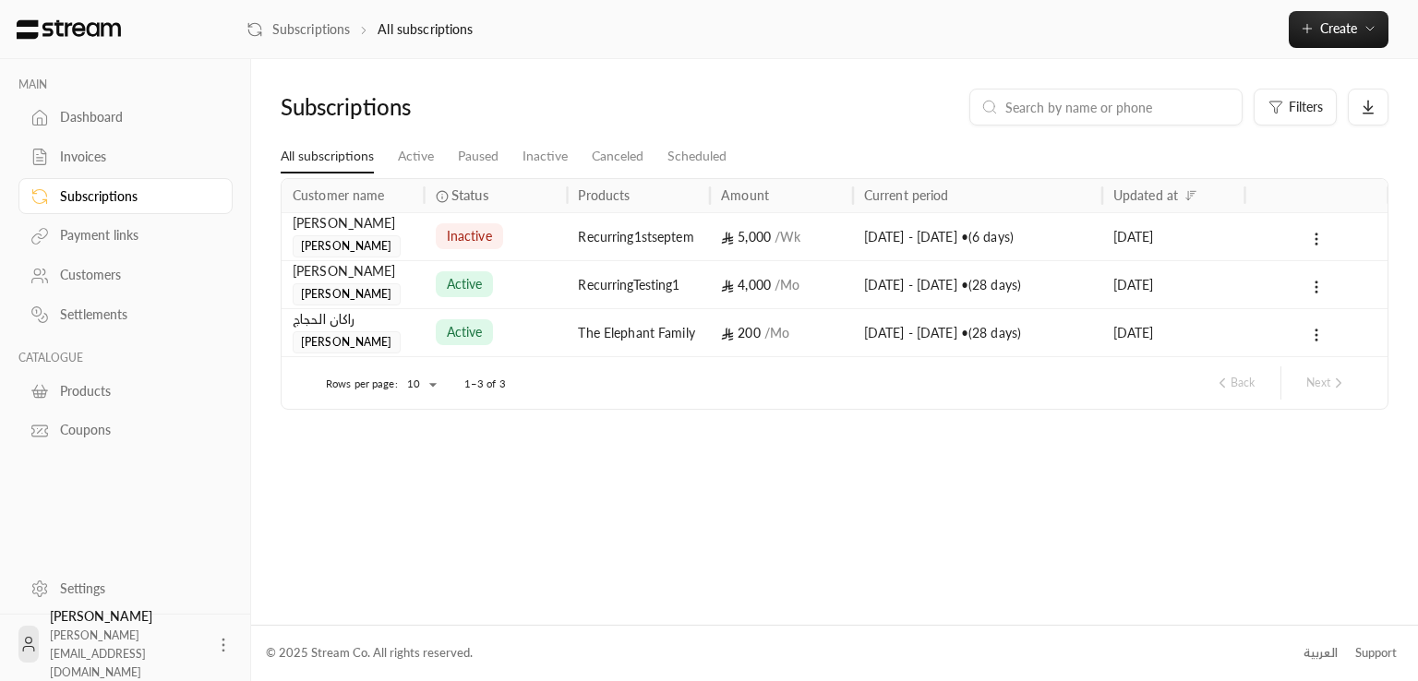
click at [517, 241] on div "inactive" at bounding box center [496, 236] width 121 height 47
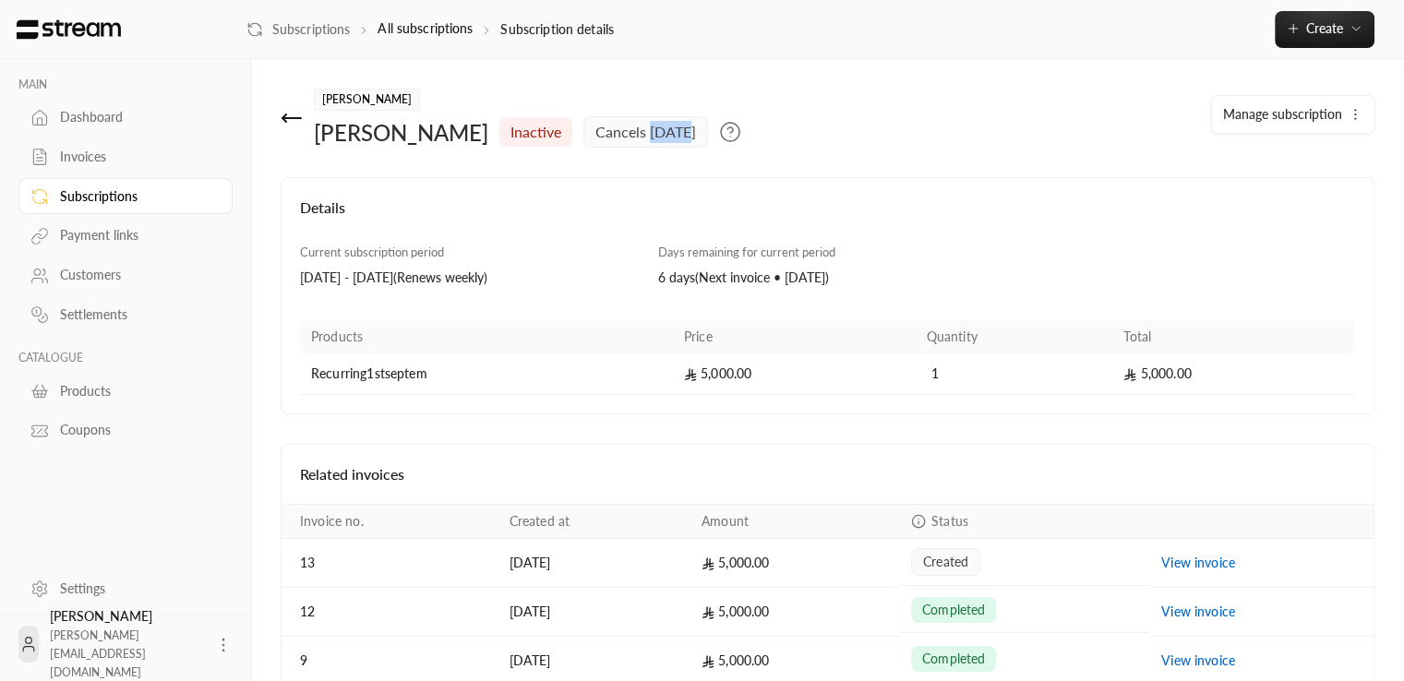
drag, startPoint x: 575, startPoint y: 135, endPoint x: 612, endPoint y: 133, distance: 37.0
click at [612, 133] on div "cancels [DATE]" at bounding box center [646, 131] width 125 height 31
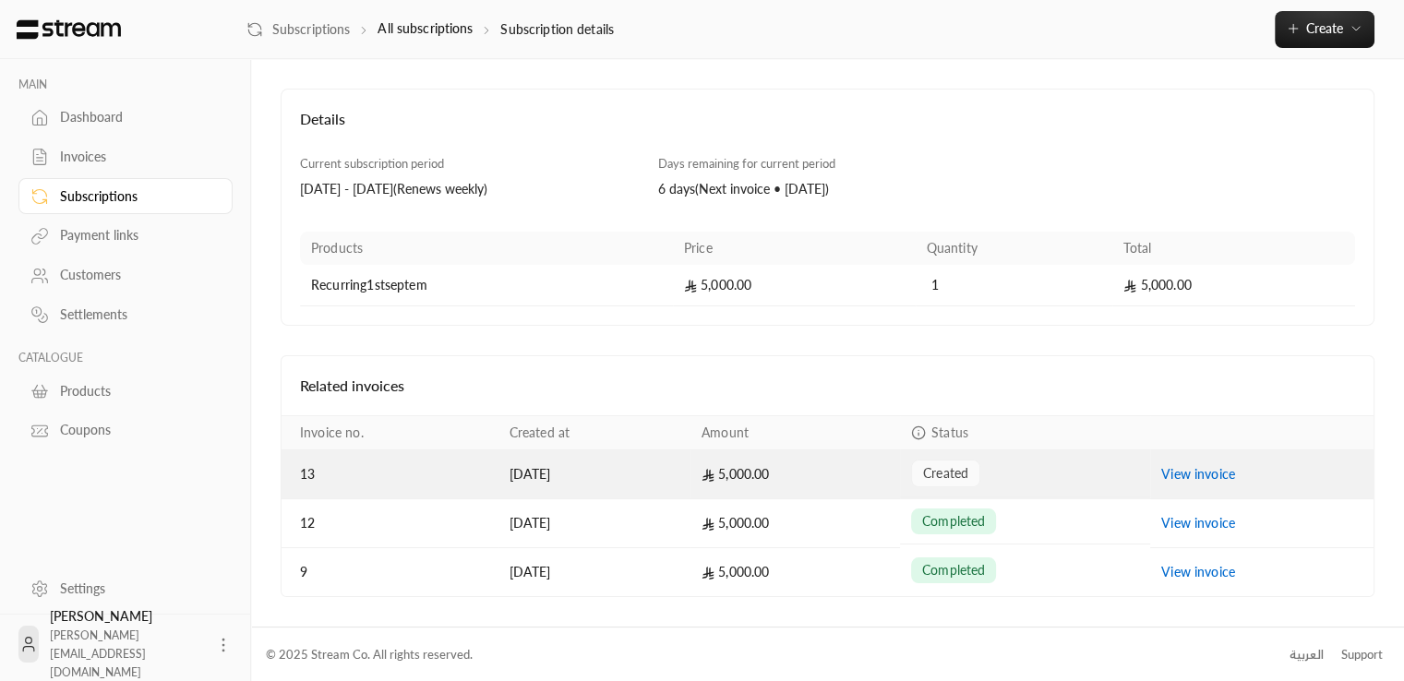
click at [1139, 473] on div "created" at bounding box center [1025, 474] width 228 height 28
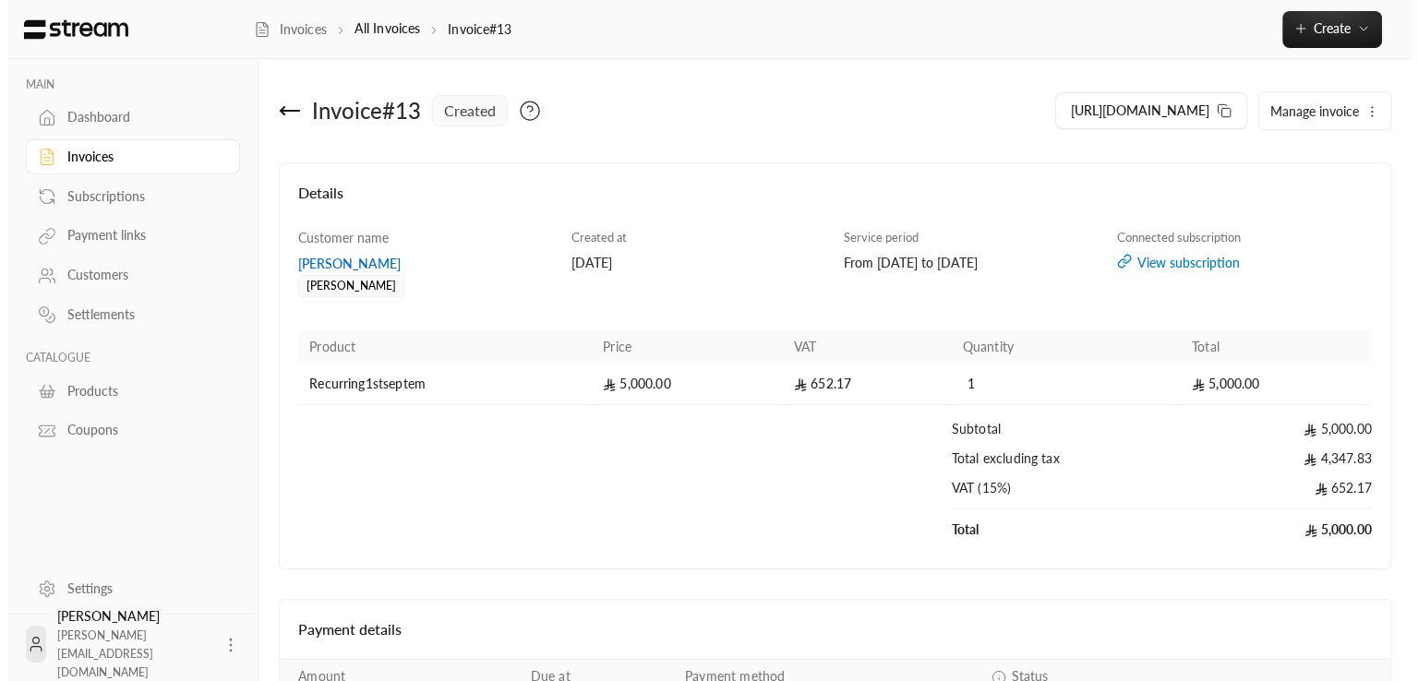
scroll to position [154, 0]
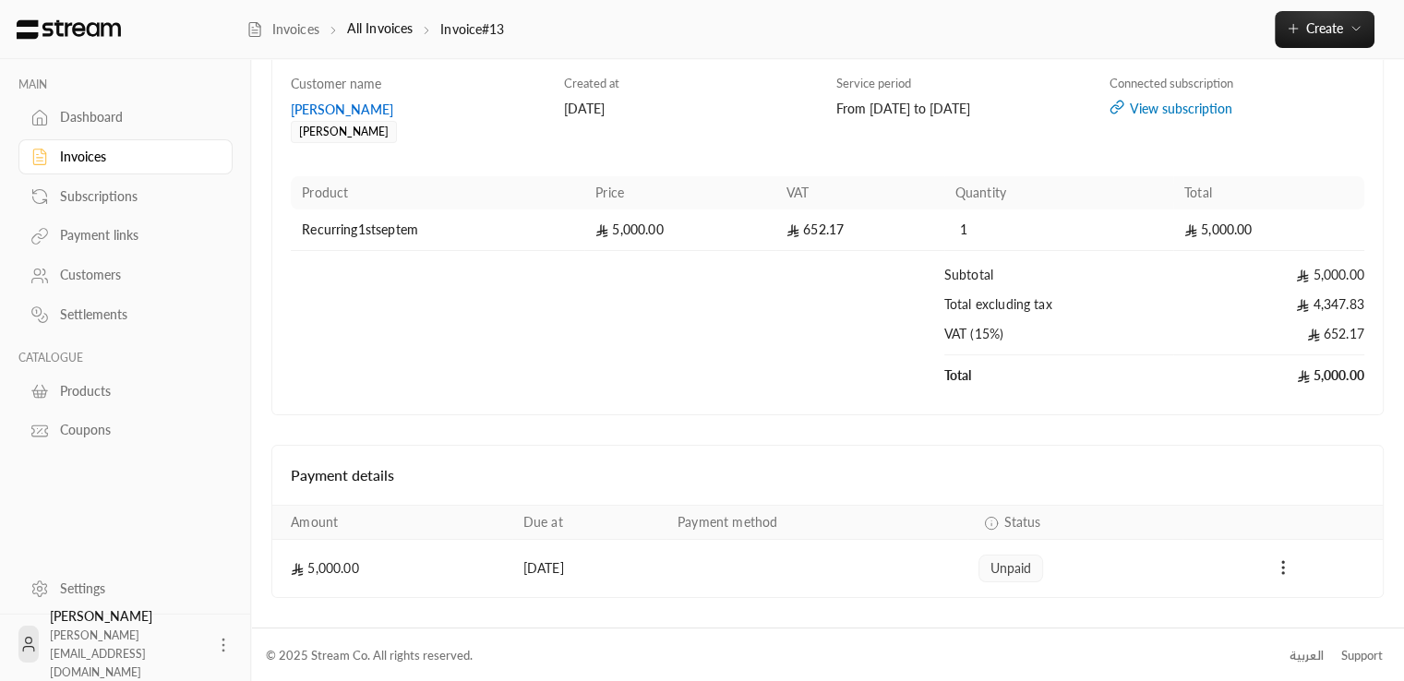
click at [1272, 572] on button "Payments" at bounding box center [1283, 569] width 22 height 22
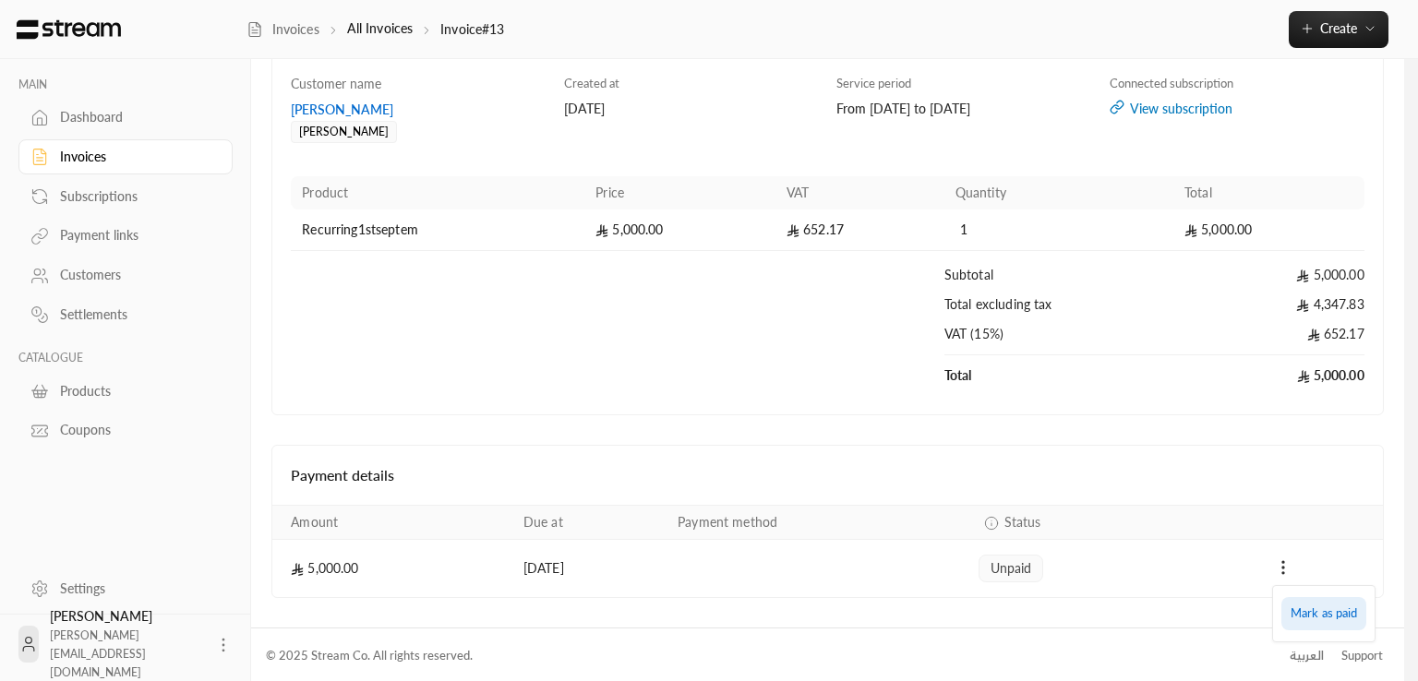
click at [1326, 613] on li "Mark as paid" at bounding box center [1324, 613] width 85 height 33
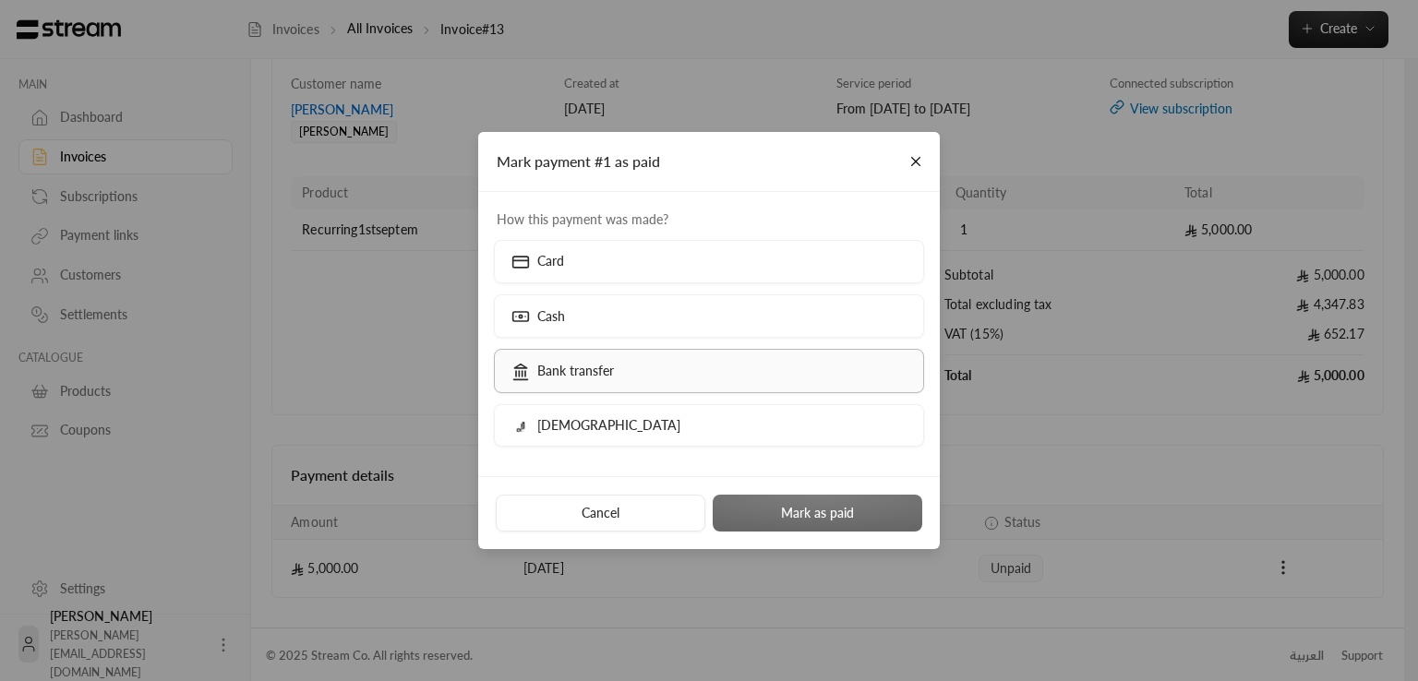
click at [732, 380] on label "Bank transfer" at bounding box center [709, 370] width 431 height 43
click at [723, 328] on label "Cash" at bounding box center [709, 316] width 431 height 43
click at [802, 522] on button "Mark as paid" at bounding box center [818, 513] width 210 height 37
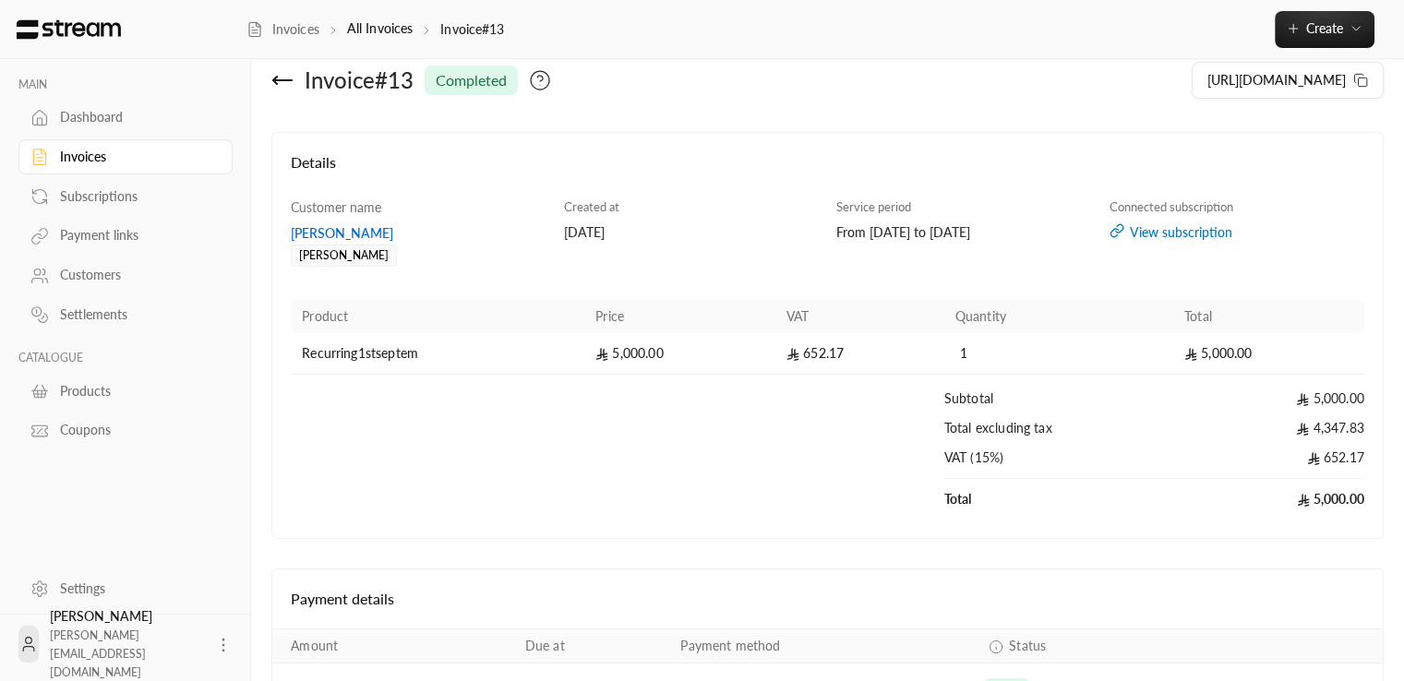
scroll to position [0, 0]
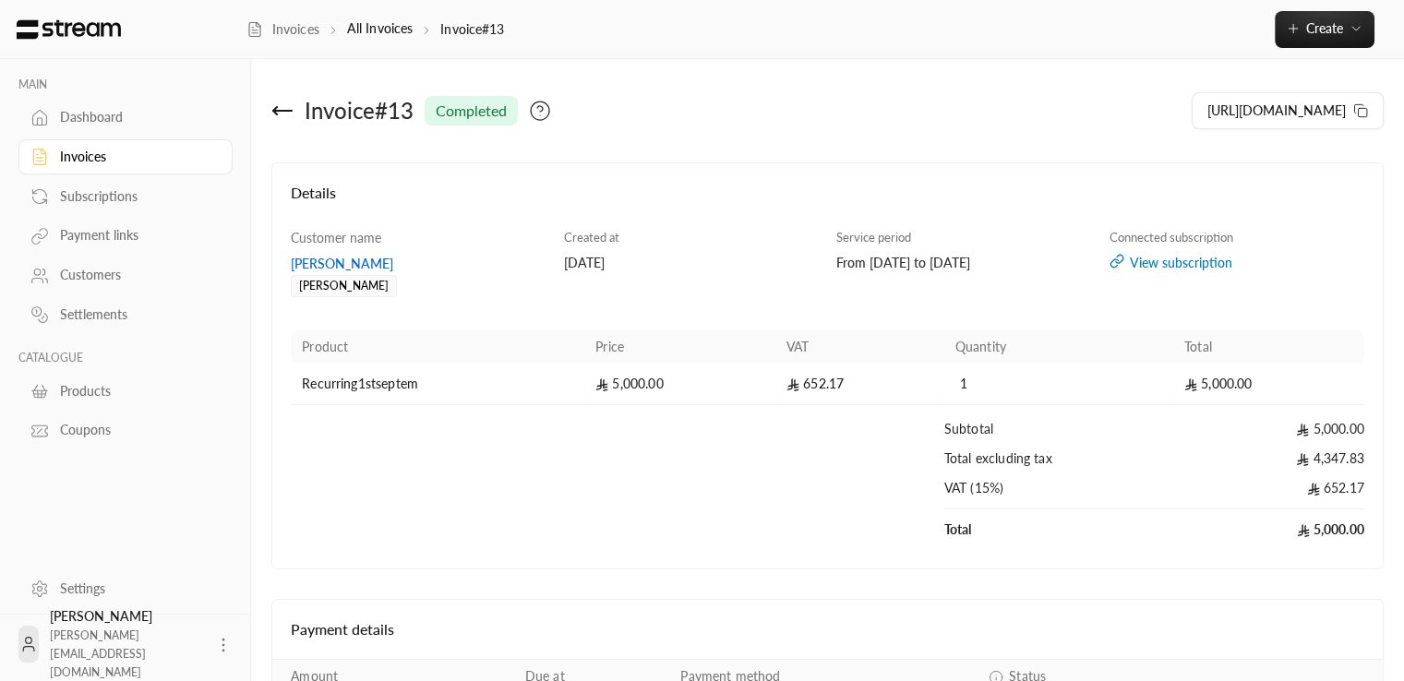
click at [274, 112] on icon at bounding box center [275, 110] width 4 height 7
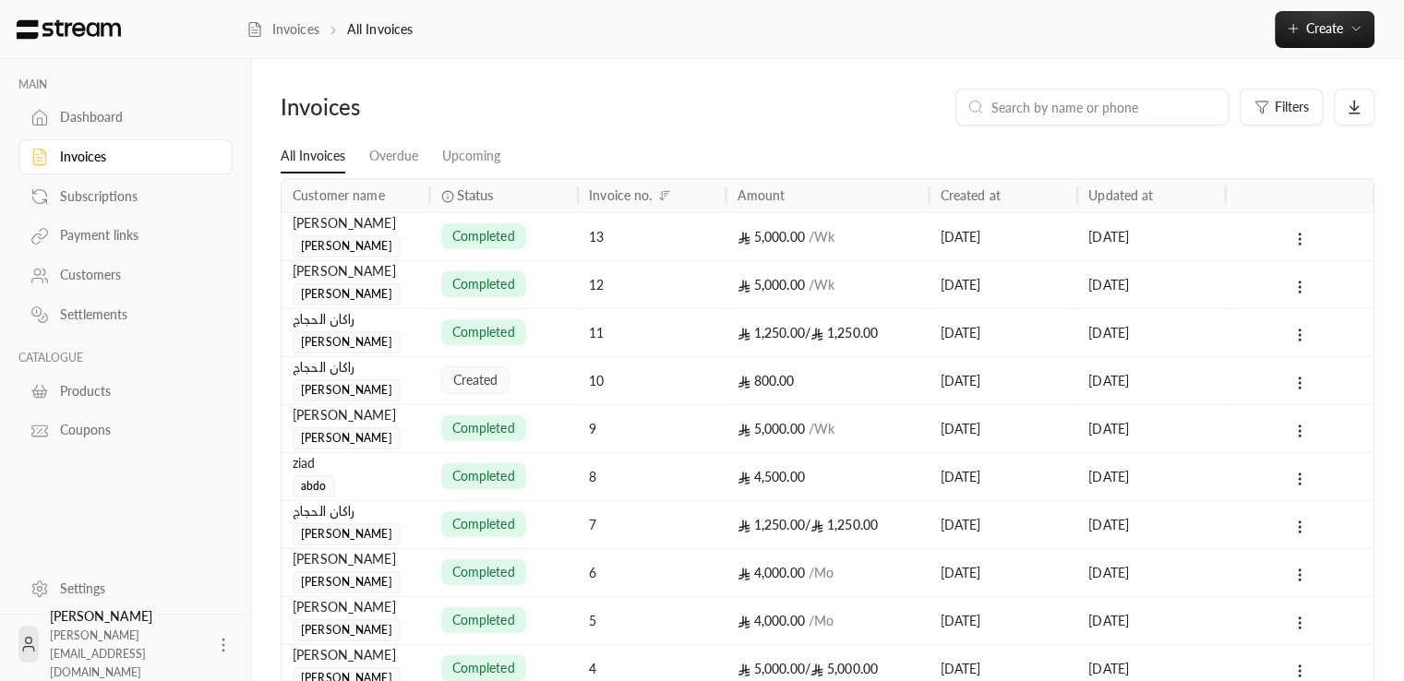
click at [162, 202] on div "Subscriptions" at bounding box center [135, 196] width 150 height 18
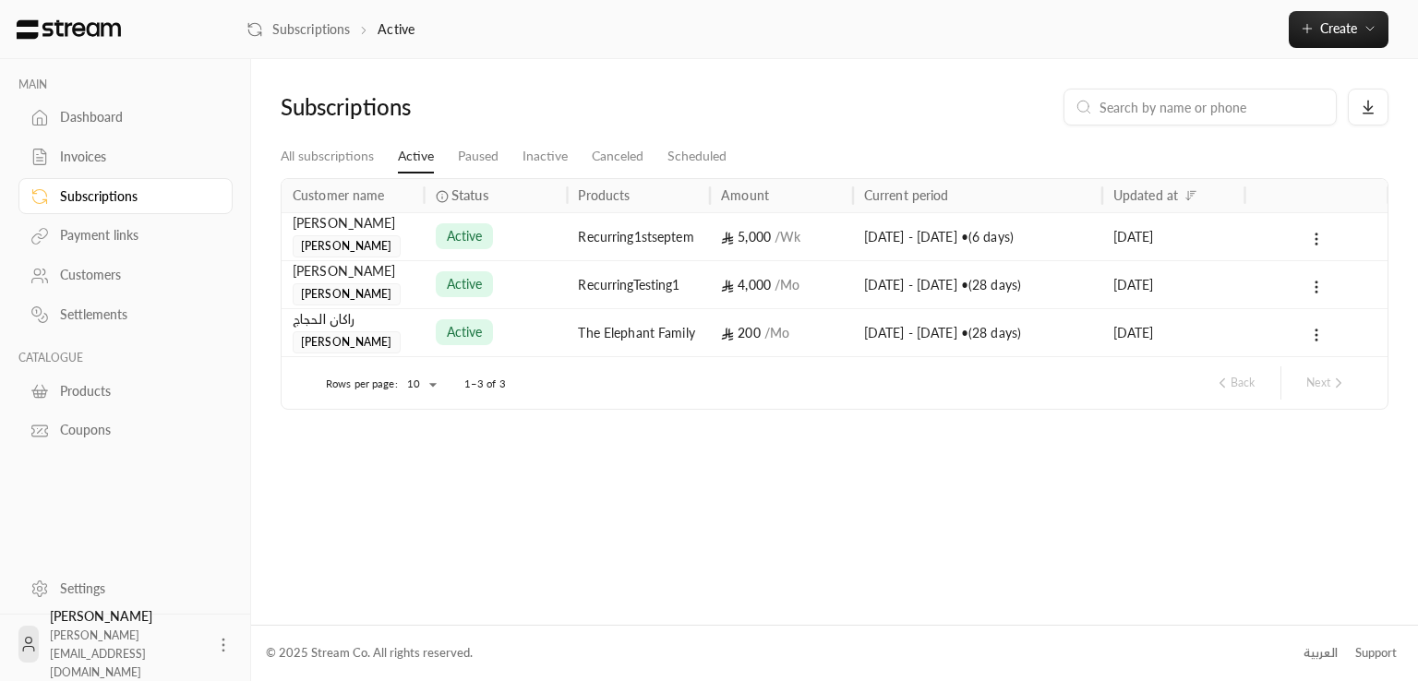
click at [412, 235] on div "[PERSON_NAME] [PERSON_NAME]" at bounding box center [353, 235] width 121 height 44
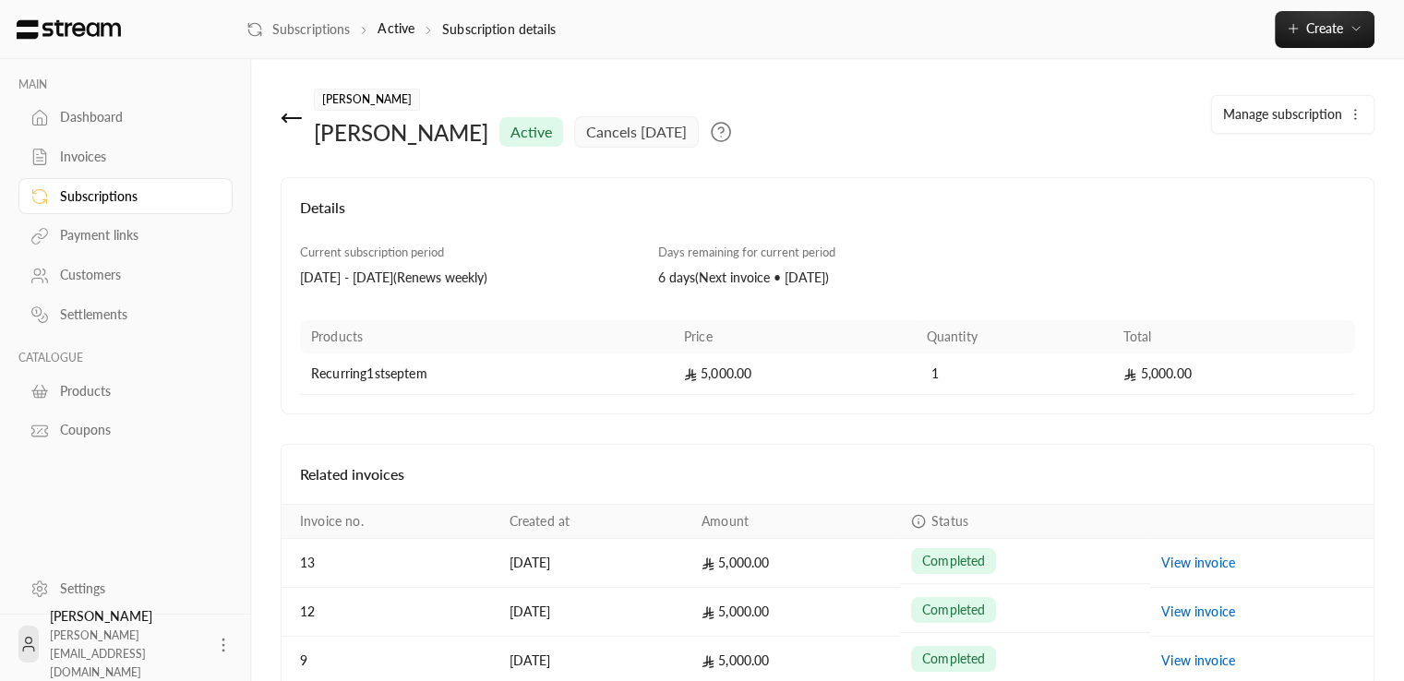
click at [1278, 116] on span "Manage subscription" at bounding box center [1282, 114] width 119 height 16
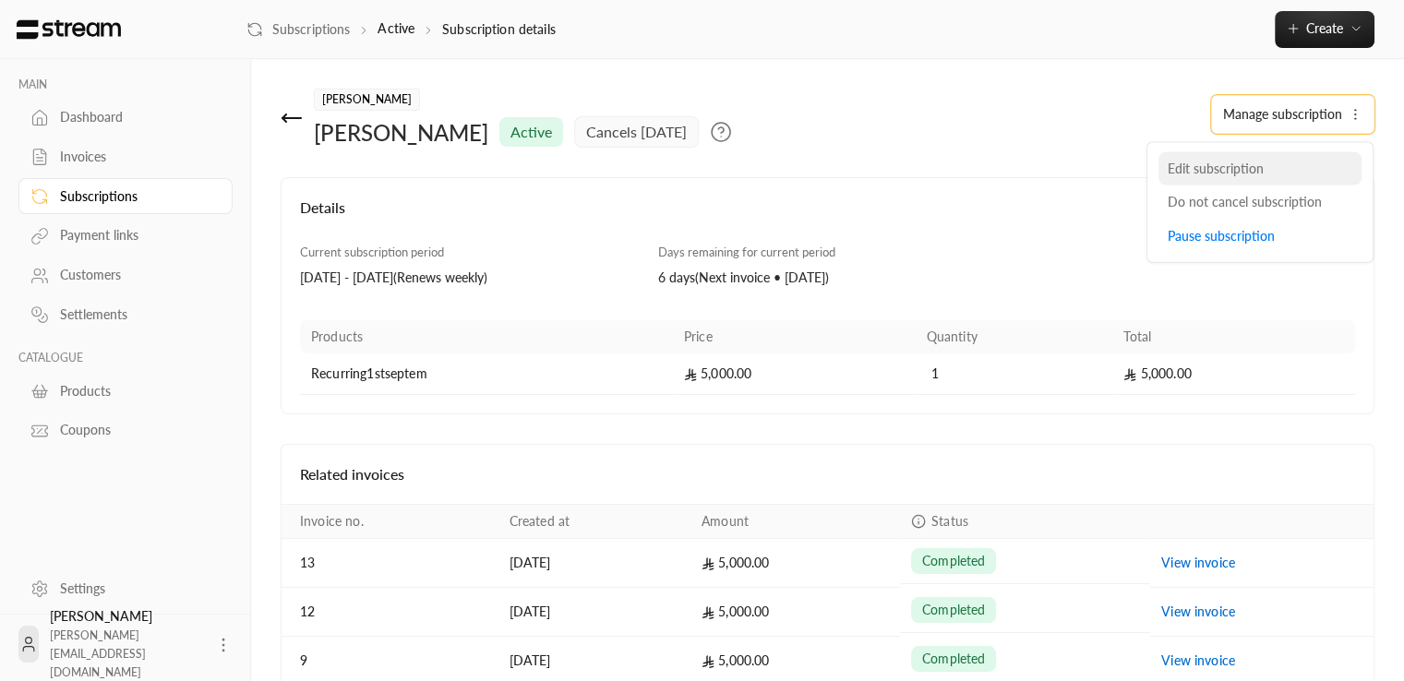
click at [1227, 171] on span "Edit subscription" at bounding box center [1216, 168] width 96 height 16
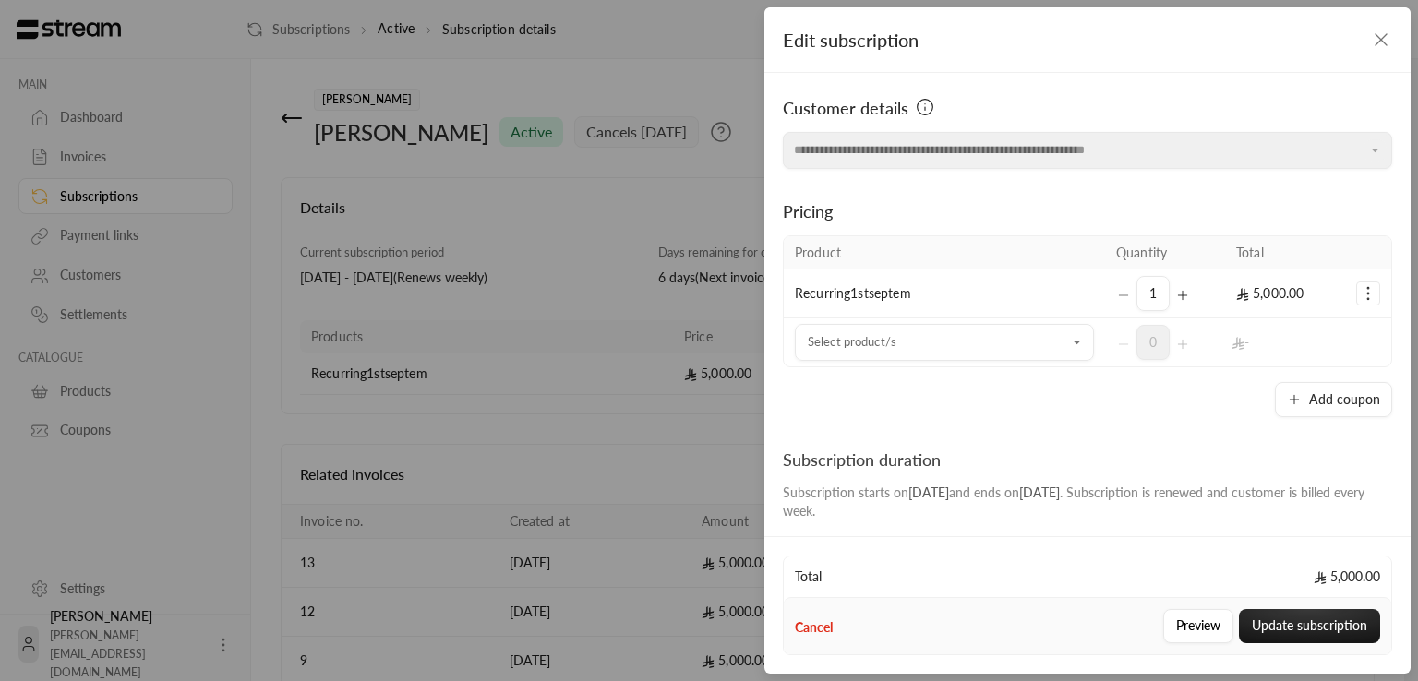
scroll to position [333, 0]
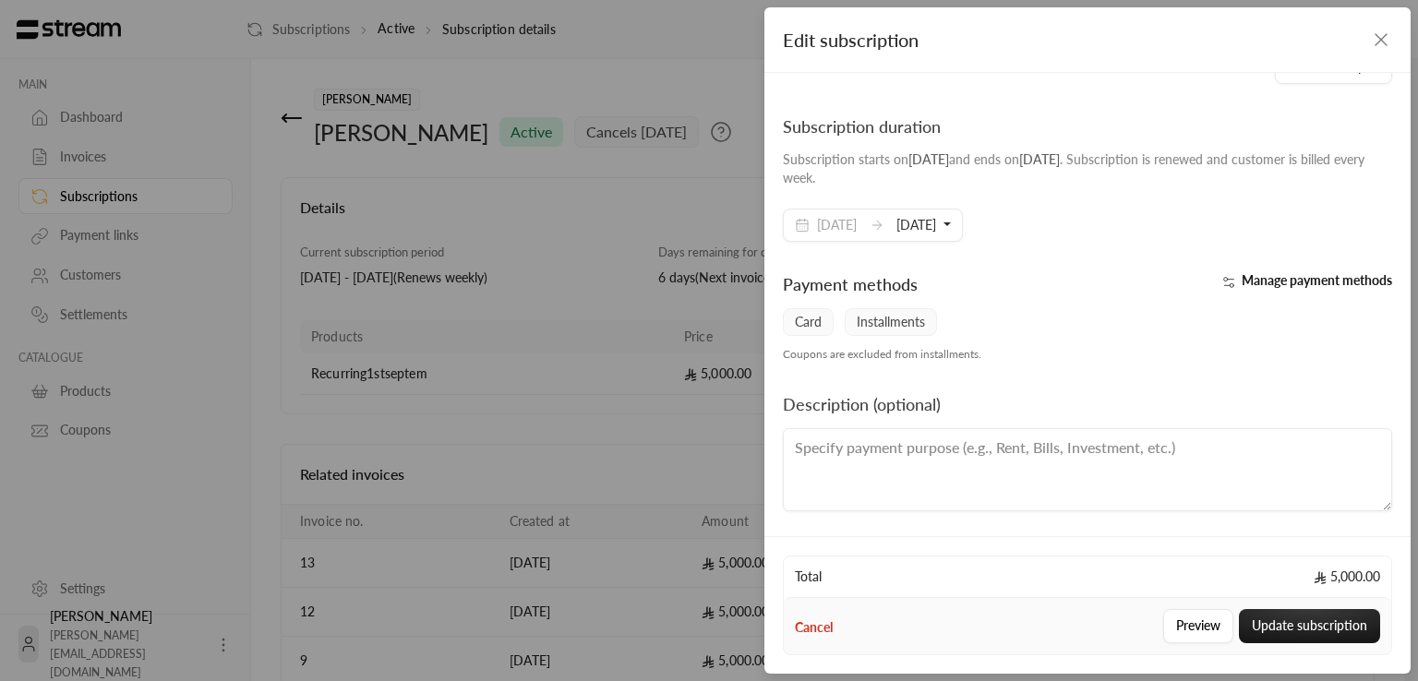
click at [951, 212] on button "[DATE]" at bounding box center [924, 225] width 54 height 31
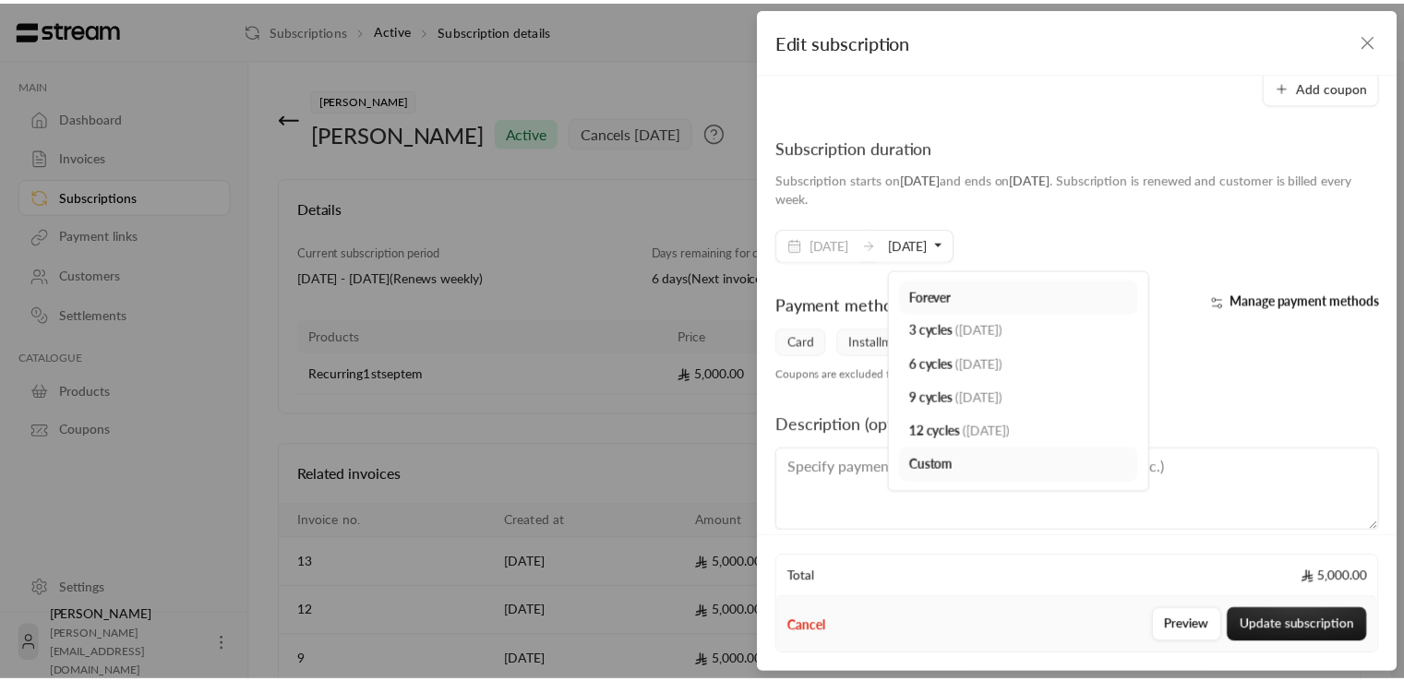
scroll to position [307, 0]
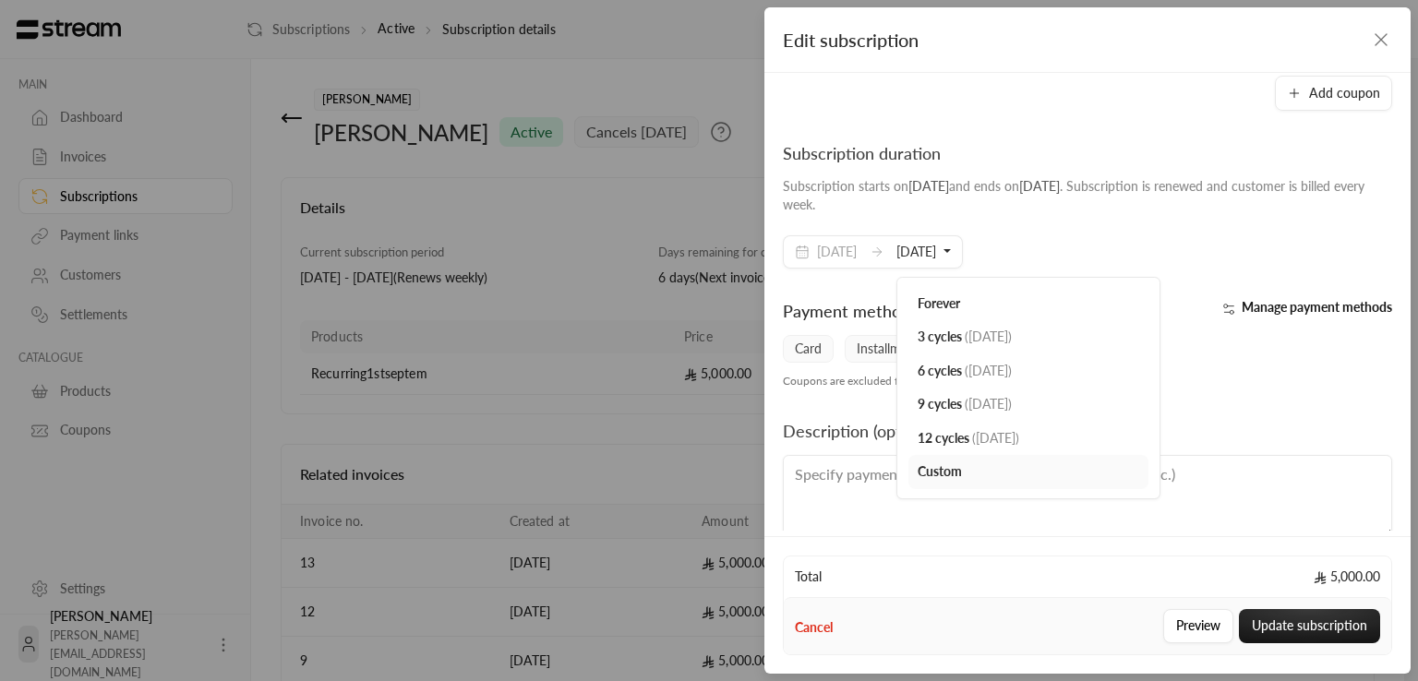
click at [1065, 247] on div "Subscription duration Subscription starts on [DATE] and ends on [DATE] . Subscr…" at bounding box center [1088, 204] width 628 height 128
click at [1378, 47] on icon "button" at bounding box center [1381, 40] width 22 height 22
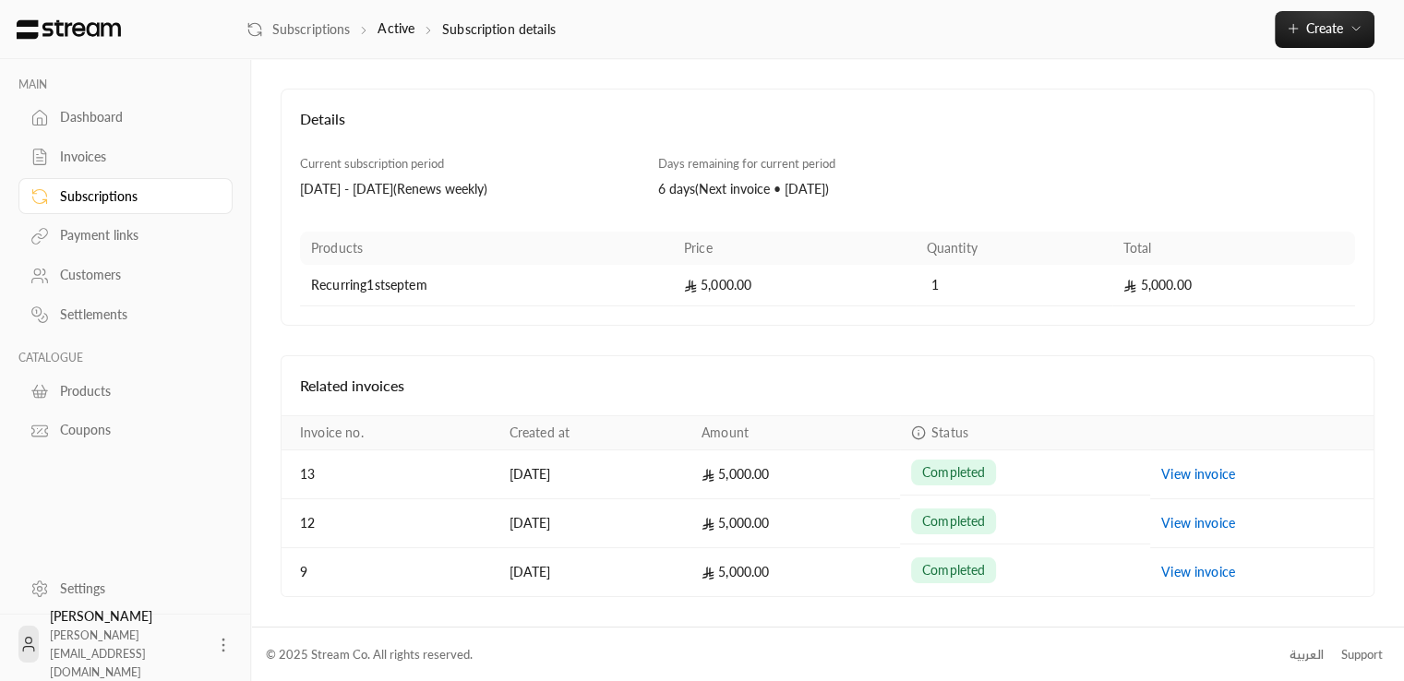
scroll to position [0, 0]
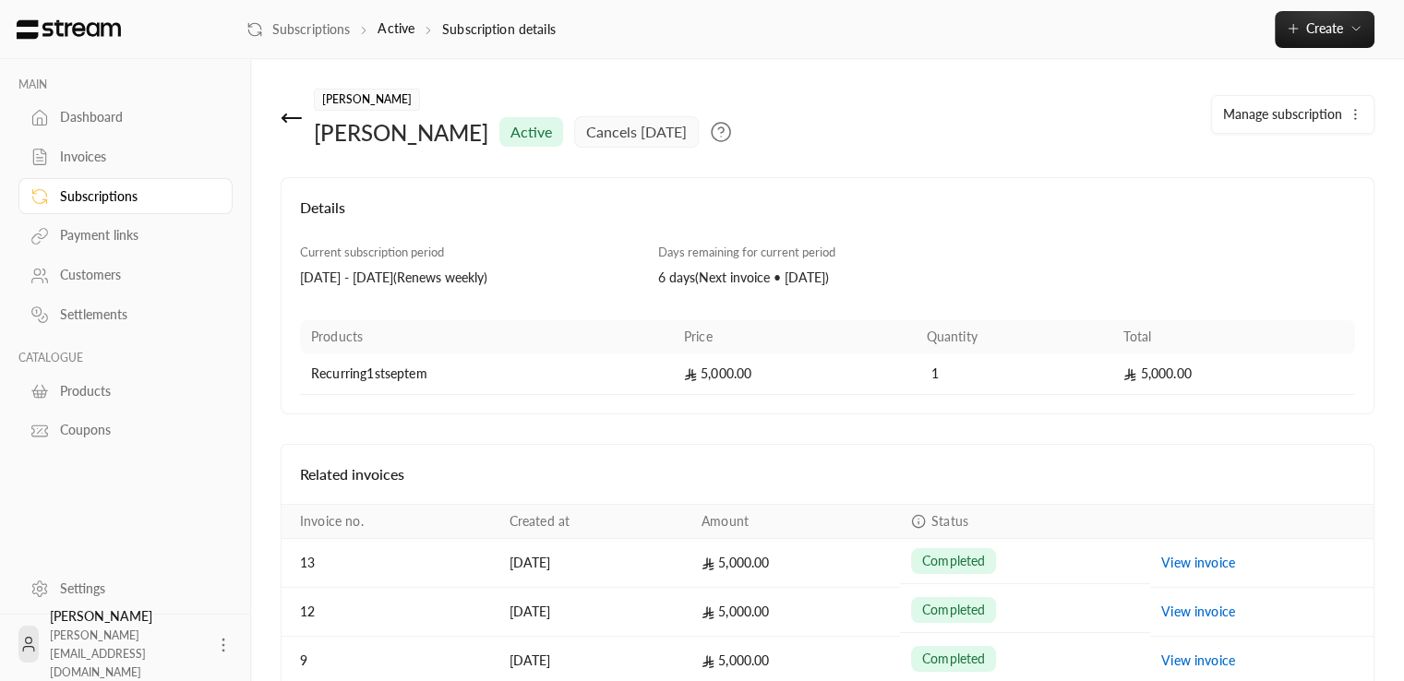
click at [293, 119] on icon at bounding box center [292, 118] width 22 height 22
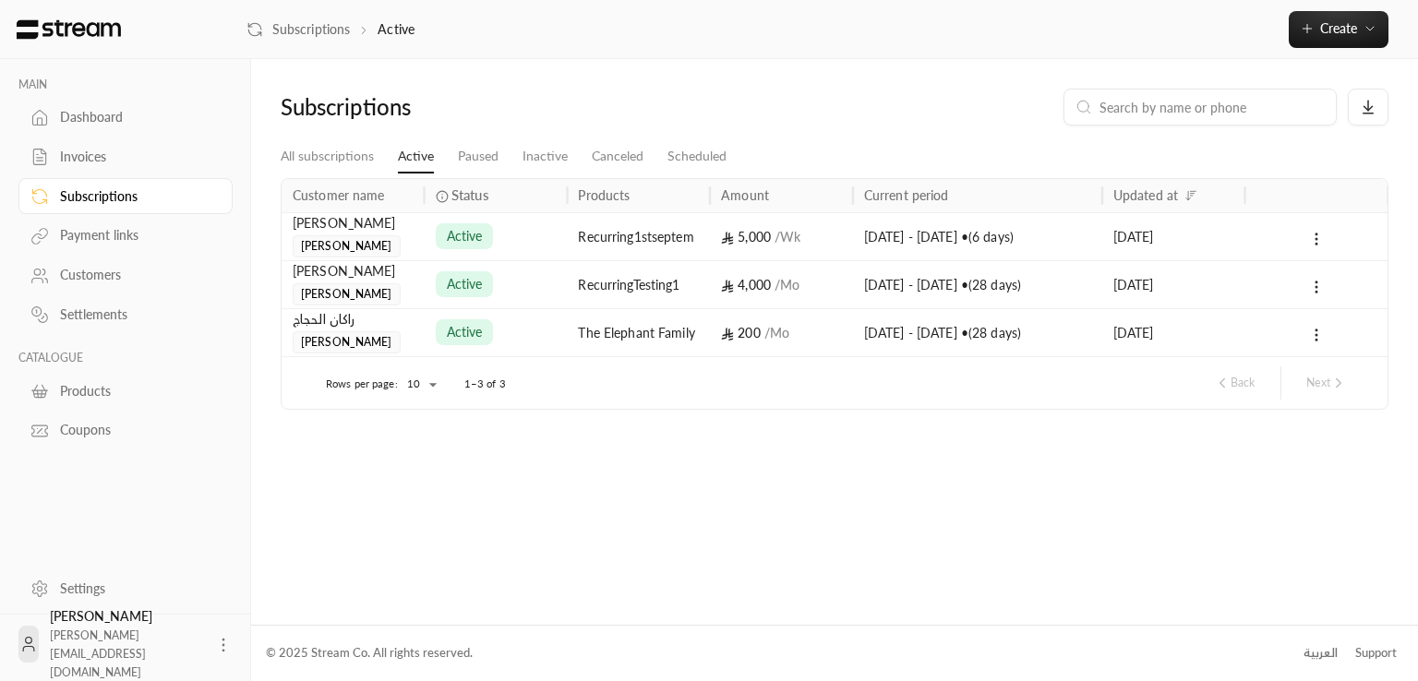
click at [420, 237] on div "[PERSON_NAME] [PERSON_NAME]" at bounding box center [353, 236] width 143 height 48
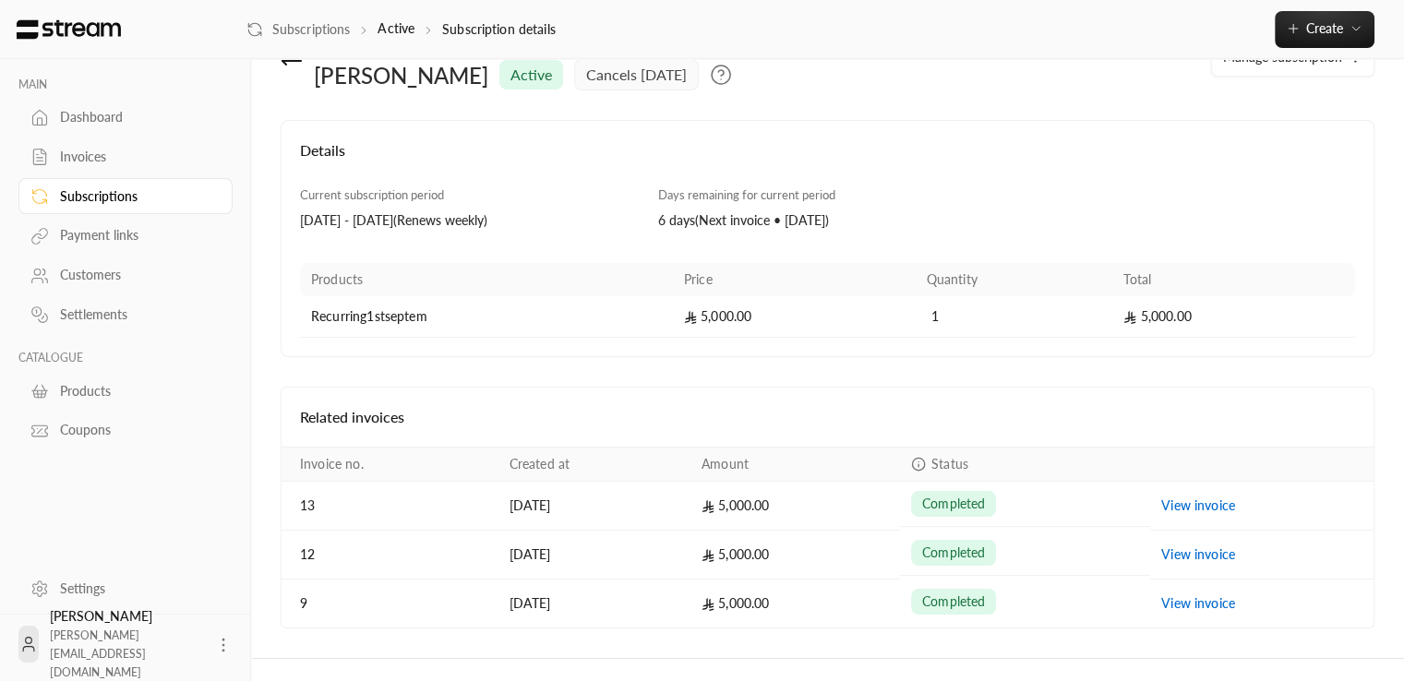
scroll to position [89, 0]
